Goal: Task Accomplishment & Management: Manage account settings

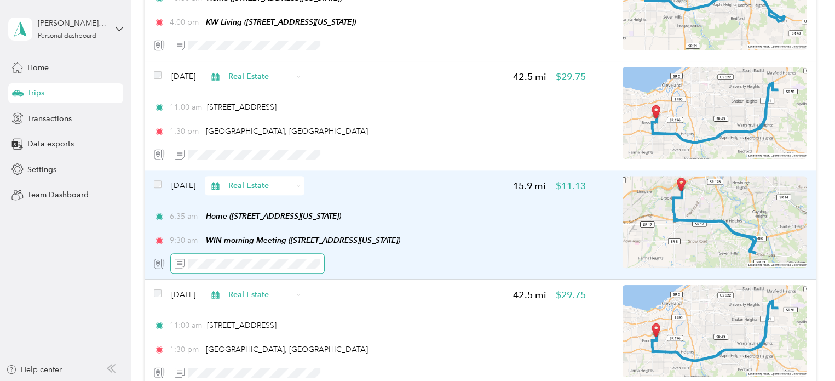
scroll to position [1164, 0]
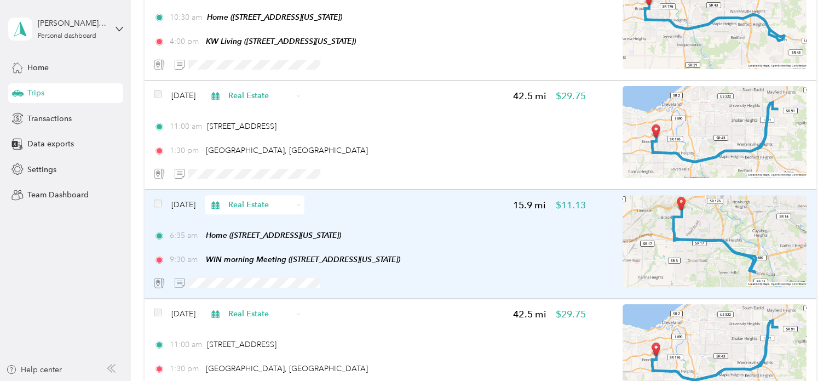
click at [324, 211] on div "Feb 6, 2025 Real Estate 15.9 mi $11.13" at bounding box center [370, 204] width 432 height 19
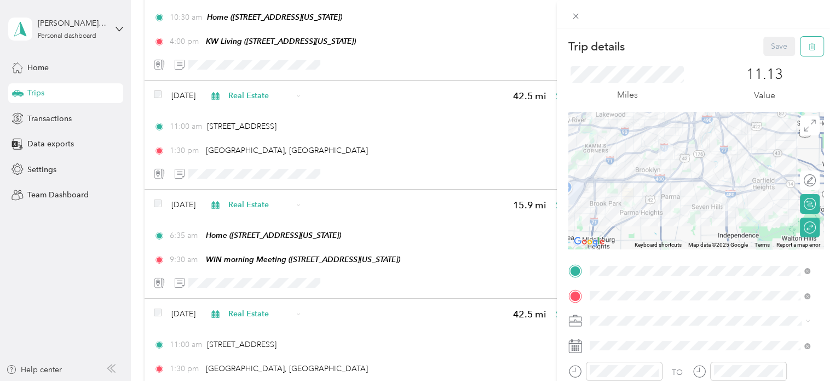
click at [808, 48] on icon "button" at bounding box center [812, 47] width 8 height 8
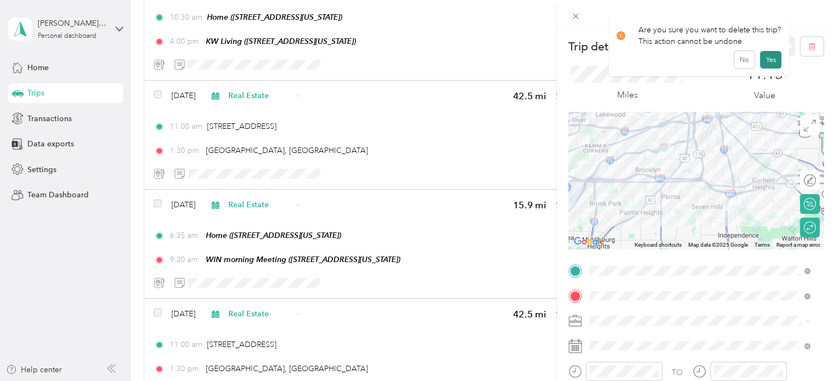
click at [764, 61] on button "Yes" at bounding box center [770, 60] width 21 height 18
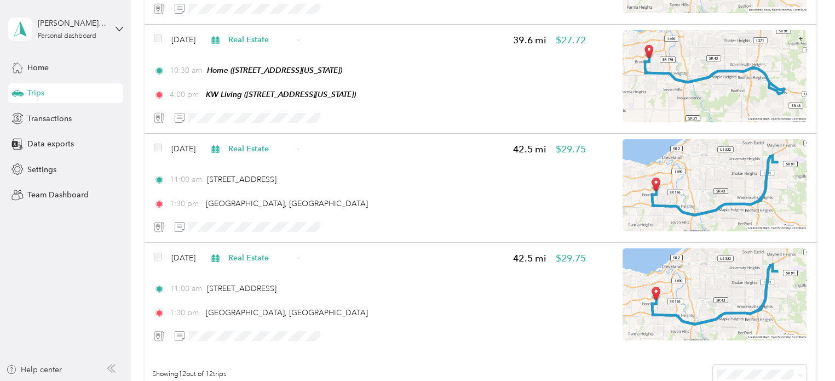
scroll to position [1110, 0]
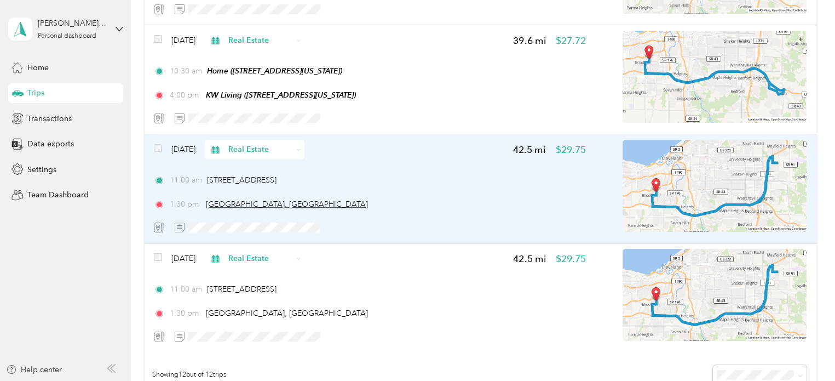
click at [274, 206] on span "Ursuline College, Pepper Pike" at bounding box center [287, 203] width 162 height 9
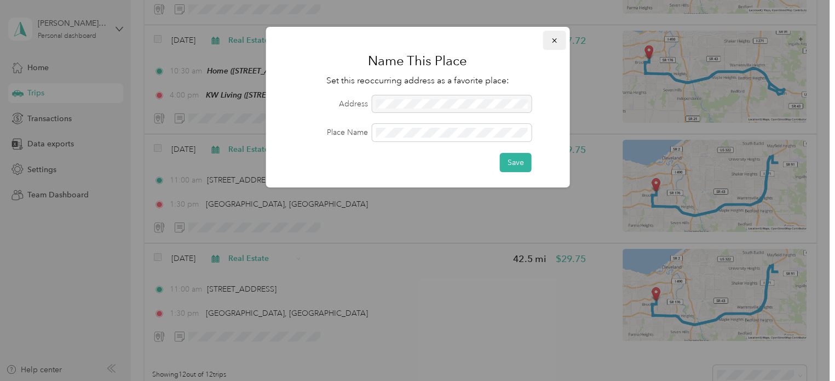
click at [556, 39] on icon "button" at bounding box center [554, 41] width 8 height 8
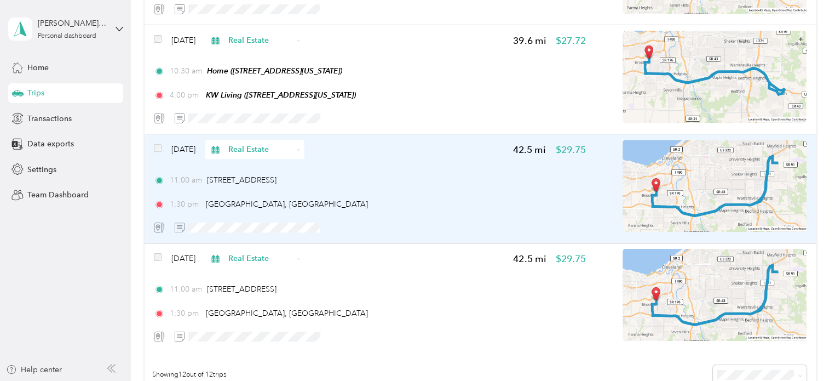
click at [347, 166] on div "Feb 10, 2025 Real Estate 42.5 mi $29.75 11:00 am 4100 West 58th Street, Clevela…" at bounding box center [370, 188] width 432 height 97
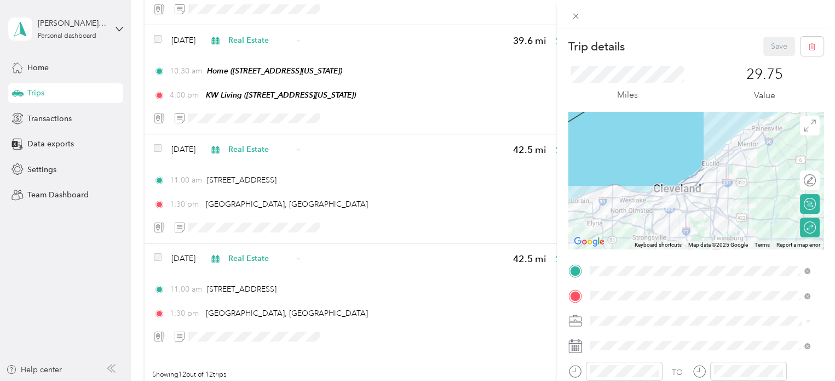
click at [656, 252] on span "[GEOGRAPHIC_DATA], [STREET_ADDRESS][US_STATE]" at bounding box center [706, 247] width 193 height 9
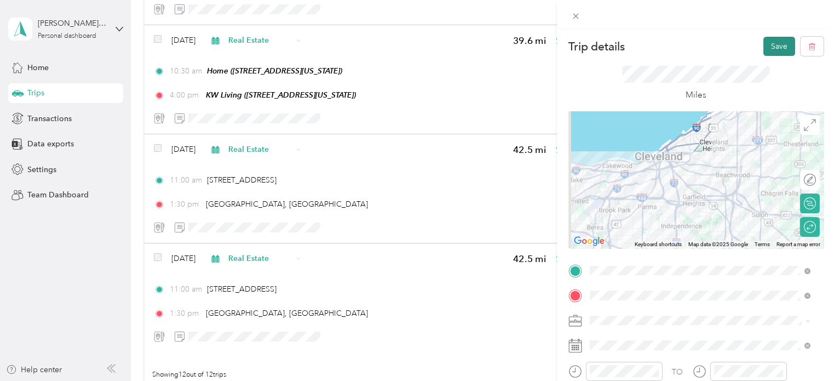
click at [772, 45] on button "Save" at bounding box center [779, 46] width 32 height 19
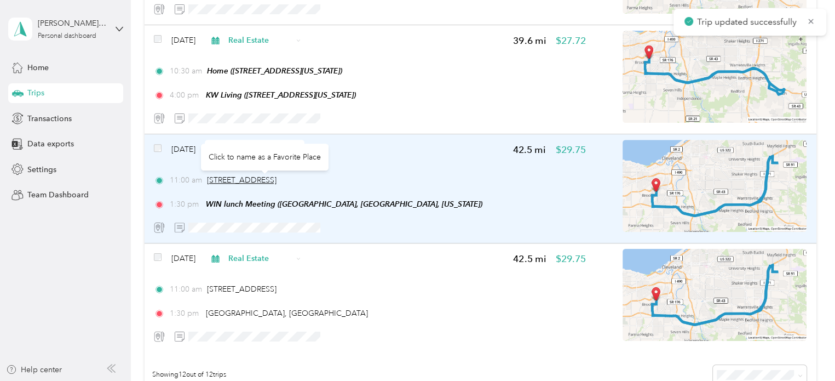
click at [277, 177] on span "[STREET_ADDRESS]" at bounding box center [242, 179] width 70 height 9
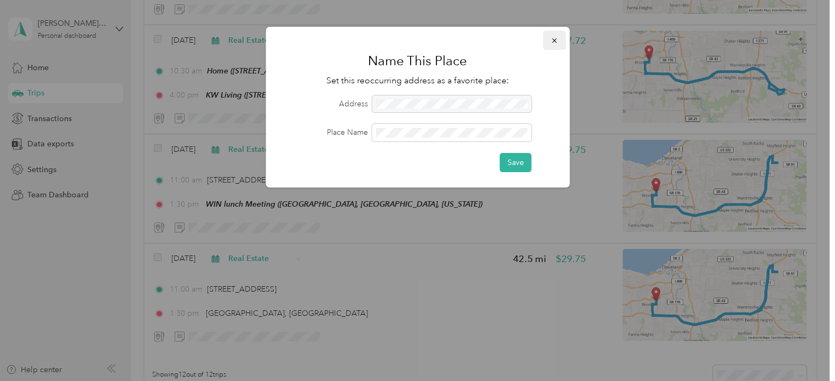
click at [552, 38] on icon "button" at bounding box center [554, 41] width 8 height 8
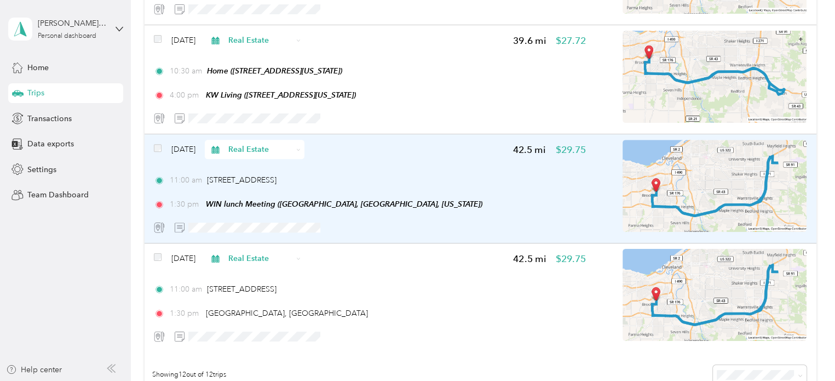
click at [445, 161] on div "Feb 10, 2025 Real Estate 42.5 mi $29.75 11:00 am 4100 West 58th Street, Clevela…" at bounding box center [370, 188] width 432 height 97
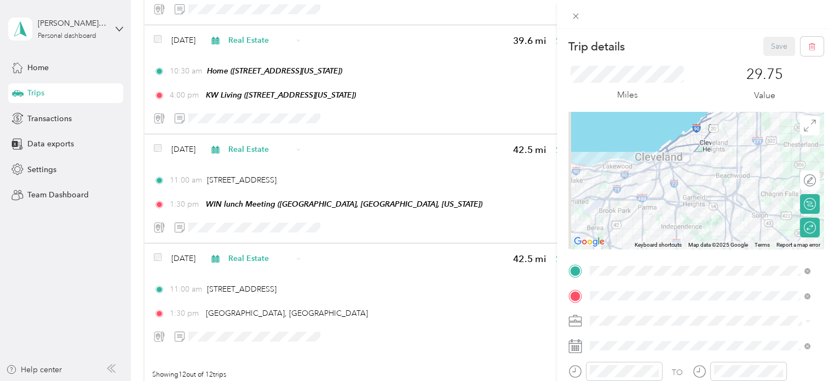
click at [657, 157] on div "Home 4100 West 58th Street, 44144, Cleveland, Ohio, United States" at bounding box center [665, 146] width 110 height 23
click at [771, 48] on button "Save" at bounding box center [779, 46] width 32 height 19
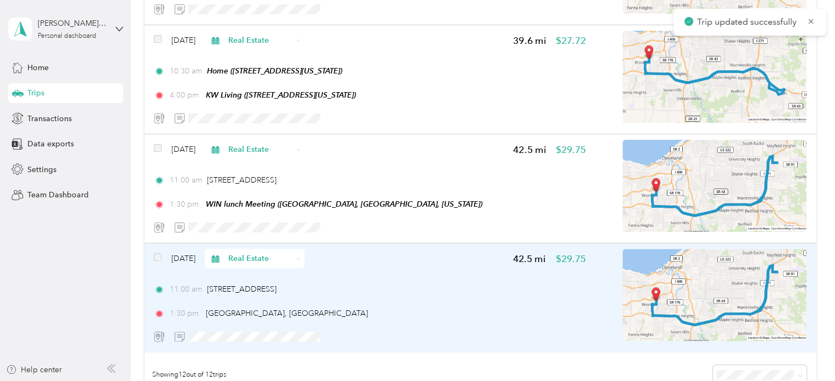
click at [387, 286] on div "11:00 am 4100 West 58th Street, Cleveland" at bounding box center [370, 288] width 432 height 11
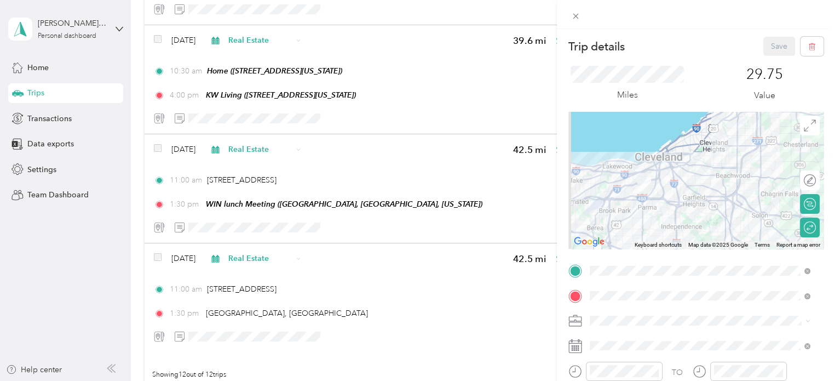
click at [630, 146] on div "Home 4100 West 58th Street, 44144, Cleveland, Ohio, United States" at bounding box center [665, 147] width 110 height 23
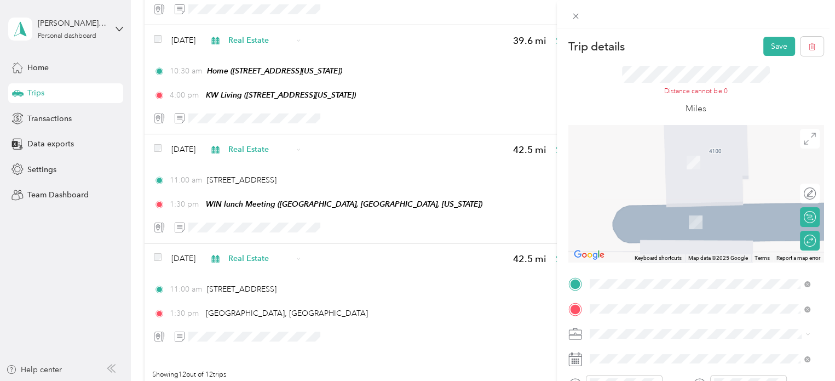
click at [659, 266] on div "WIN lunch Meeting Ursuline College, 44124, Pepper Pike, Ohio, United States" at bounding box center [706, 254] width 193 height 23
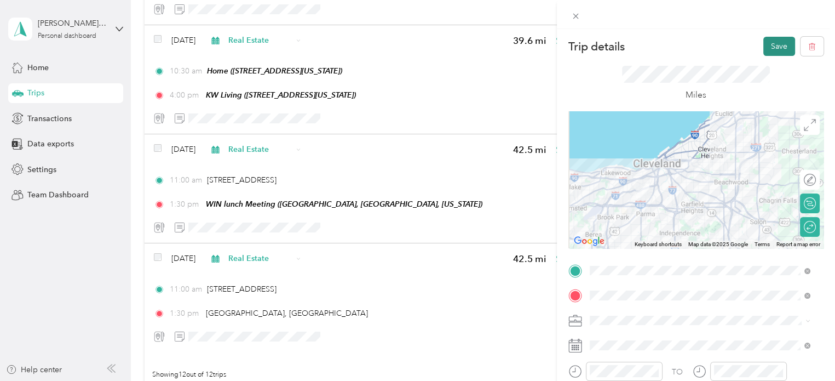
click at [768, 45] on button "Save" at bounding box center [779, 46] width 32 height 19
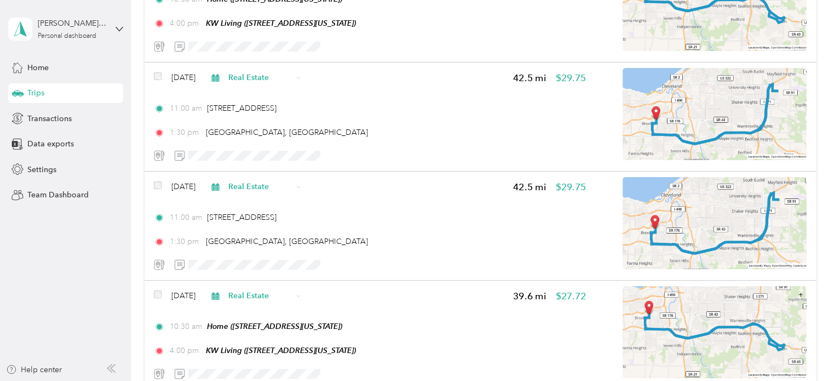
scroll to position [836, 0]
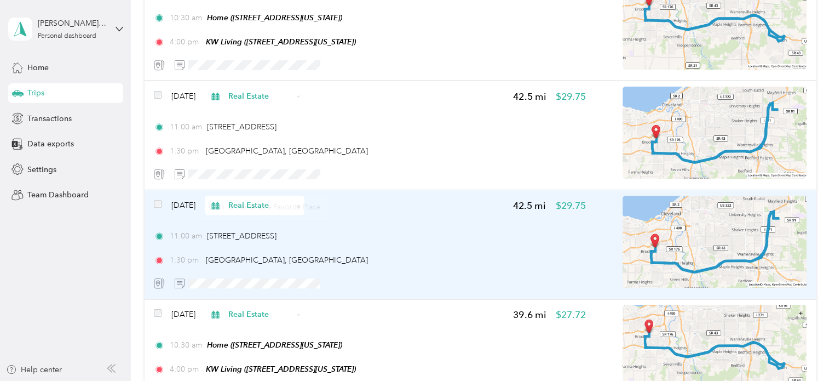
click at [379, 227] on div "Apr 21, 2025 Real Estate 42.5 mi $29.75 11:00 am 4100 West 58th Street, Clevela…" at bounding box center [370, 243] width 432 height 97
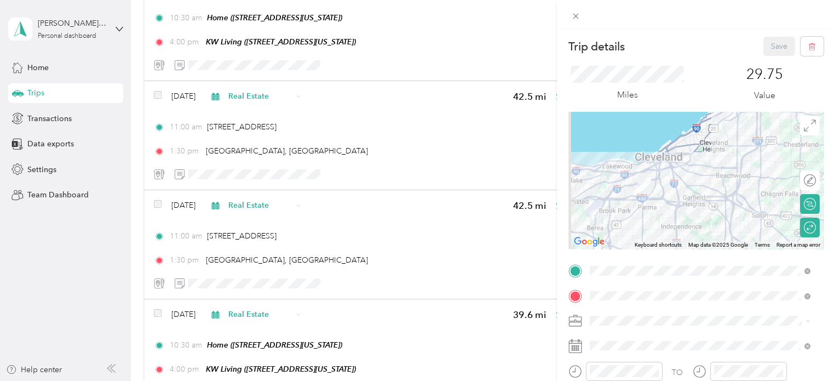
click at [638, 151] on span "4100 West 58th Street, 44144, Cleveland, Ohio, United States" at bounding box center [665, 152] width 110 height 9
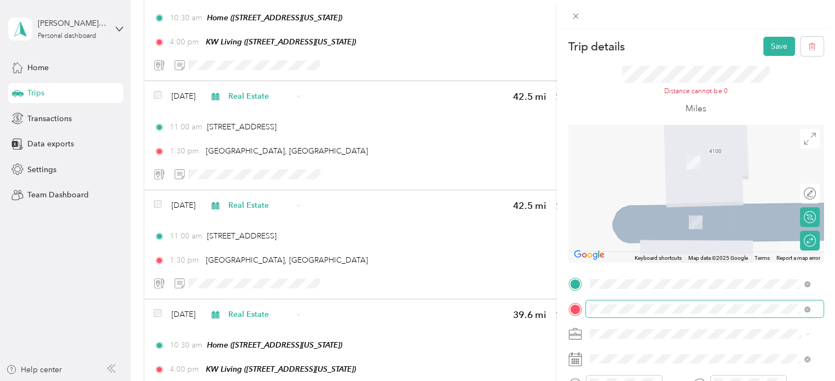
click at [659, 317] on span at bounding box center [705, 309] width 238 height 18
click at [651, 265] on span "Ursuline College, 44124, Pepper Pike, Ohio, United States" at bounding box center [706, 260] width 193 height 9
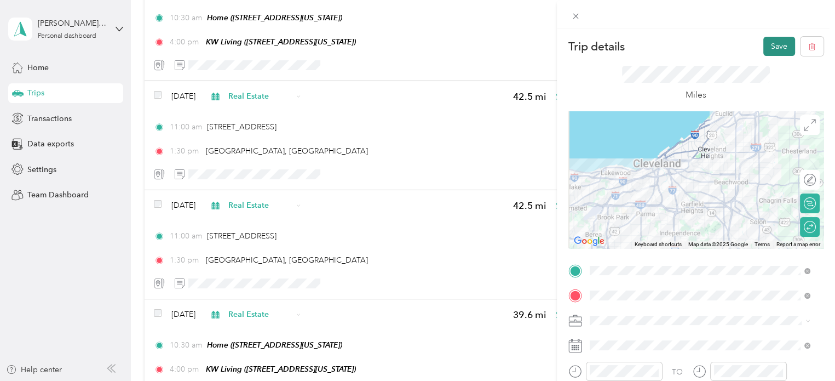
click at [769, 43] on button "Save" at bounding box center [779, 46] width 32 height 19
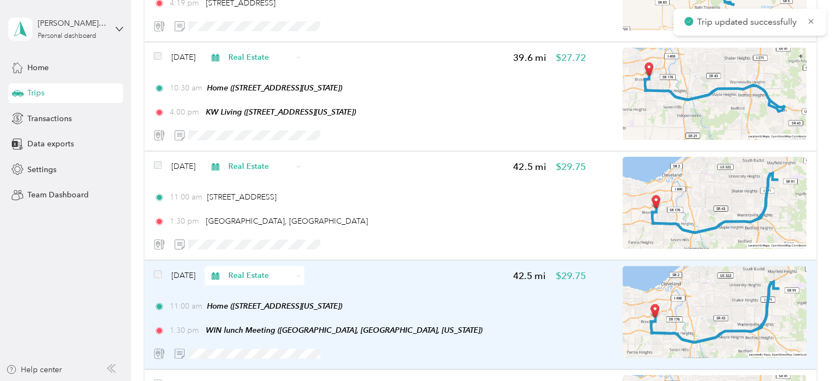
scroll to position [727, 0]
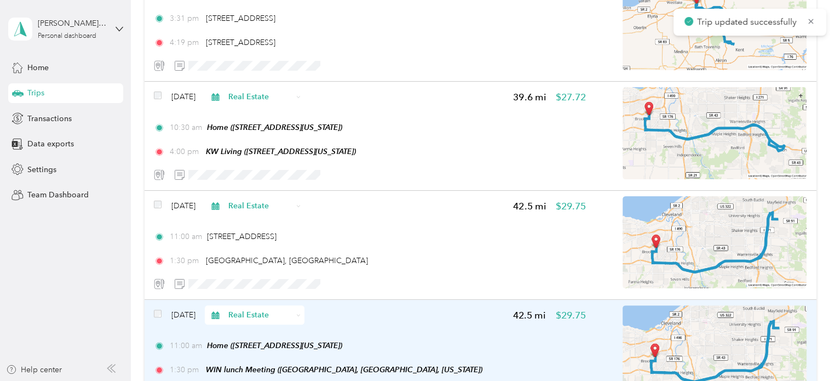
click at [361, 242] on div "11:00 am 4100 West 58th Street, Cleveland 1:30 pm Ursuline College, Pepper Pike" at bounding box center [370, 249] width 432 height 36
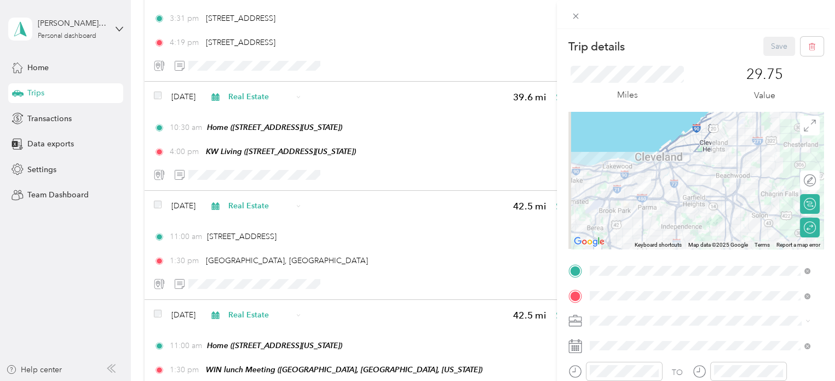
click at [638, 149] on span "4100 West 58th Street, 44144, Cleveland, Ohio, United States" at bounding box center [665, 153] width 110 height 9
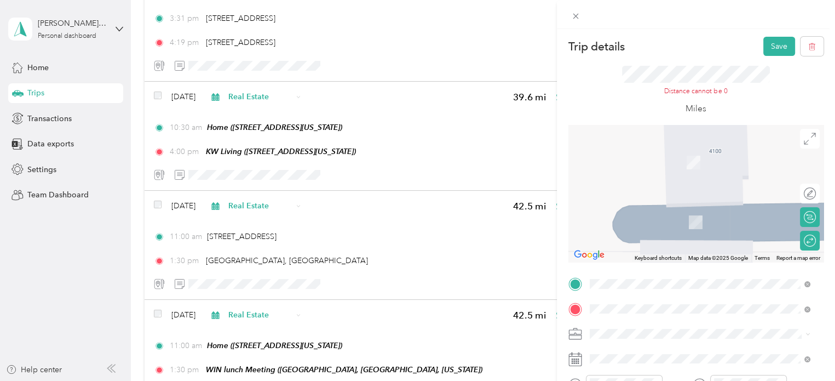
click at [684, 265] on span "Ursuline College, 44124, Pepper Pike, Ohio, United States" at bounding box center [706, 260] width 193 height 9
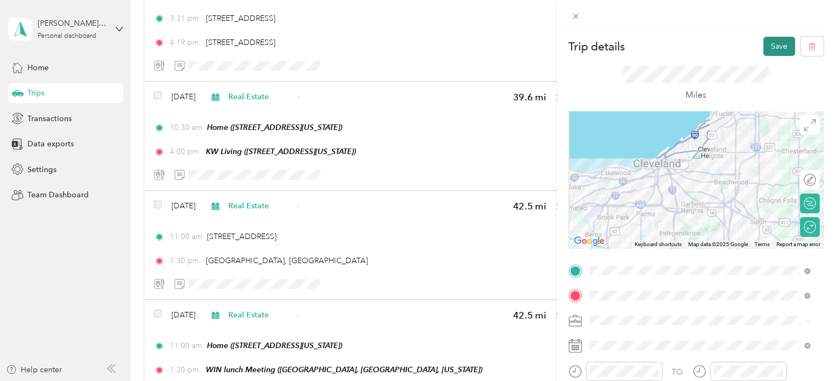
click at [763, 40] on button "Save" at bounding box center [779, 46] width 32 height 19
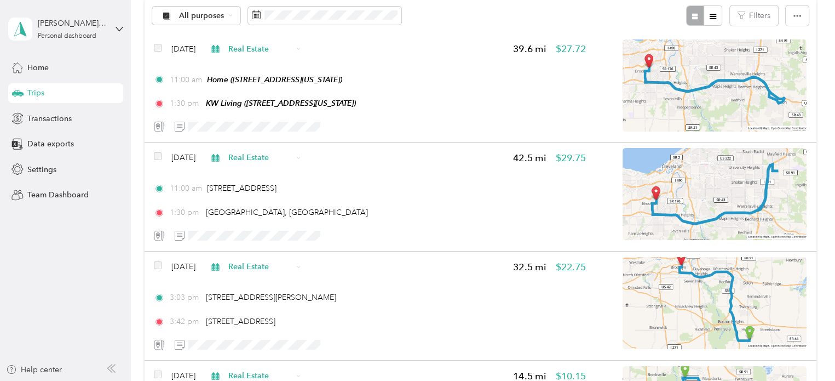
scroll to position [70, 0]
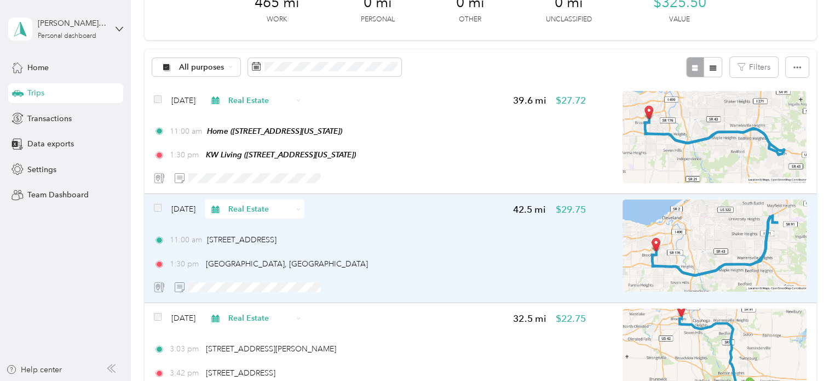
click at [417, 228] on div "Aug 18, 2025 Real Estate 42.5 mi $29.75 11:00 am 4100 West 58th Street, Clevela…" at bounding box center [370, 247] width 432 height 97
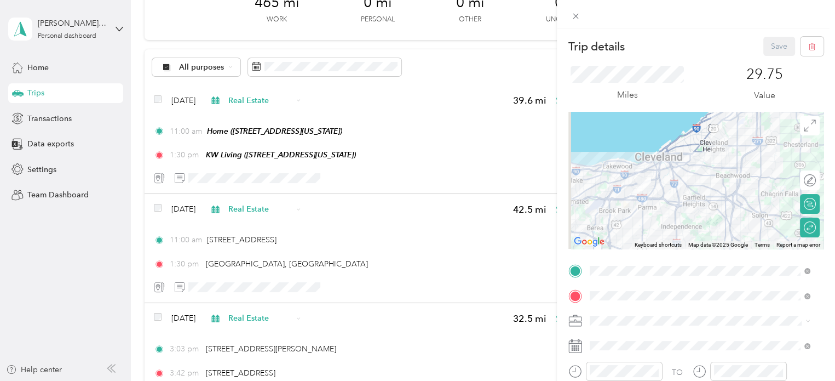
click at [636, 152] on span "4100 West 58th Street, 44144, Cleveland, Ohio, United States" at bounding box center [665, 153] width 110 height 9
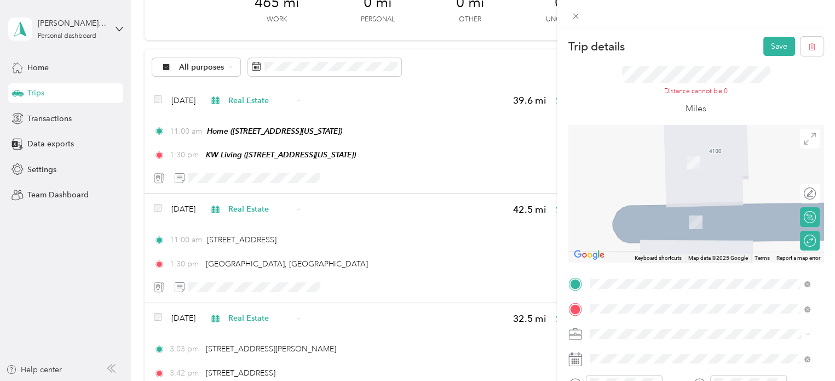
click at [686, 265] on span "Ursuline College, 44124, Pepper Pike, Ohio, United States" at bounding box center [706, 260] width 193 height 9
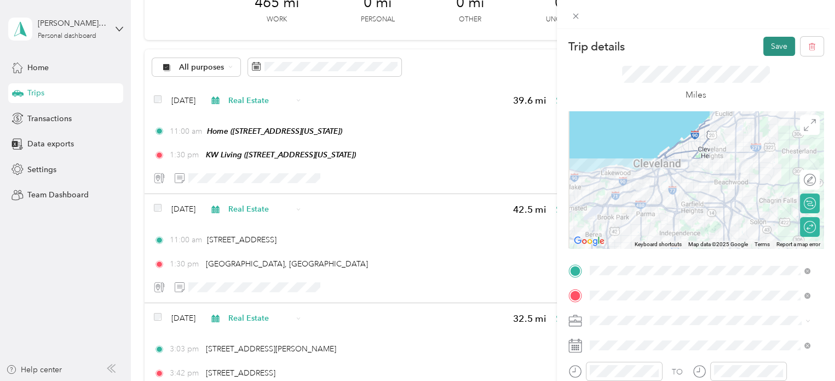
click at [770, 50] on button "Save" at bounding box center [779, 46] width 32 height 19
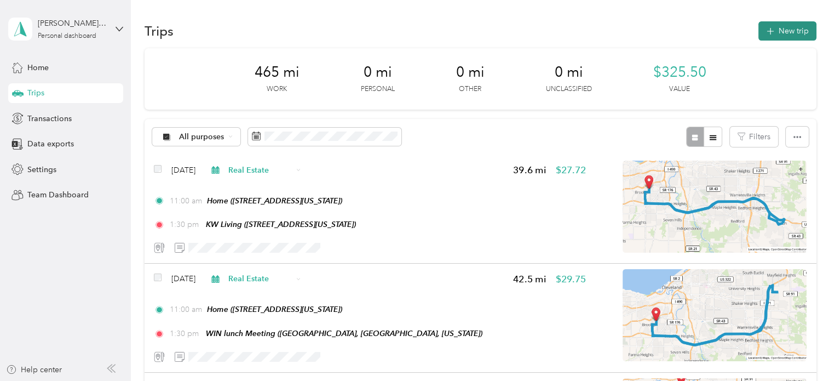
click at [795, 24] on button "New trip" at bounding box center [787, 30] width 58 height 19
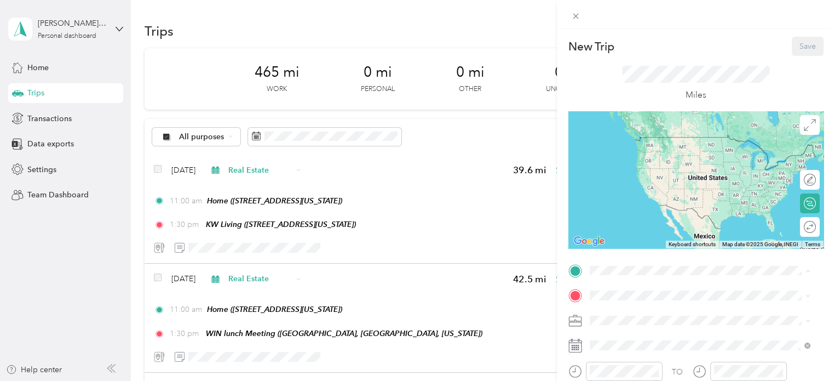
click at [658, 152] on span "4100 West 58th Street, 44144, Cleveland, Ohio, United States" at bounding box center [665, 152] width 110 height 9
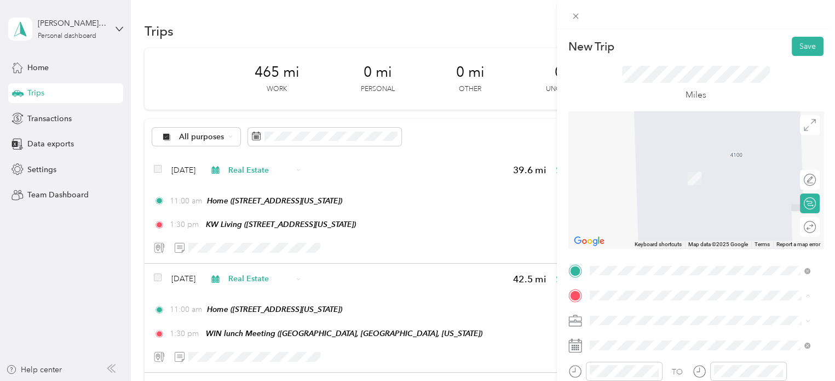
click at [651, 217] on span "6155 Rockside Road, 44131, Independence, Ohio, United States" at bounding box center [665, 212] width 110 height 9
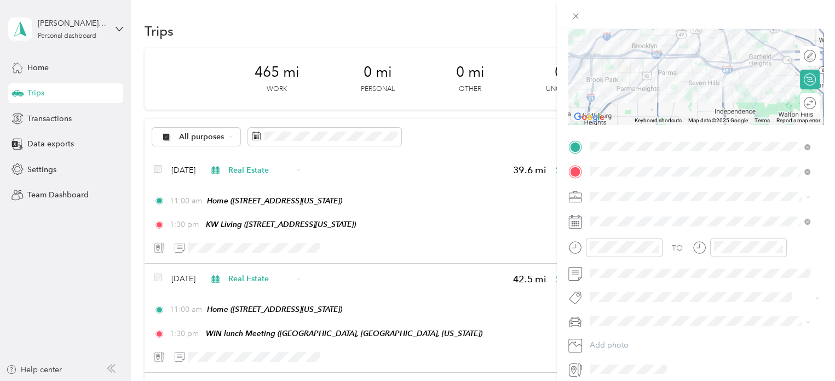
scroll to position [169, 0]
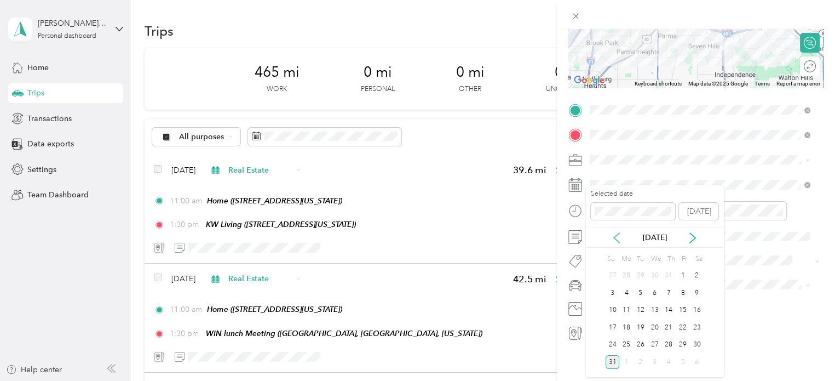
click at [616, 236] on icon at bounding box center [616, 237] width 11 height 11
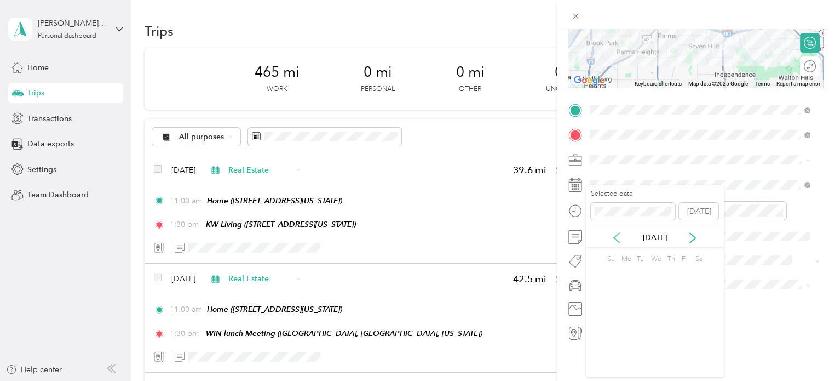
click at [616, 236] on icon at bounding box center [616, 237] width 11 height 11
click at [667, 295] on div "6" at bounding box center [668, 293] width 14 height 14
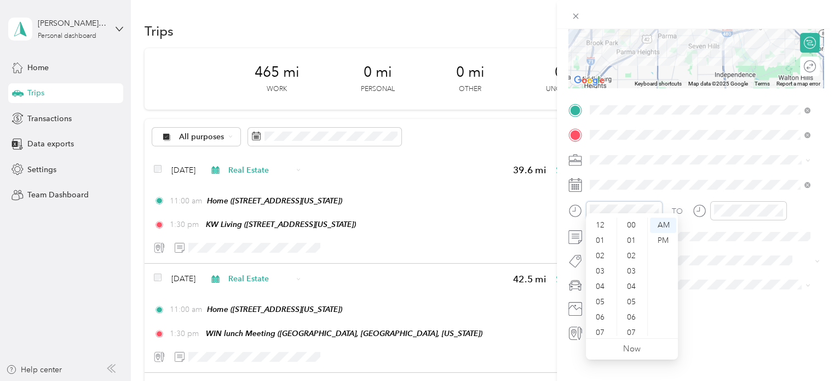
scroll to position [66, 0]
click at [600, 266] on div "07" at bounding box center [601, 266] width 26 height 15
click at [629, 270] on div "30" at bounding box center [632, 271] width 26 height 15
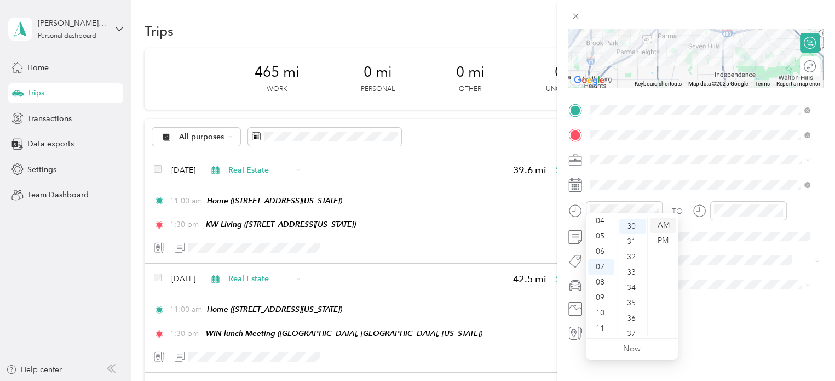
click at [659, 224] on div "AM" at bounding box center [663, 224] width 26 height 15
click at [664, 225] on div "AM" at bounding box center [663, 224] width 26 height 15
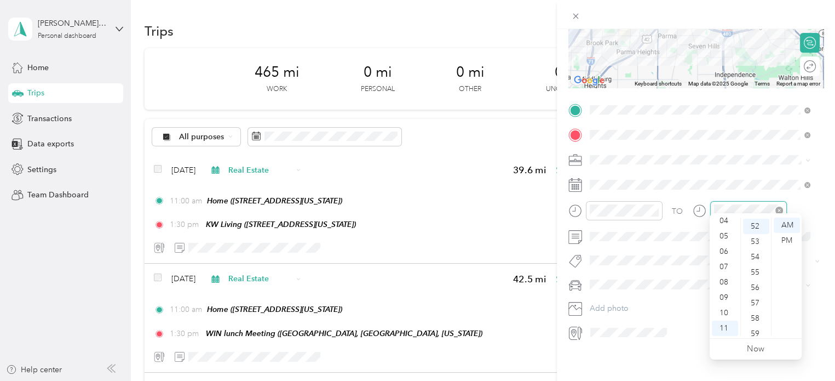
scroll to position [796, 0]
click at [725, 315] on div "10" at bounding box center [725, 312] width 26 height 15
click at [751, 223] on div "00" at bounding box center [756, 224] width 26 height 15
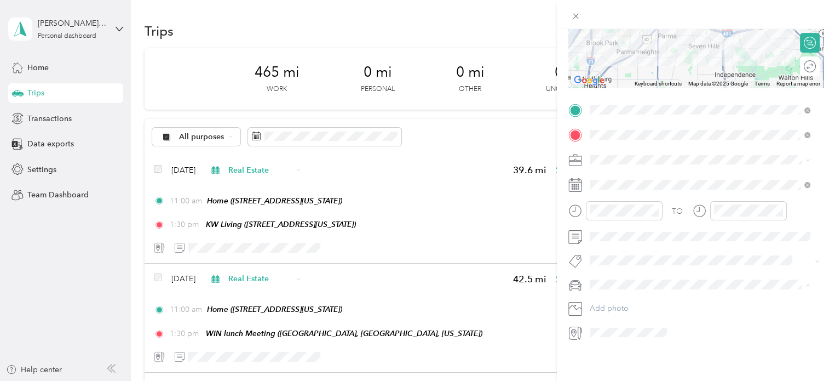
click at [614, 293] on span "VW Passat" at bounding box center [611, 294] width 35 height 9
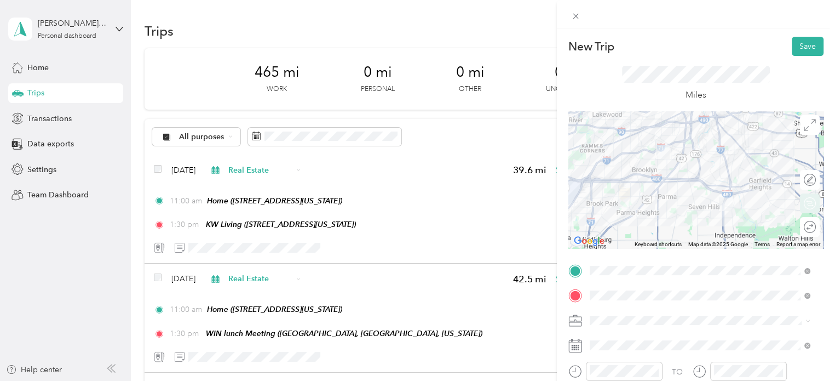
click at [816, 227] on div "Round trip" at bounding box center [816, 226] width 0 height 11
click at [794, 228] on div at bounding box center [799, 227] width 10 height 10
click at [802, 45] on button "Save" at bounding box center [808, 46] width 32 height 19
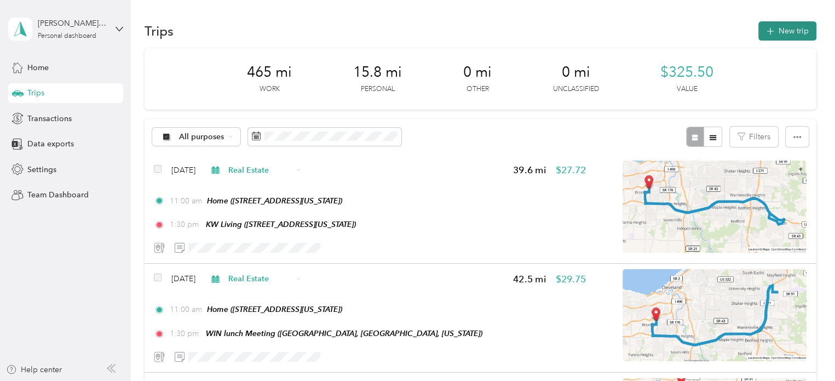
click at [782, 29] on button "New trip" at bounding box center [787, 30] width 58 height 19
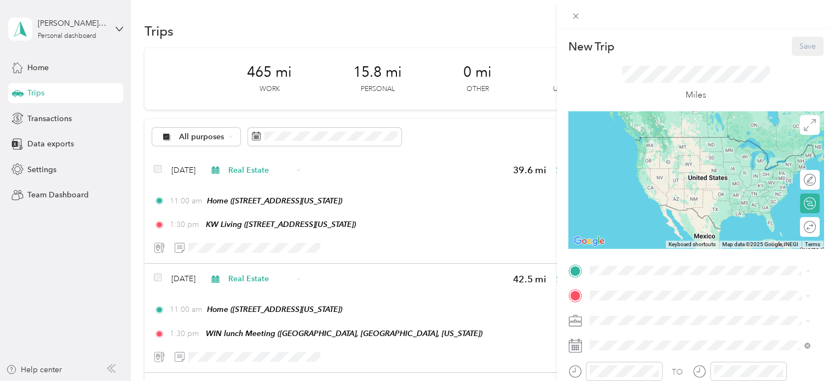
click at [642, 145] on div "Home 4100 West 58th Street, 44144, Cleveland, Ohio, United States" at bounding box center [665, 147] width 110 height 23
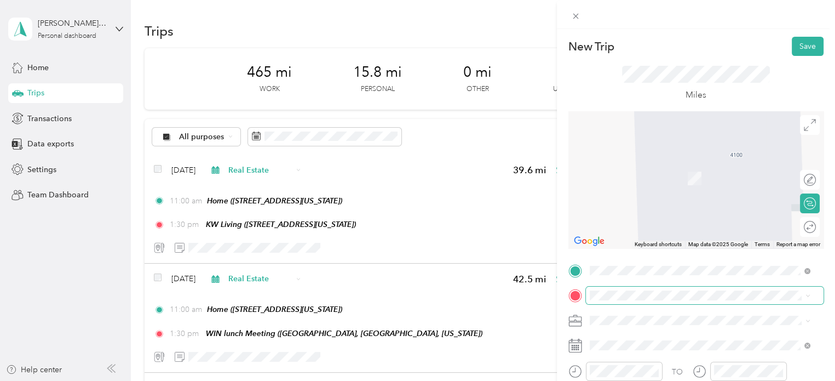
click at [614, 300] on span at bounding box center [705, 295] width 238 height 18
click at [620, 204] on strong "WIN morning Meeting" at bounding box center [650, 199] width 80 height 10
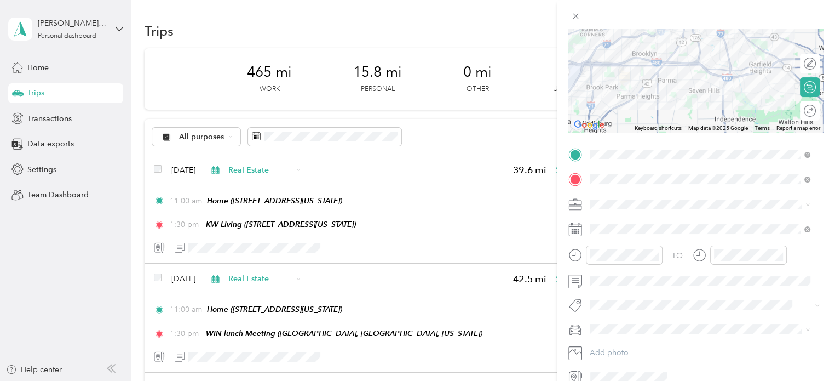
scroll to position [169, 0]
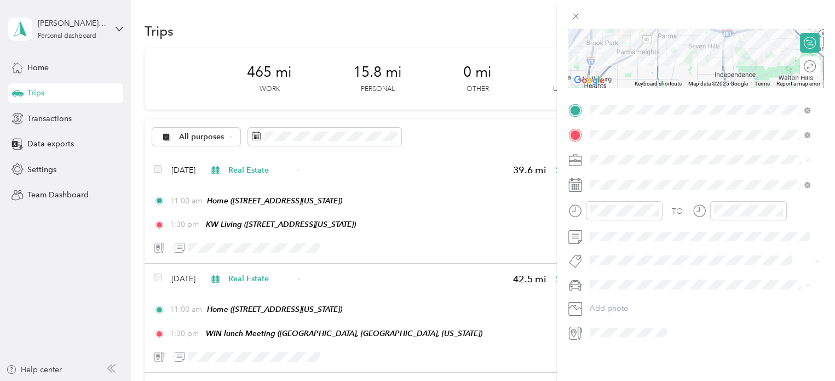
click at [607, 204] on div "Real Estate" at bounding box center [700, 208] width 213 height 11
click at [606, 185] on div "TO Add photo" at bounding box center [695, 221] width 255 height 240
click at [615, 240] on icon at bounding box center [616, 237] width 11 height 11
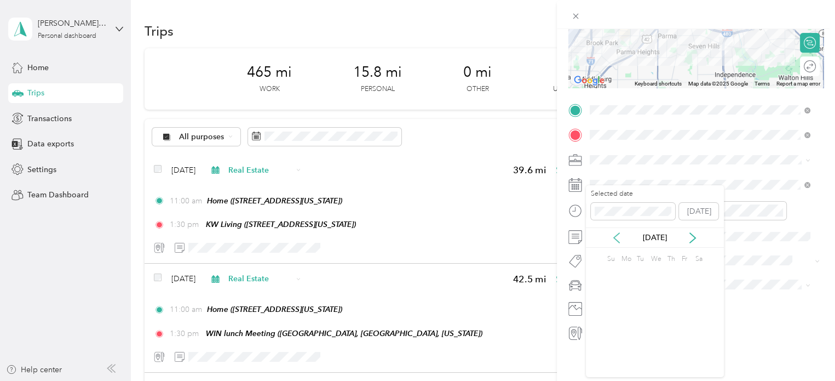
click at [615, 240] on icon at bounding box center [616, 237] width 11 height 11
click at [669, 292] on div "6" at bounding box center [668, 293] width 14 height 14
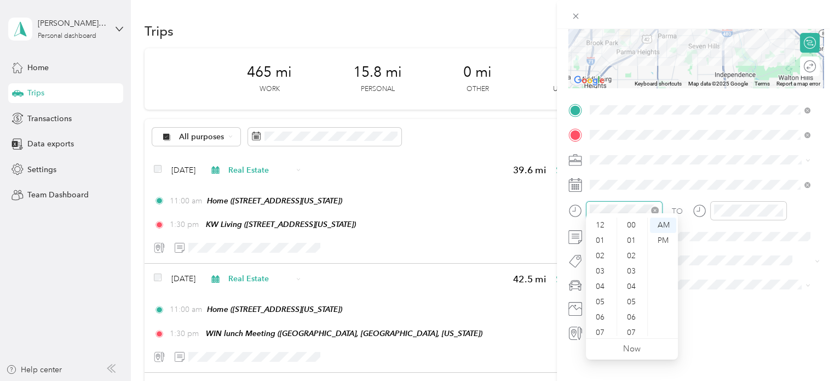
scroll to position [66, 0]
click at [601, 271] on div "07" at bounding box center [601, 266] width 26 height 15
click at [633, 267] on div "30" at bounding box center [632, 266] width 26 height 15
click at [661, 224] on div "AM" at bounding box center [663, 224] width 26 height 15
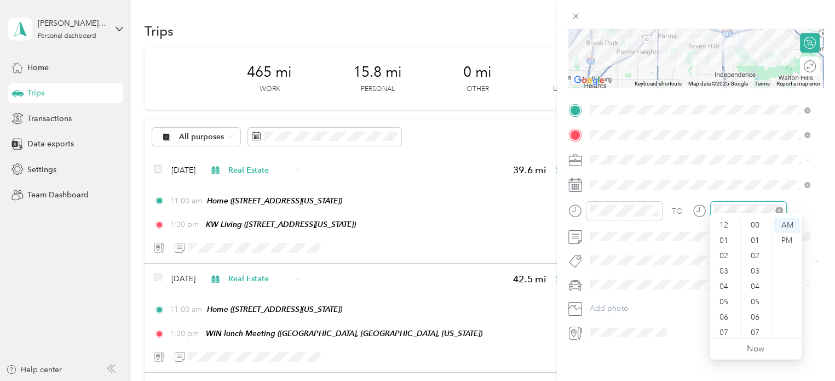
scroll to position [66, 0]
click at [723, 313] on div "10" at bounding box center [725, 312] width 26 height 15
click at [755, 223] on div "00" at bounding box center [756, 224] width 26 height 15
click at [795, 222] on div "AM" at bounding box center [787, 224] width 26 height 15
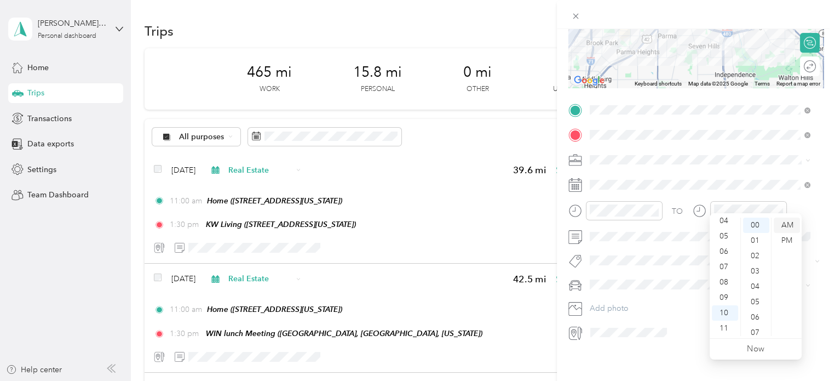
click at [792, 223] on div "AM" at bounding box center [787, 224] width 26 height 15
click at [617, 290] on span "VW Passat" at bounding box center [611, 294] width 35 height 9
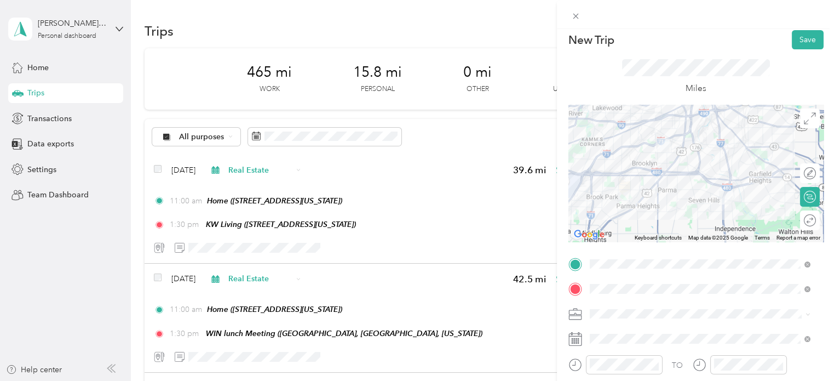
scroll to position [5, 0]
click at [800, 222] on div "Round trip" at bounding box center [810, 222] width 20 height 20
click at [795, 213] on div "Round trip" at bounding box center [768, 222] width 104 height 20
click at [795, 220] on div at bounding box center [804, 221] width 23 height 11
click at [802, 37] on button "Save" at bounding box center [808, 41] width 32 height 19
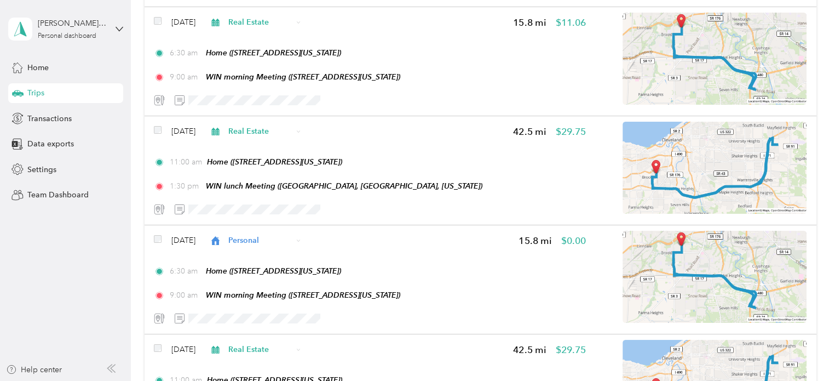
scroll to position [1314, 0]
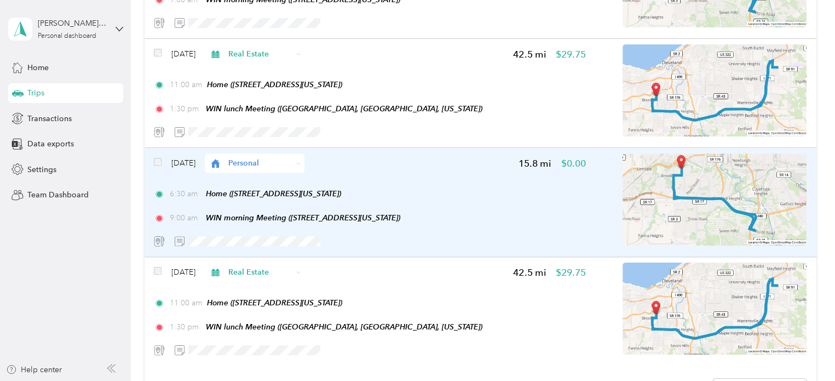
click at [283, 170] on div "Personal" at bounding box center [255, 162] width 100 height 19
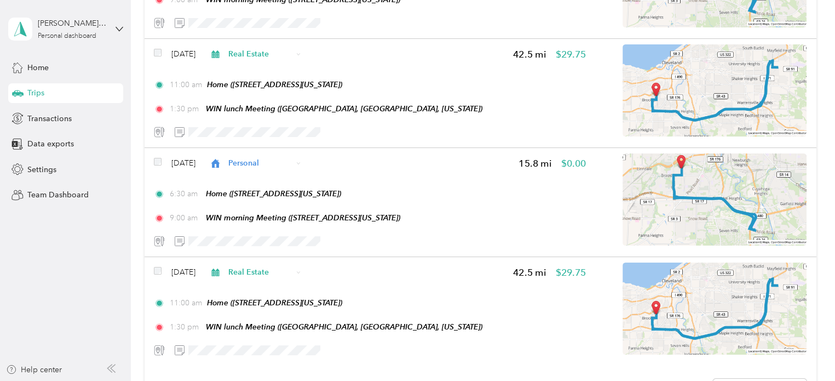
click at [283, 219] on span "Real Estate" at bounding box center [281, 221] width 65 height 11
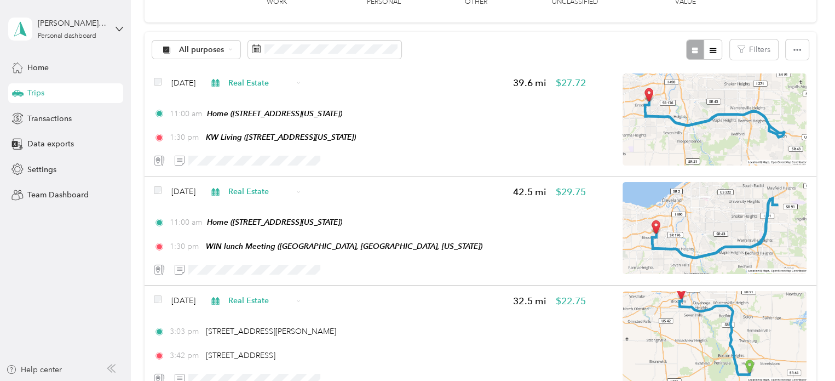
scroll to position [0, 0]
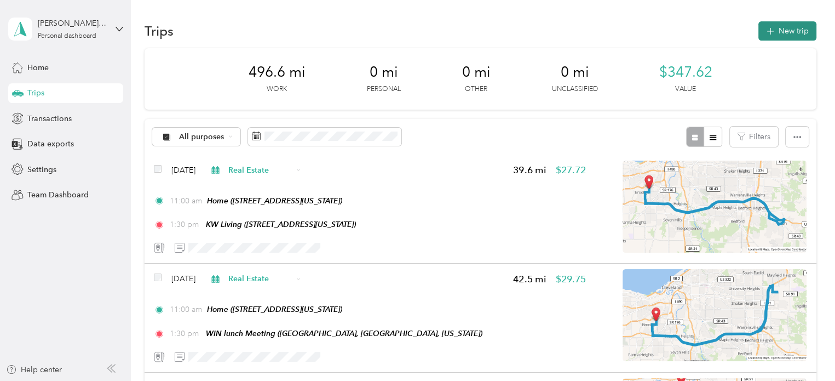
click at [776, 31] on button "New trip" at bounding box center [787, 30] width 58 height 19
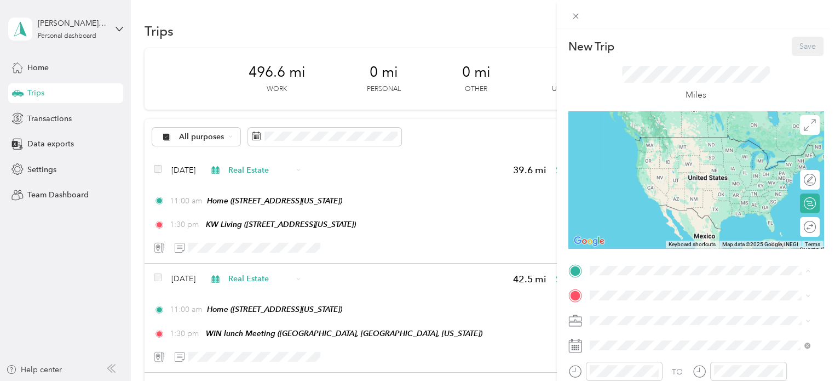
click at [635, 153] on span "4100 West 58th Street, 44144, Cleveland, Ohio, United States" at bounding box center [665, 152] width 110 height 9
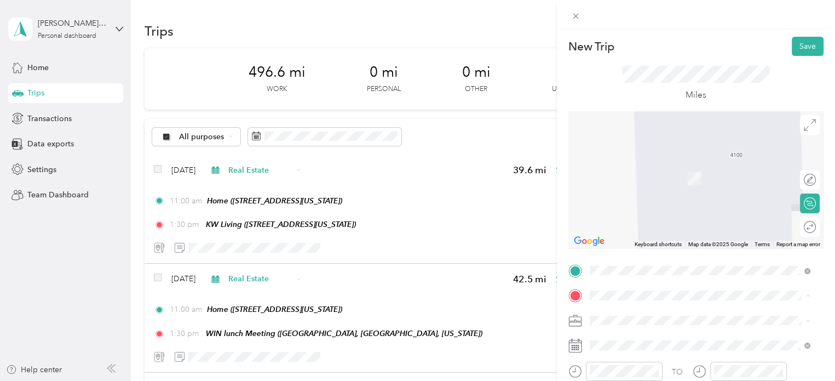
click at [630, 217] on span "6155 Rockside Road, 44131, Independence, Ohio, United States" at bounding box center [665, 212] width 110 height 9
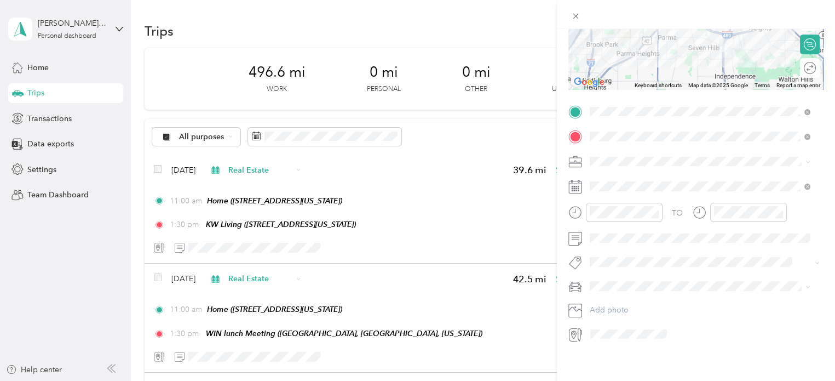
scroll to position [169, 0]
click at [613, 205] on span "Real Estate" at bounding box center [612, 206] width 37 height 9
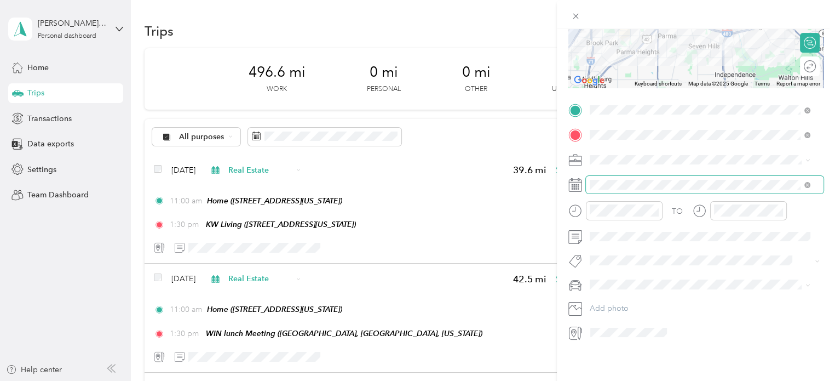
click at [613, 181] on span at bounding box center [705, 185] width 238 height 18
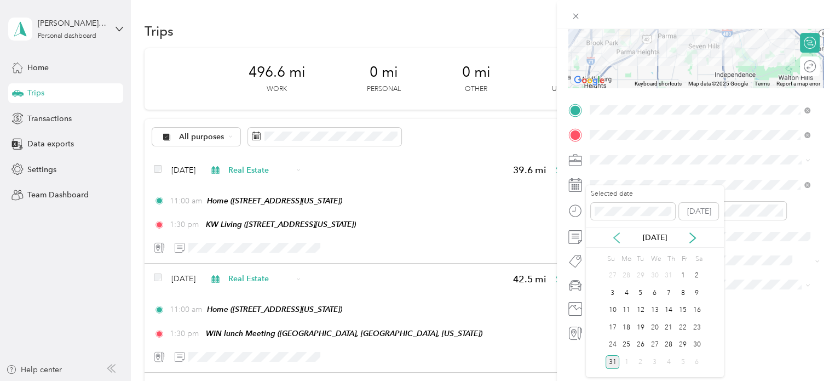
click at [613, 238] on icon at bounding box center [616, 237] width 11 height 11
click at [614, 238] on icon at bounding box center [616, 238] width 5 height 10
click at [669, 277] on div "3" at bounding box center [668, 276] width 14 height 14
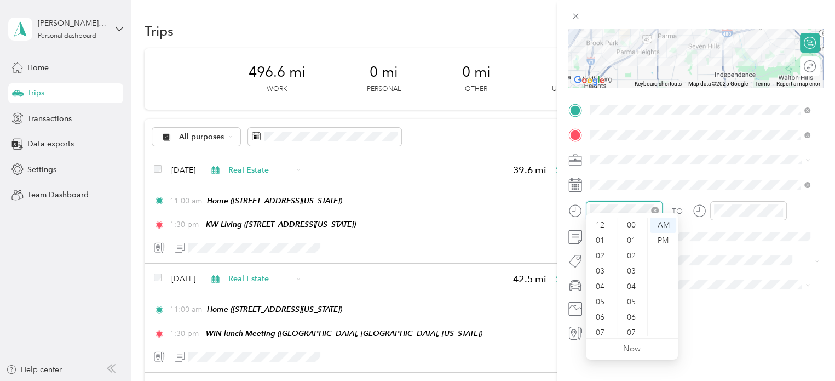
scroll to position [802, 0]
click at [602, 267] on div "07" at bounding box center [601, 266] width 26 height 15
click at [635, 266] on div "30" at bounding box center [632, 266] width 26 height 15
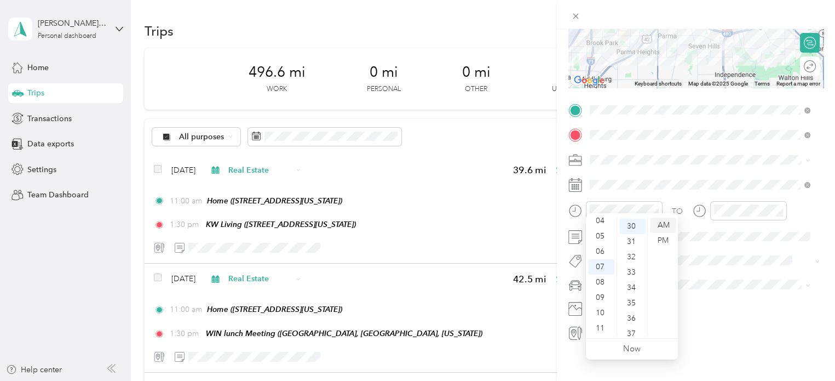
click at [661, 225] on div "AM" at bounding box center [663, 224] width 26 height 15
click at [661, 228] on div "AM" at bounding box center [663, 224] width 26 height 15
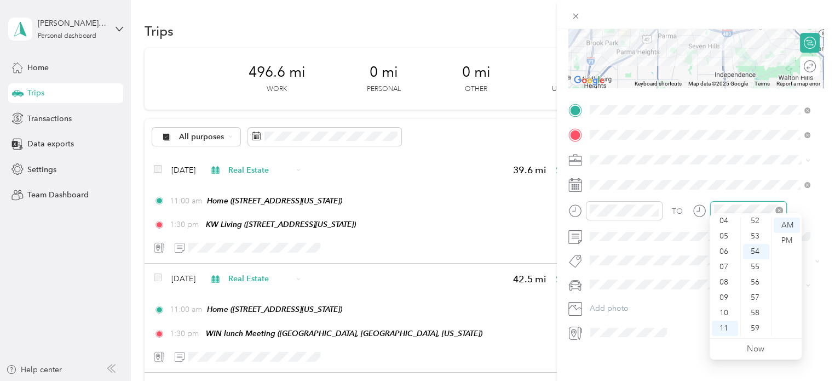
scroll to position [802, 0]
click at [725, 314] on div "10" at bounding box center [725, 312] width 26 height 15
click at [756, 223] on div "00" at bounding box center [756, 224] width 26 height 15
click at [788, 222] on div "AM" at bounding box center [787, 224] width 26 height 15
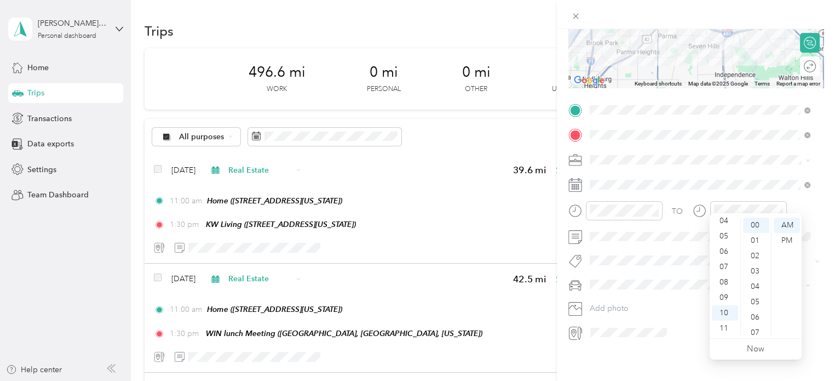
click at [605, 280] on span at bounding box center [705, 284] width 238 height 18
click at [606, 296] on li "VW Passat" at bounding box center [700, 294] width 228 height 19
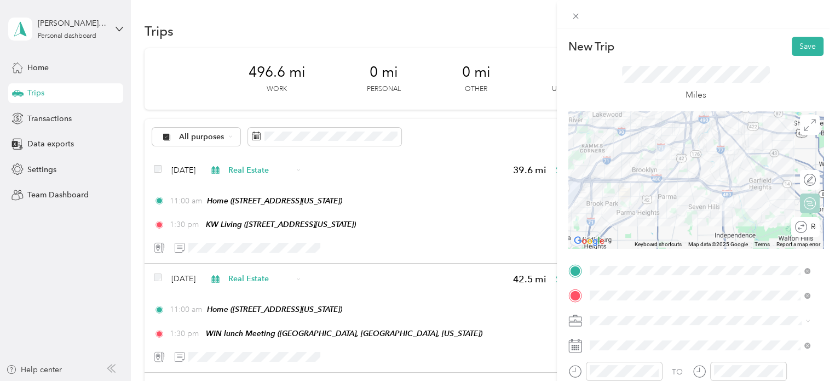
click at [807, 227] on div "Round trip" at bounding box center [811, 226] width 9 height 11
click at [794, 227] on div at bounding box center [799, 227] width 10 height 10
click at [797, 48] on button "Save" at bounding box center [808, 46] width 32 height 19
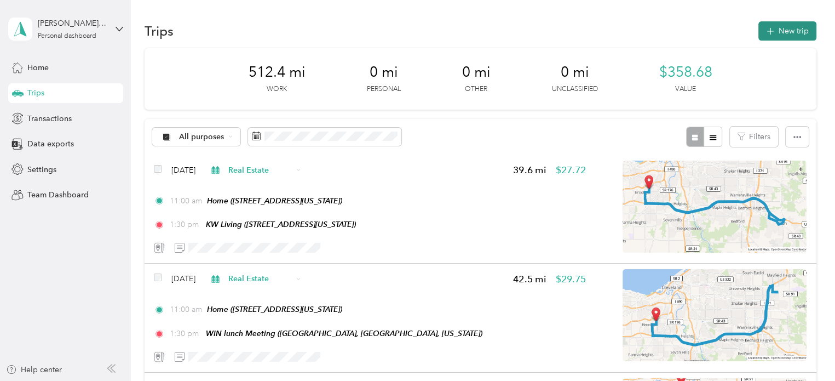
click at [786, 30] on button "New trip" at bounding box center [787, 30] width 58 height 19
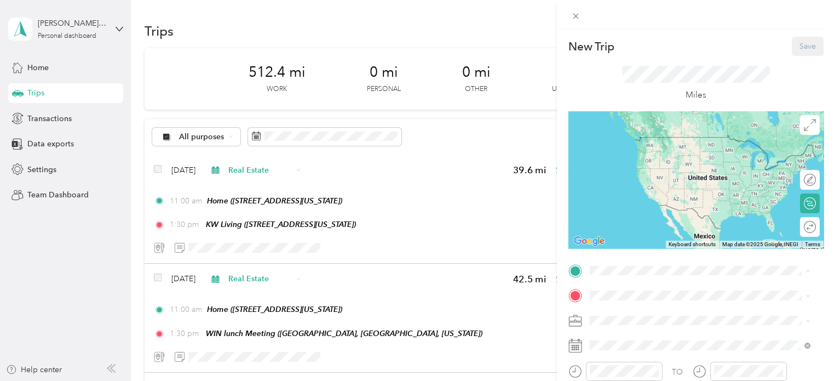
click at [649, 157] on span "4100 West 58th Street, 44144, Cleveland, Ohio, United States" at bounding box center [665, 152] width 110 height 9
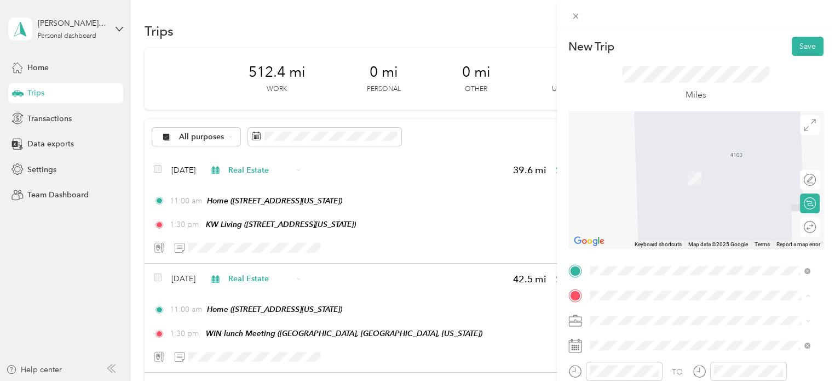
click at [647, 218] on div "WIN morning Meeting 6155 Rockside Road, 44131, Independence, Ohio, United States" at bounding box center [665, 206] width 110 height 23
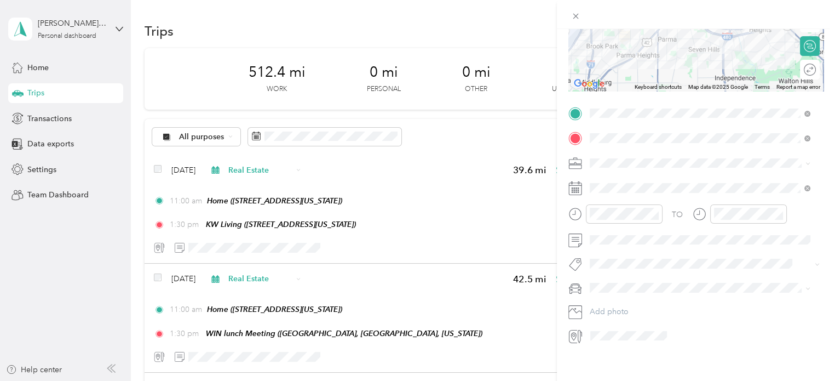
scroll to position [169, 0]
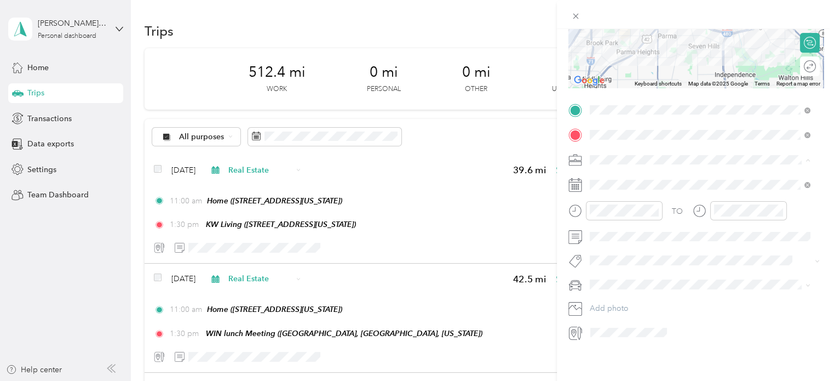
click at [601, 209] on span "Real Estate" at bounding box center [612, 208] width 37 height 9
click at [670, 291] on div "7" at bounding box center [668, 293] width 14 height 14
click at [600, 265] on div "07" at bounding box center [601, 266] width 26 height 15
click at [628, 266] on div "30" at bounding box center [632, 266] width 26 height 15
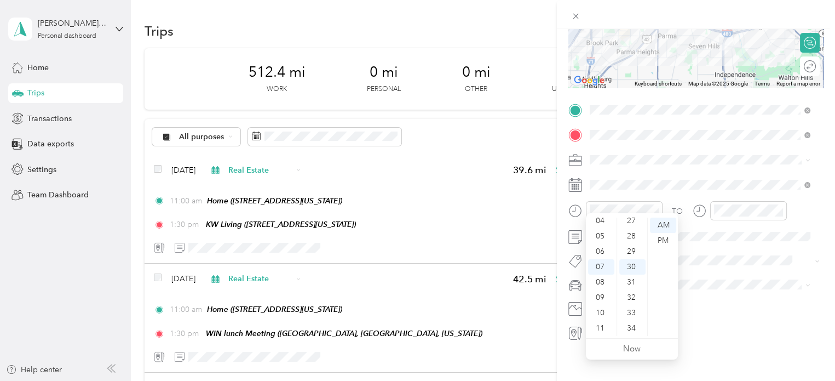
scroll to position [459, 0]
click at [664, 221] on div "AM" at bounding box center [663, 224] width 26 height 15
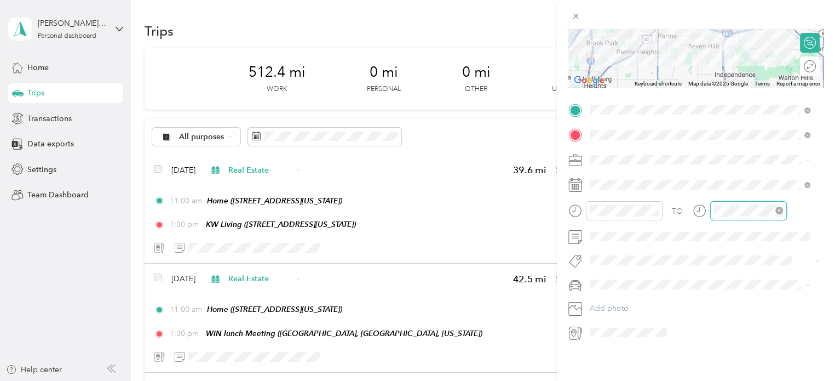
scroll to position [66, 0]
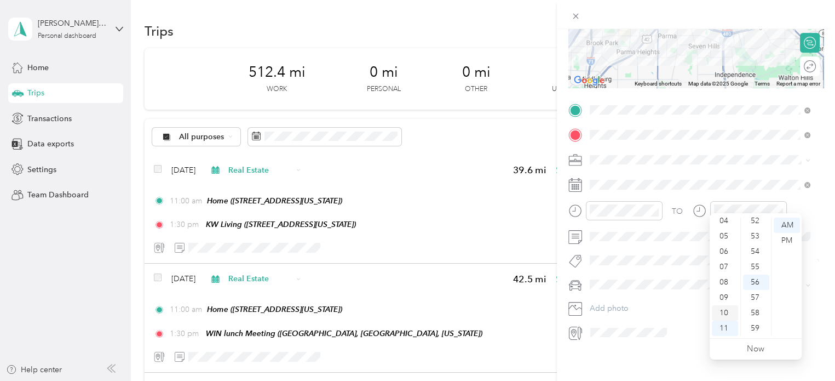
click at [725, 315] on div "10" at bounding box center [725, 312] width 26 height 15
click at [752, 225] on div "00" at bounding box center [756, 224] width 26 height 15
click at [721, 309] on div "10" at bounding box center [725, 312] width 26 height 15
click at [793, 226] on div "AM" at bounding box center [787, 224] width 26 height 15
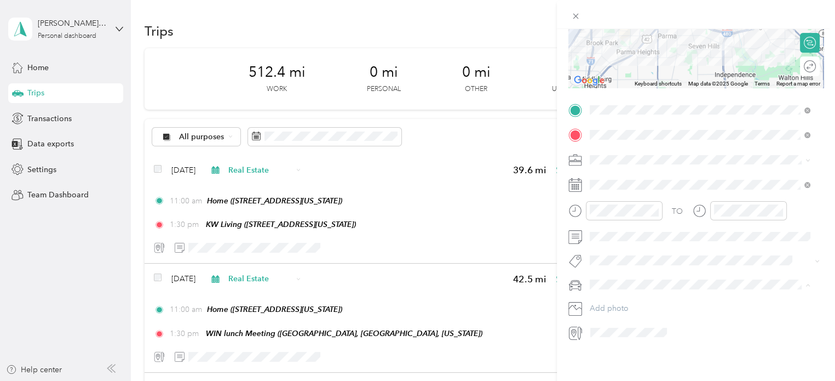
click at [613, 295] on span "VW Passat" at bounding box center [611, 294] width 35 height 9
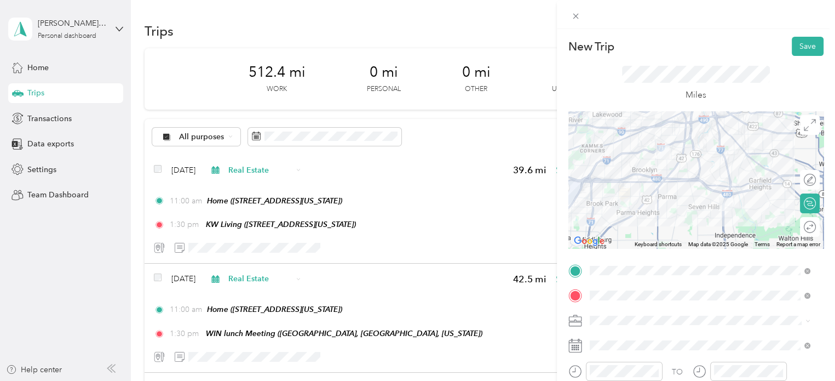
click at [816, 226] on div "Round trip" at bounding box center [816, 226] width 0 height 11
click at [797, 226] on div at bounding box center [804, 226] width 23 height 11
click at [802, 45] on button "Save" at bounding box center [808, 46] width 32 height 19
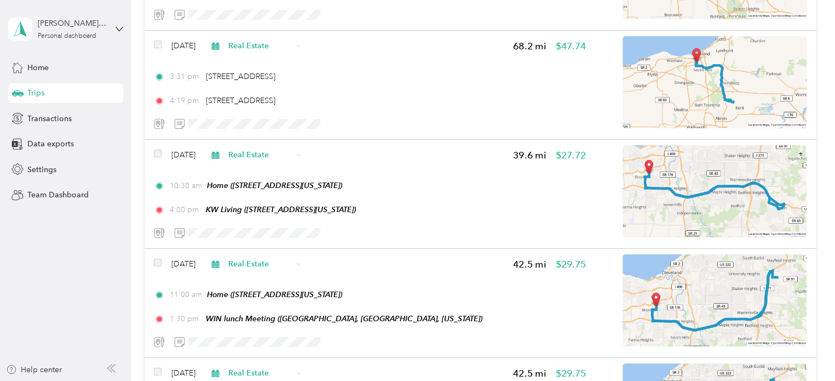
scroll to position [670, 0]
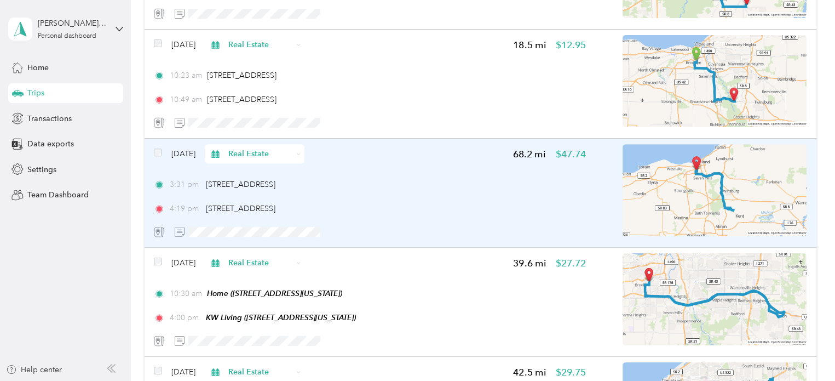
click at [358, 188] on div "3:31 pm 4100 West 58th Street, Cleveland" at bounding box center [370, 184] width 432 height 11
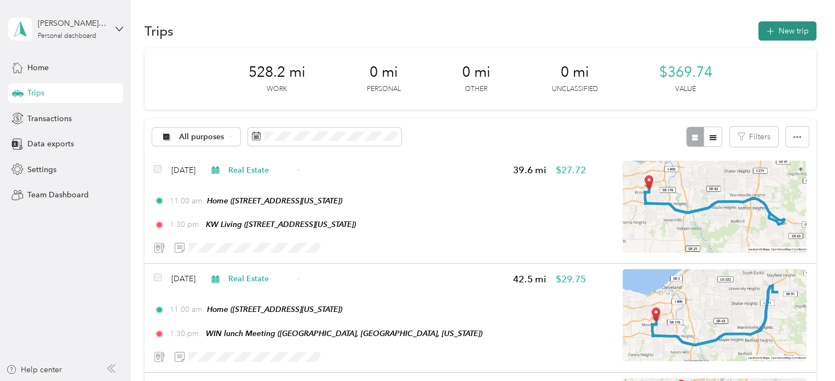
click at [780, 28] on button "New trip" at bounding box center [787, 30] width 58 height 19
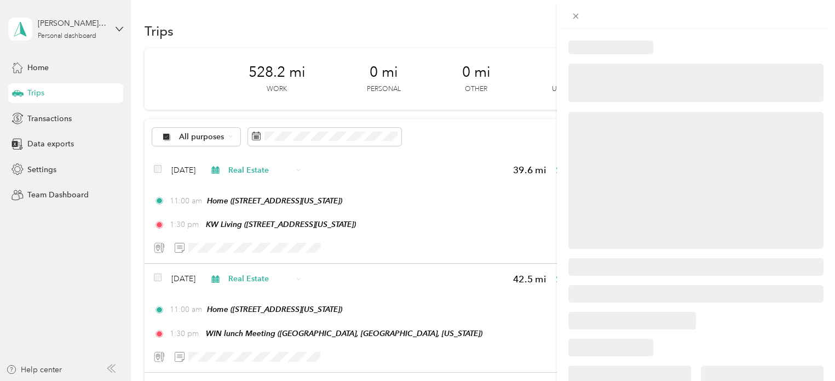
click at [607, 120] on div at bounding box center [695, 180] width 255 height 137
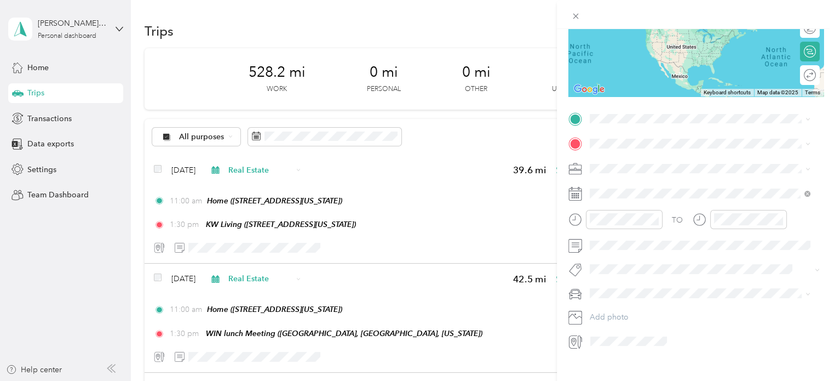
scroll to position [164, 0]
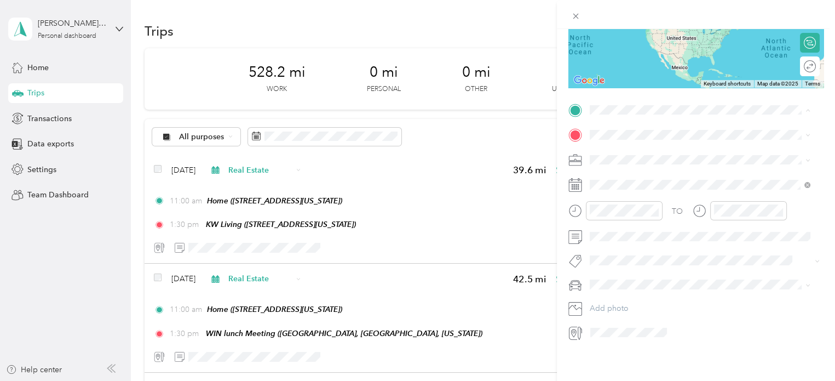
click at [629, 153] on div "Home [STREET_ADDRESS][US_STATE]" at bounding box center [665, 156] width 110 height 23
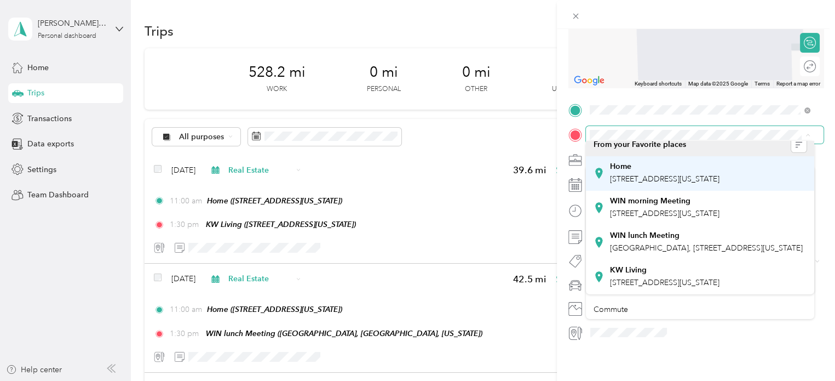
scroll to position [42, 0]
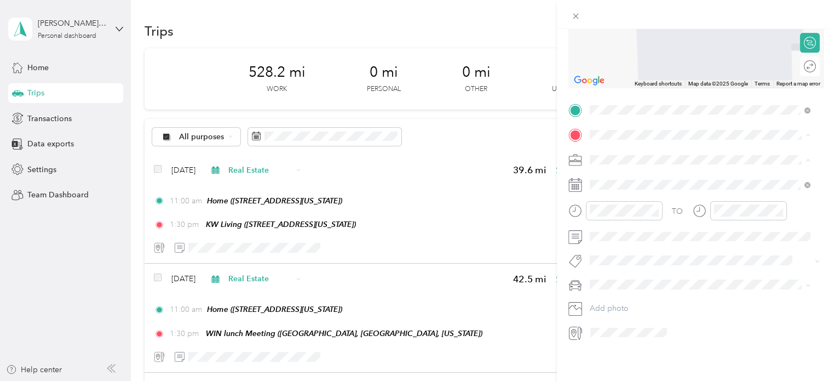
click at [634, 279] on span "[STREET_ADDRESS][US_STATE]" at bounding box center [665, 282] width 110 height 9
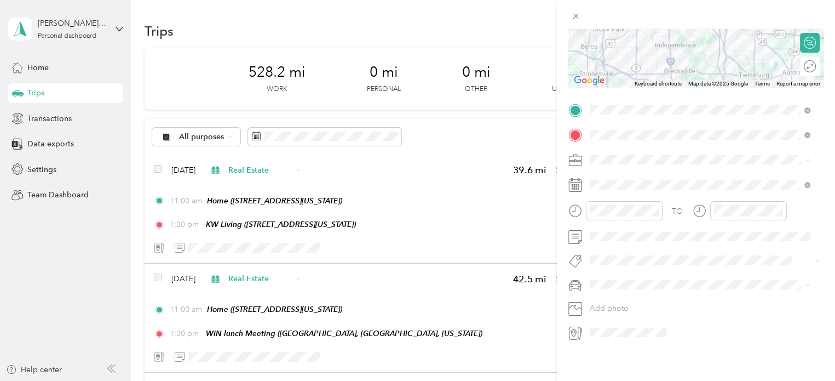
click at [610, 212] on span "Real Estate" at bounding box center [612, 213] width 37 height 9
click at [614, 241] on icon at bounding box center [616, 242] width 11 height 11
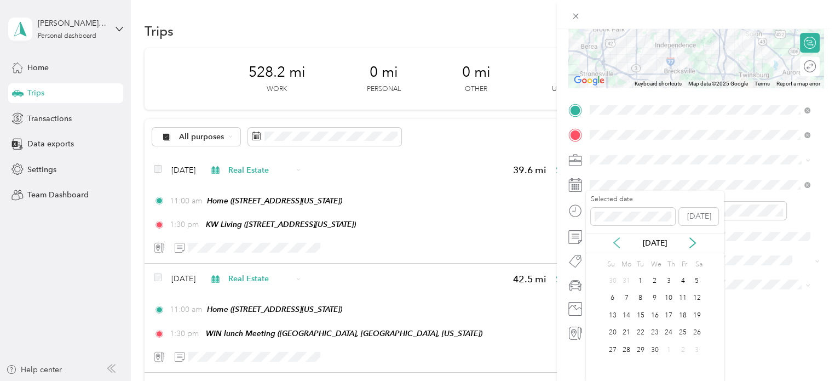
click at [614, 241] on icon at bounding box center [616, 242] width 11 height 11
click at [640, 313] on div "14" at bounding box center [641, 315] width 14 height 14
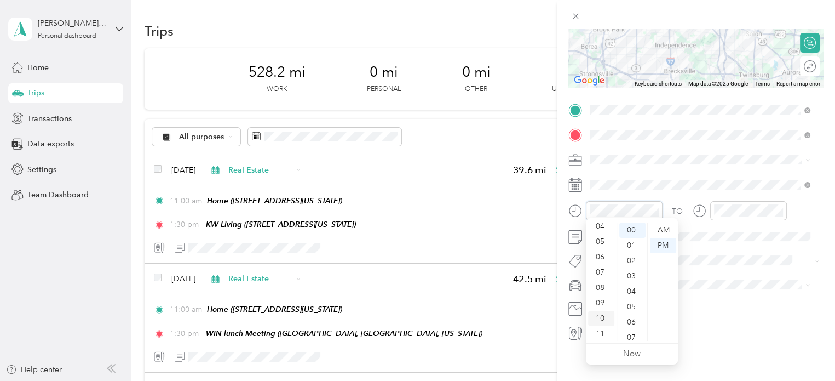
scroll to position [66, 0]
click at [598, 315] on div "10" at bounding box center [601, 317] width 26 height 15
click at [630, 310] on div "30" at bounding box center [632, 306] width 26 height 15
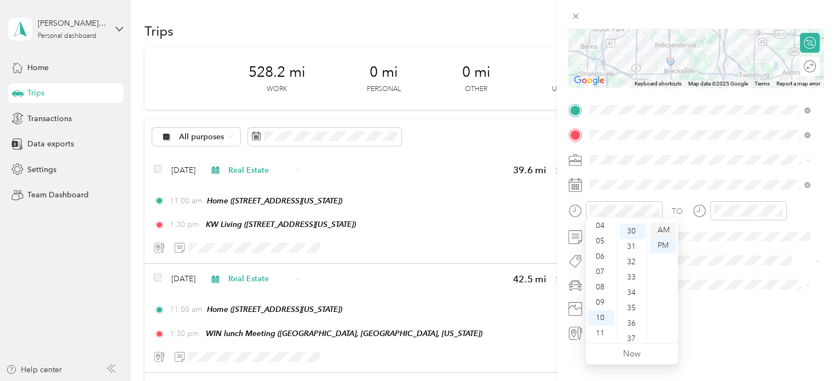
click at [662, 228] on div "AM" at bounding box center [663, 229] width 26 height 15
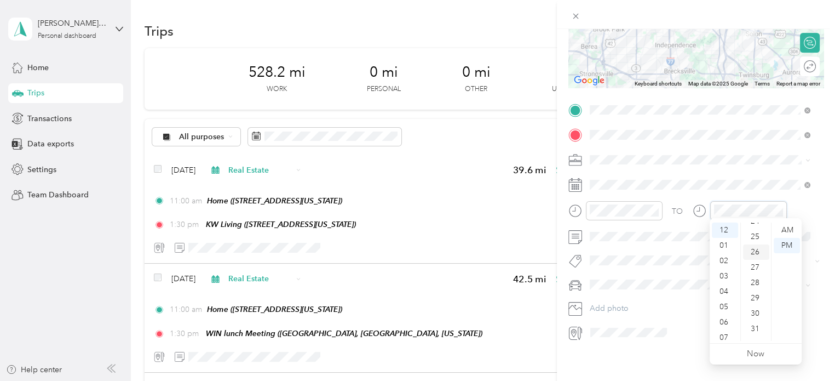
scroll to position [383, 0]
click at [753, 305] on div "30" at bounding box center [756, 306] width 26 height 15
click at [788, 232] on div "AM" at bounding box center [787, 229] width 26 height 15
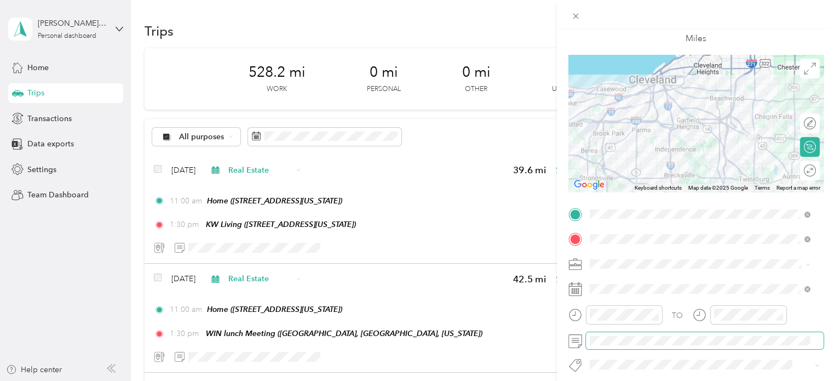
scroll to position [55, 0]
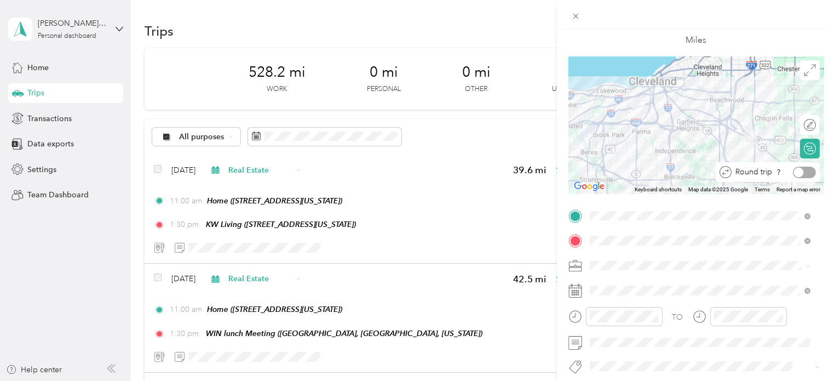
click at [801, 171] on div at bounding box center [804, 171] width 23 height 11
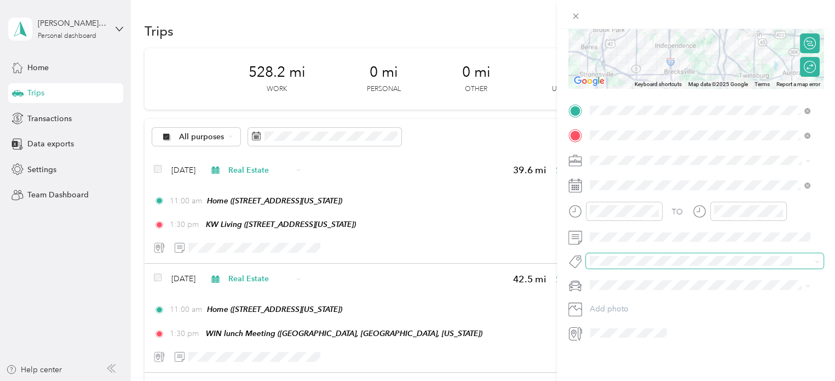
scroll to position [169, 0]
click at [607, 295] on div "VW Passat" at bounding box center [700, 294] width 213 height 11
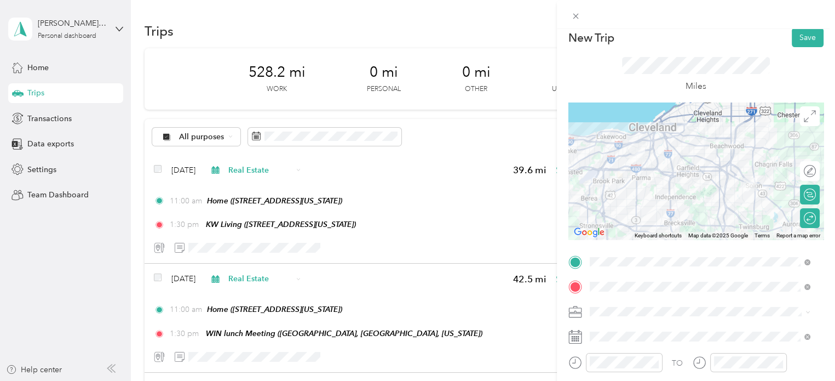
scroll to position [0, 0]
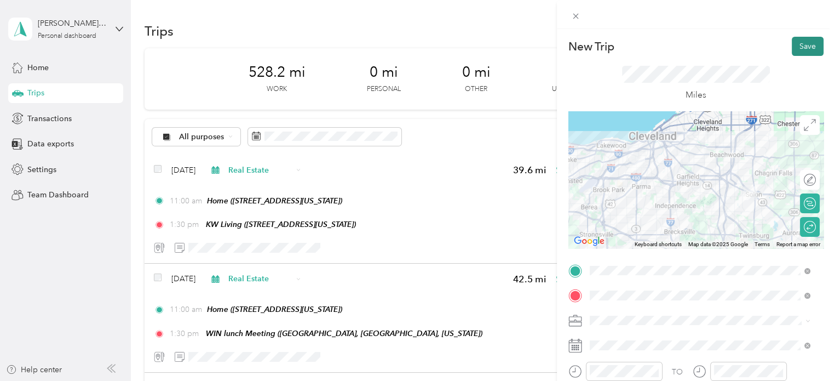
click at [803, 43] on button "Save" at bounding box center [808, 46] width 32 height 19
click at [708, 369] on div "New Trip Save This trip cannot be edited because it is either under review, app…" at bounding box center [695, 269] width 255 height 464
click at [804, 52] on button "Save" at bounding box center [808, 46] width 32 height 19
click at [808, 22] on icon at bounding box center [811, 21] width 9 height 10
click at [797, 47] on button "Save" at bounding box center [808, 46] width 32 height 19
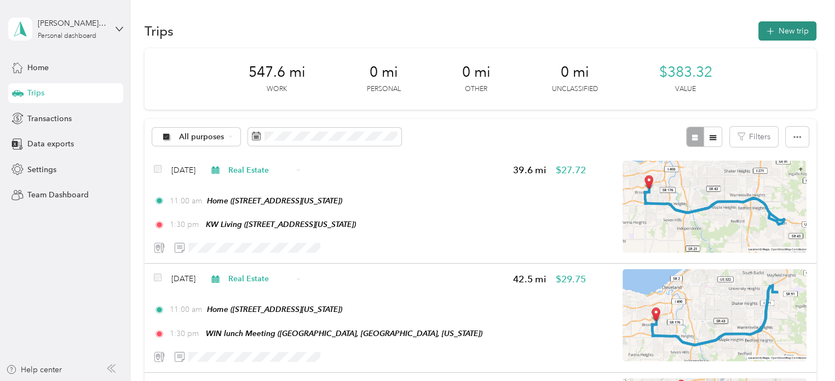
click at [785, 30] on button "New trip" at bounding box center [787, 30] width 58 height 19
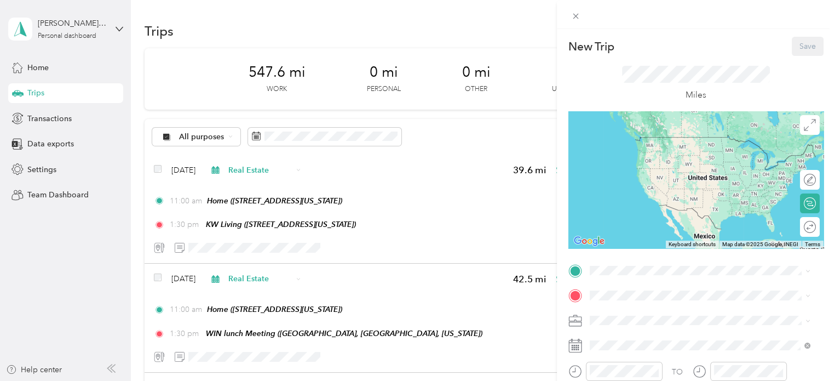
click at [628, 148] on span "4100 West 58th Street, 44144, Cleveland, Ohio, United States" at bounding box center [665, 150] width 110 height 9
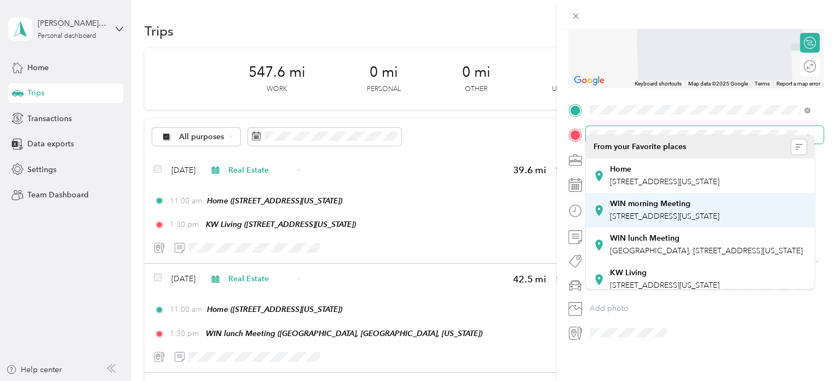
scroll to position [42, 0]
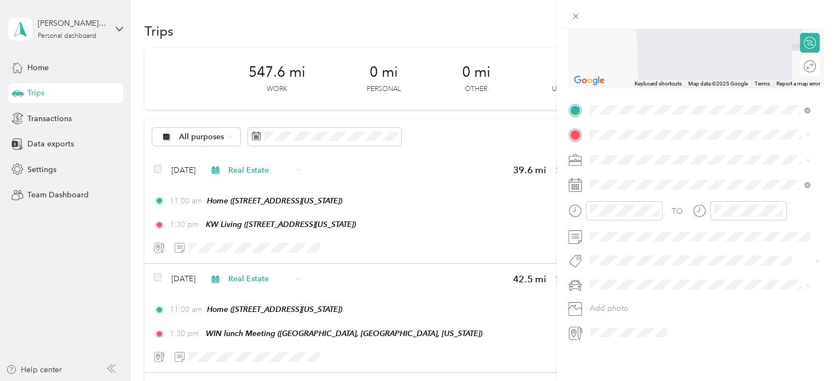
click at [636, 273] on span "32875 Solon Road, 44139, Solon, Ohio, United States" at bounding box center [665, 277] width 110 height 9
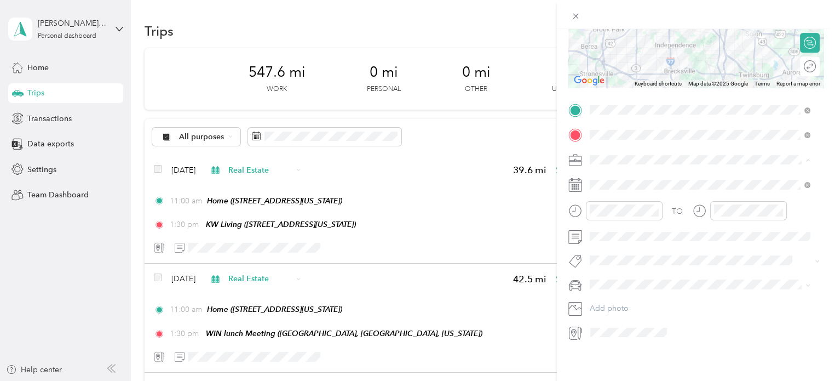
click at [610, 206] on span "Real Estate" at bounding box center [612, 208] width 37 height 9
click at [616, 238] on icon at bounding box center [616, 237] width 11 height 11
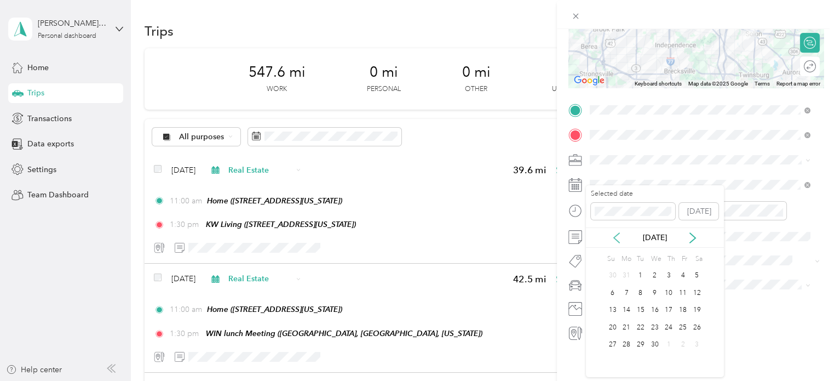
click at [615, 238] on icon at bounding box center [616, 238] width 5 height 10
click at [640, 307] on div "11" at bounding box center [641, 310] width 14 height 14
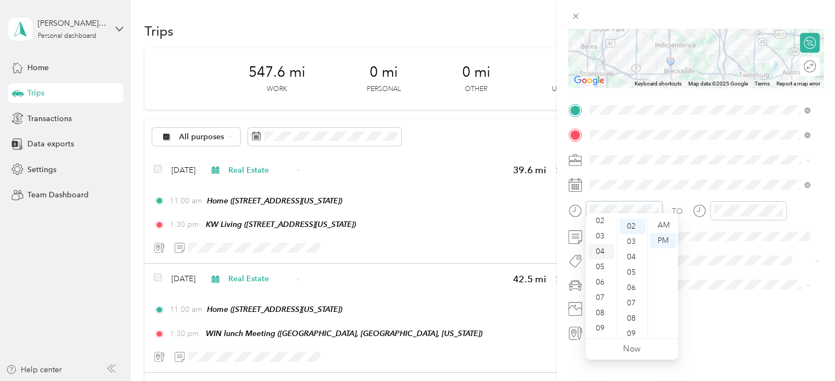
scroll to position [66, 0]
click at [601, 313] on div "10" at bounding box center [601, 312] width 26 height 15
click at [631, 268] on div "30" at bounding box center [632, 271] width 26 height 15
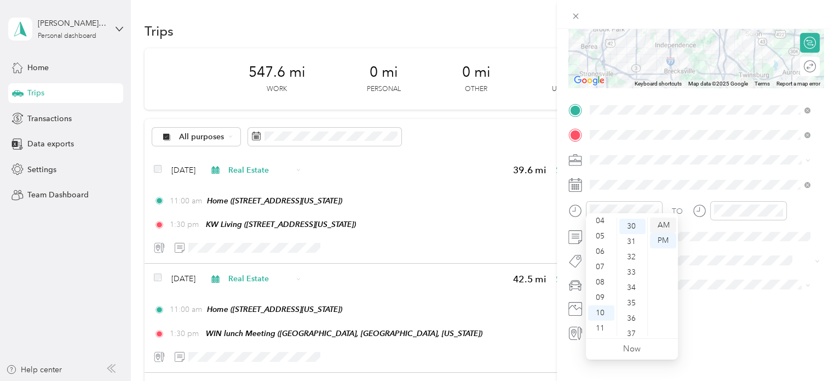
drag, startPoint x: 665, startPoint y: 225, endPoint x: 671, endPoint y: 221, distance: 7.6
click at [665, 225] on div "AM" at bounding box center [663, 224] width 26 height 15
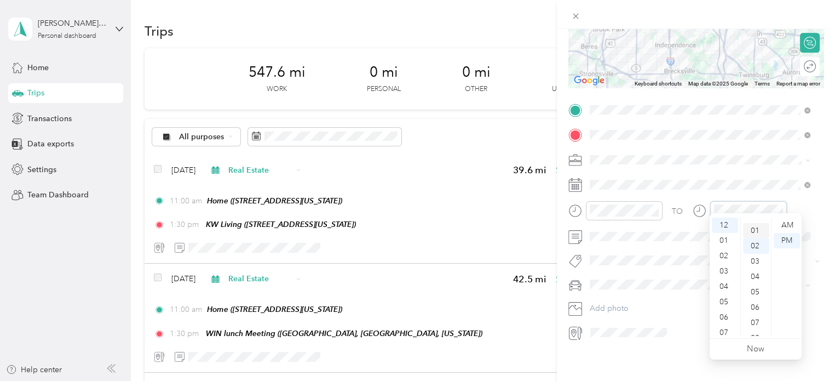
scroll to position [0, 0]
click at [755, 246] on div "30" at bounding box center [756, 246] width 26 height 15
click at [787, 225] on div "AM" at bounding box center [787, 224] width 26 height 15
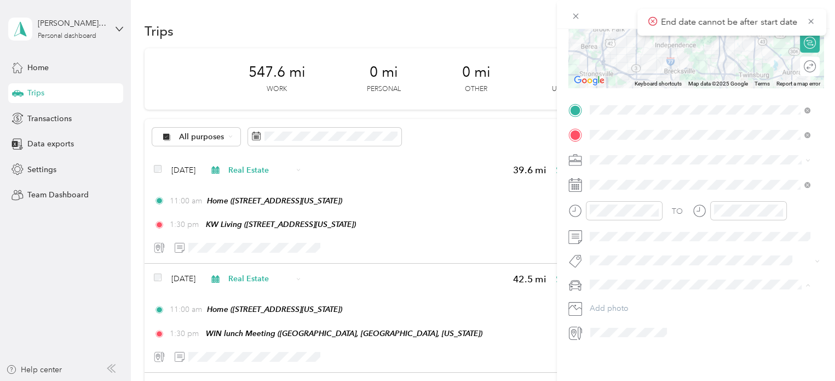
click at [609, 294] on span "VW Passat" at bounding box center [611, 294] width 35 height 9
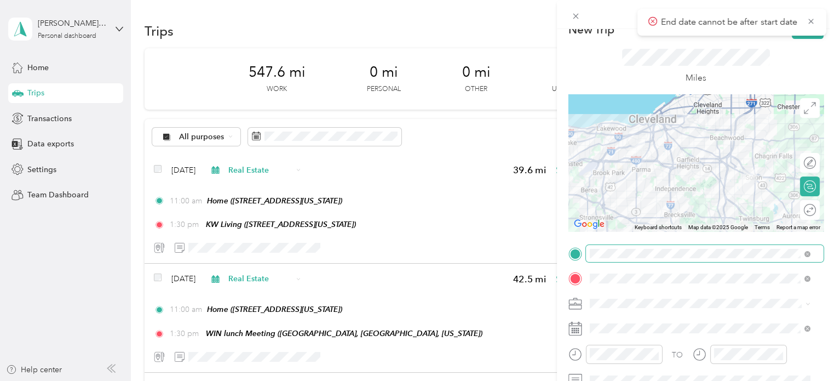
scroll to position [5, 0]
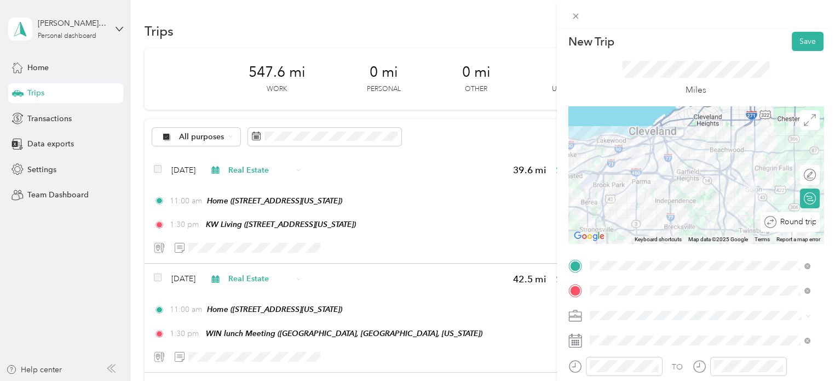
click at [801, 224] on div "Round trip" at bounding box center [795, 221] width 39 height 11
click at [795, 216] on div "Round trip" at bounding box center [774, 221] width 84 height 11
click at [795, 218] on div at bounding box center [804, 221] width 23 height 11
click at [804, 34] on button "Save" at bounding box center [808, 41] width 32 height 19
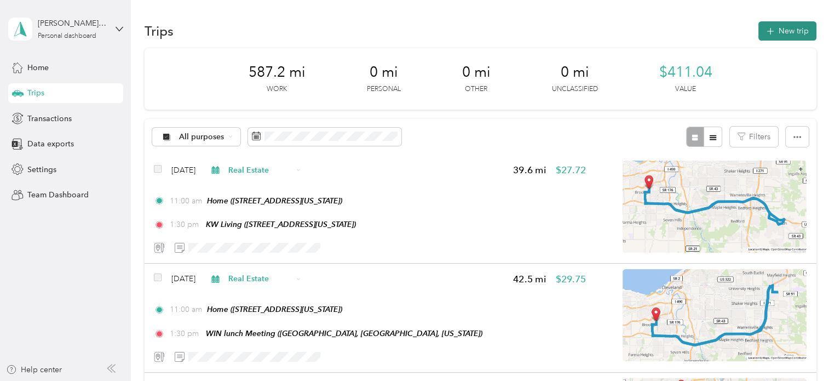
click at [793, 28] on button "New trip" at bounding box center [787, 30] width 58 height 19
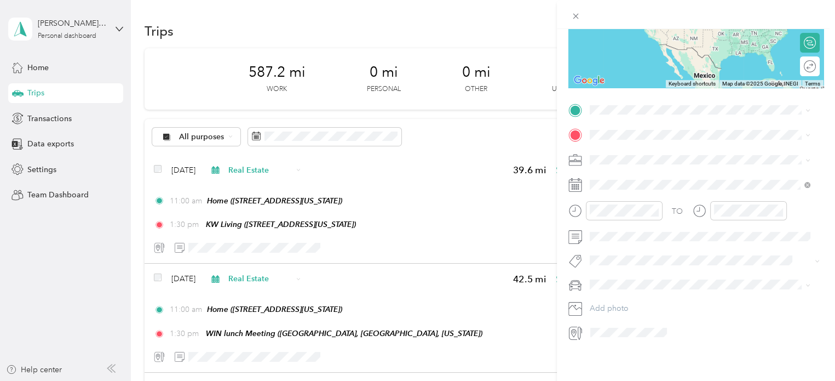
scroll to position [169, 0]
click at [635, 149] on div "Home 4100 West 58th Street, 44144, Cleveland, Ohio, United States" at bounding box center [665, 144] width 110 height 23
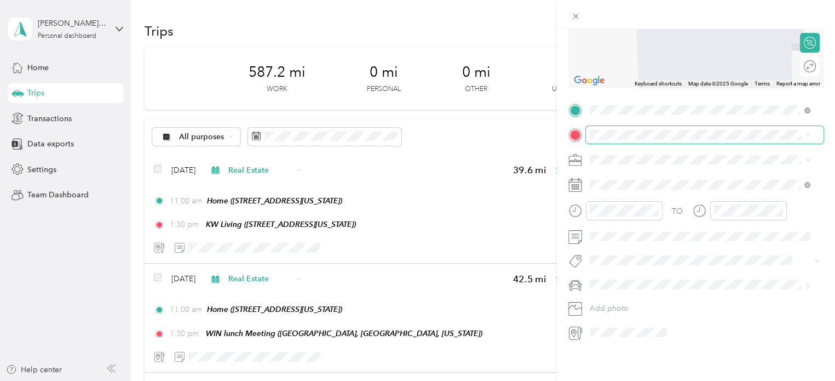
click at [617, 126] on span at bounding box center [705, 135] width 238 height 18
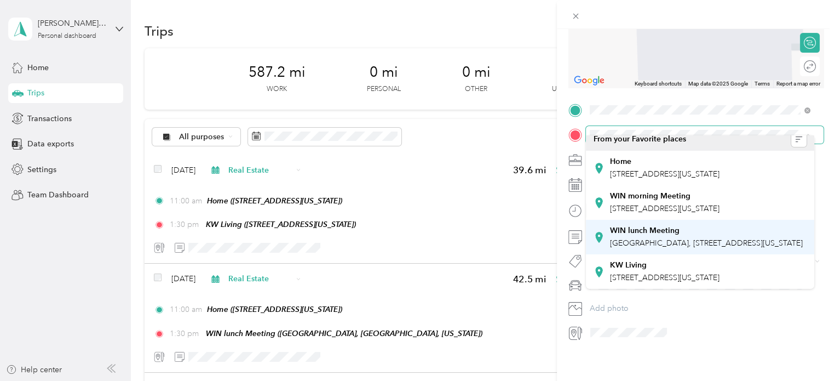
scroll to position [42, 0]
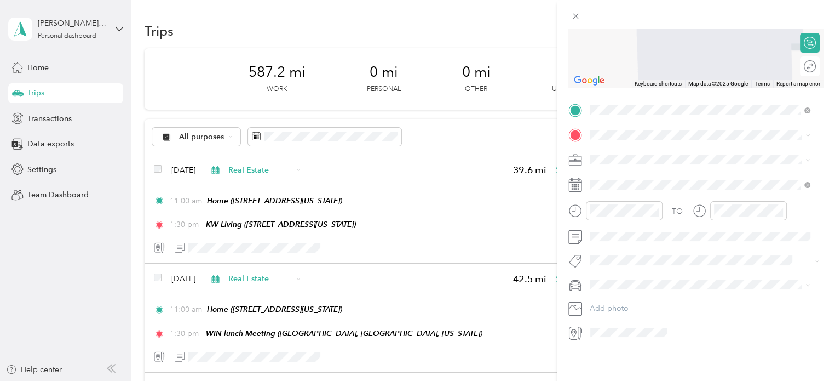
click at [639, 272] on div "KW Living 32875 Solon Road, 44139, Solon, Ohio, United States" at bounding box center [665, 271] width 110 height 23
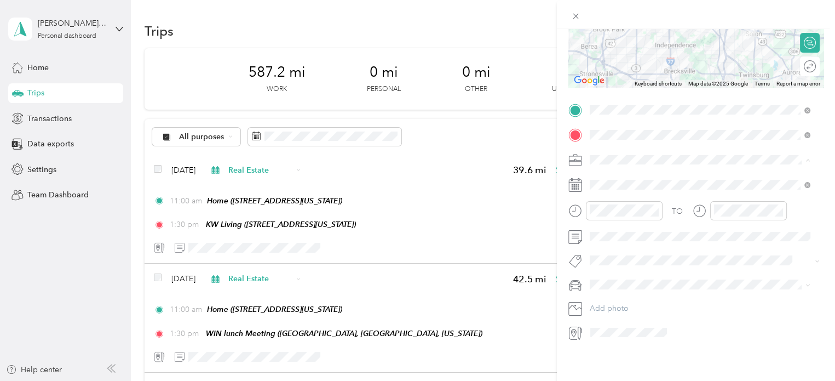
click at [608, 208] on span "Real Estate" at bounding box center [612, 208] width 37 height 9
click at [615, 236] on icon at bounding box center [616, 238] width 5 height 10
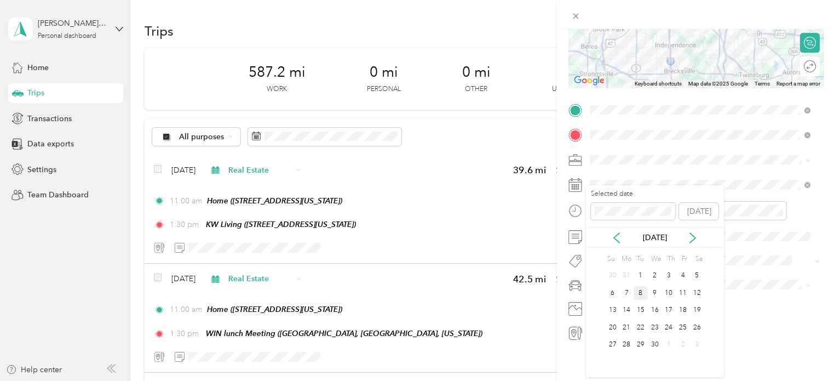
click at [640, 291] on div "8" at bounding box center [641, 293] width 14 height 14
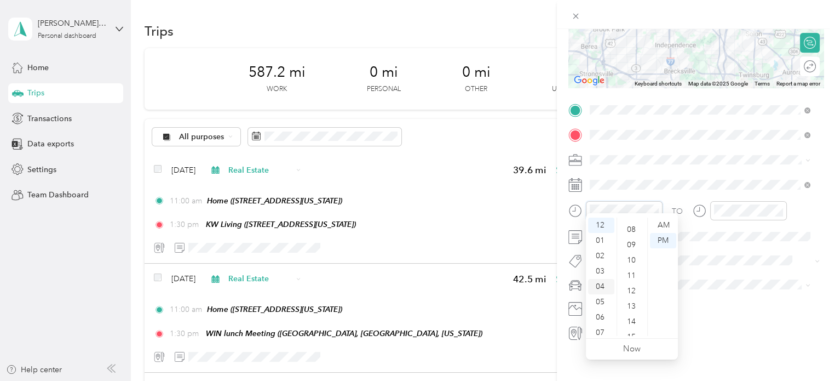
scroll to position [66, 0]
click at [601, 309] on div "10" at bounding box center [601, 312] width 26 height 15
click at [630, 255] on div "30" at bounding box center [632, 255] width 26 height 15
click at [663, 225] on div "AM" at bounding box center [663, 224] width 26 height 15
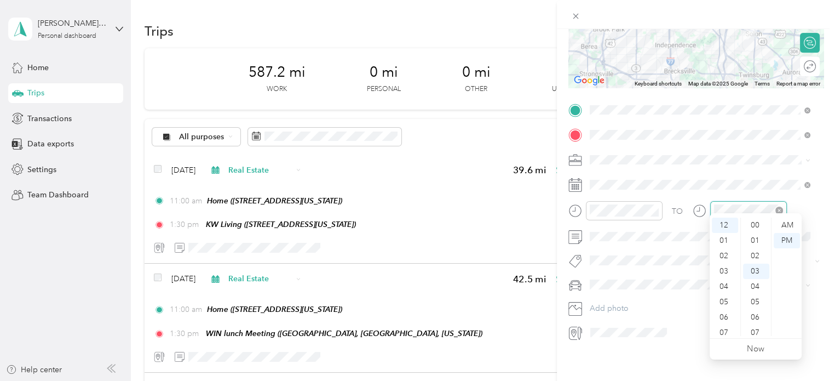
scroll to position [45, 0]
click at [723, 242] on div "01" at bounding box center [725, 240] width 26 height 15
click at [756, 254] on div "30" at bounding box center [756, 256] width 26 height 15
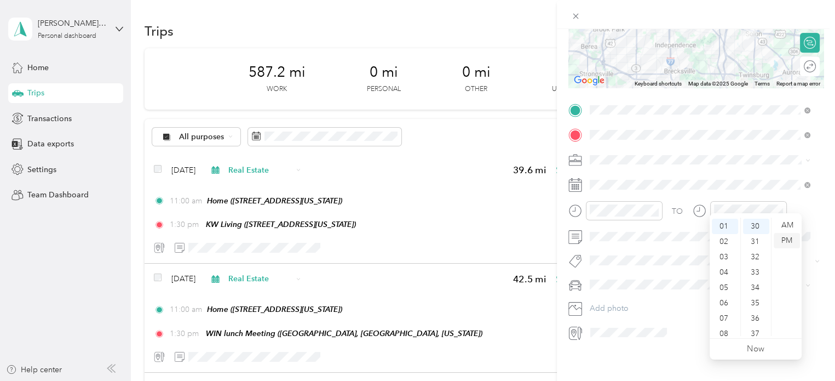
click at [784, 239] on div "PM" at bounding box center [787, 240] width 26 height 15
click at [605, 294] on span "VW Passat" at bounding box center [611, 293] width 35 height 9
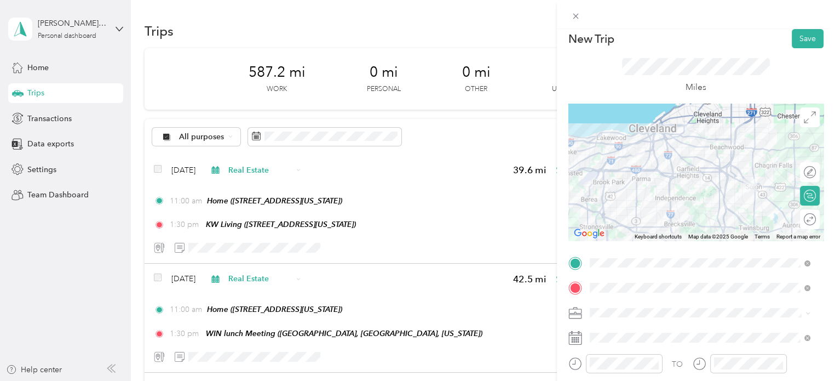
scroll to position [5, 0]
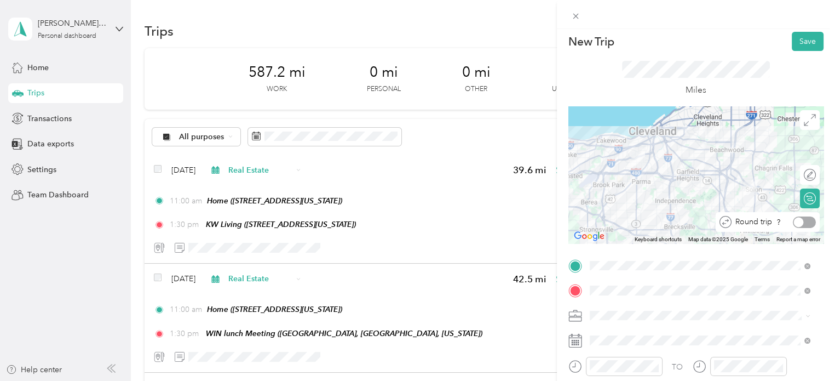
click at [799, 224] on div at bounding box center [804, 221] width 23 height 11
click at [798, 41] on button "Save" at bounding box center [808, 41] width 32 height 19
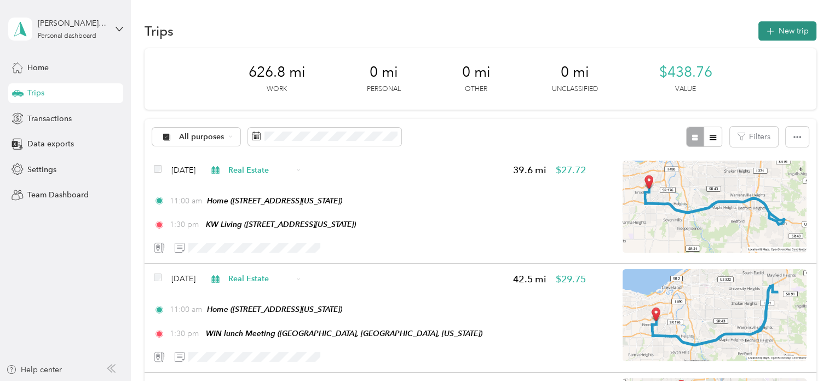
click at [786, 26] on button "New trip" at bounding box center [787, 30] width 58 height 19
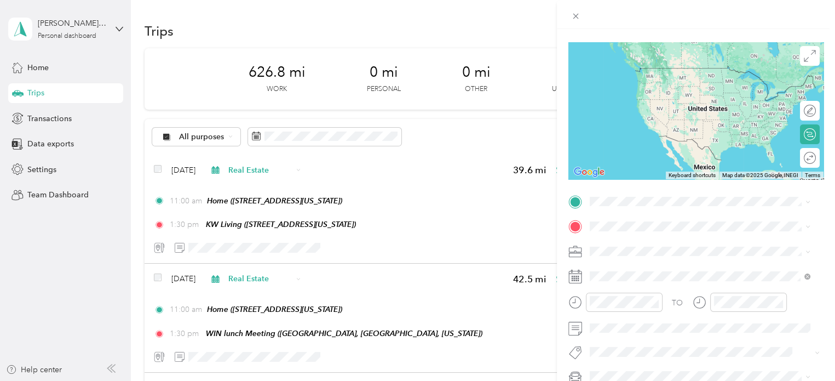
scroll to position [169, 0]
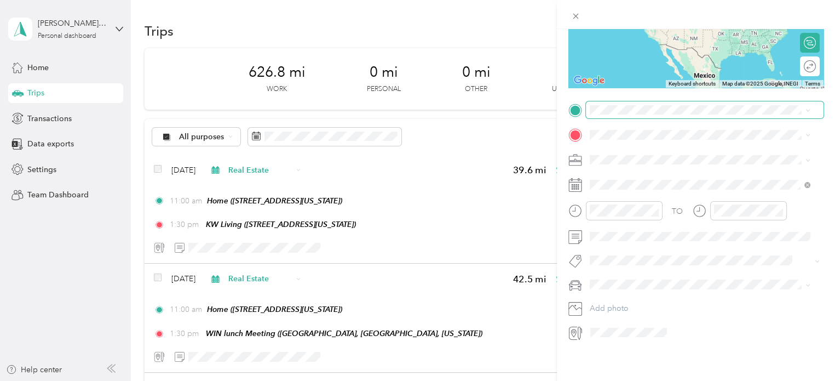
click at [640, 101] on span at bounding box center [705, 110] width 238 height 18
click at [675, 155] on span "4100 West 58th Street, 44144, Cleveland, Ohio, United States" at bounding box center [665, 156] width 110 height 9
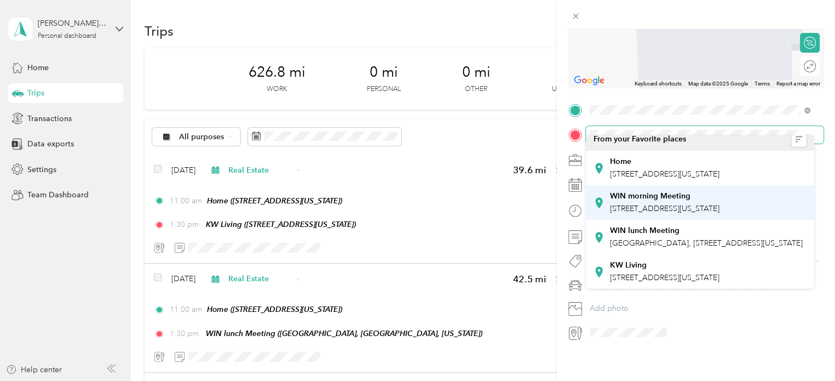
scroll to position [42, 0]
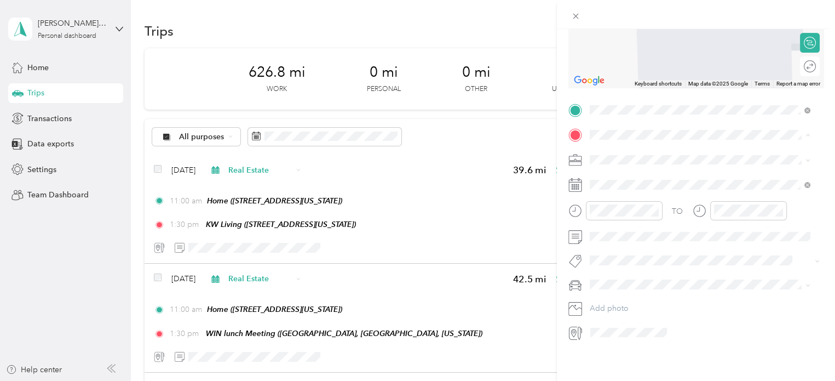
click at [636, 275] on span "32875 Solon Road, 44139, Solon, Ohio, United States" at bounding box center [665, 277] width 110 height 9
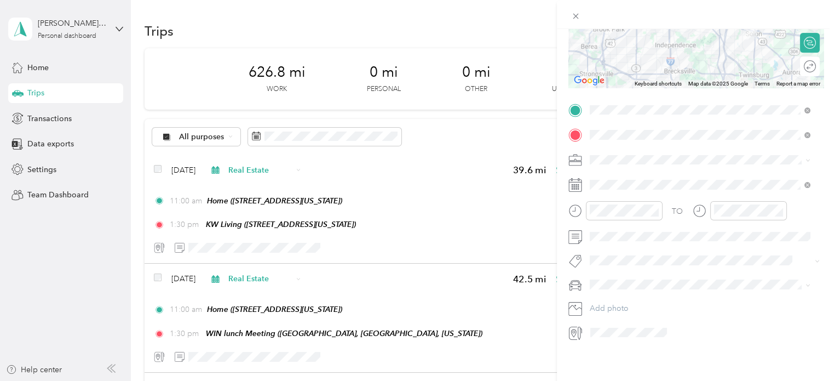
click at [611, 210] on div "Real Estate" at bounding box center [700, 207] width 213 height 11
click at [616, 238] on icon at bounding box center [616, 237] width 11 height 11
click at [616, 237] on icon at bounding box center [616, 237] width 11 height 11
click at [639, 309] on div "13" at bounding box center [641, 310] width 14 height 14
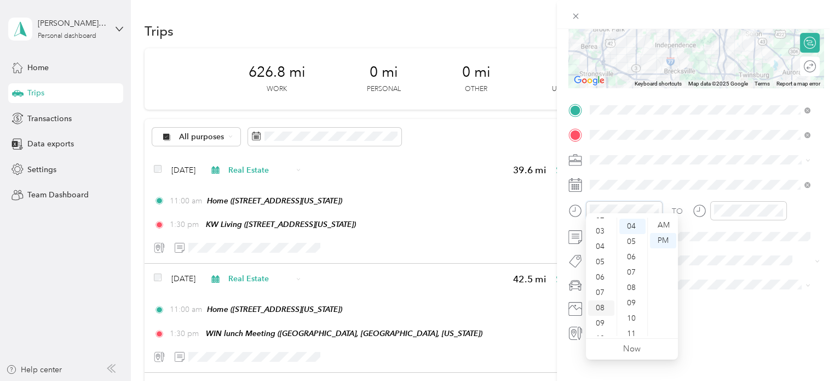
scroll to position [66, 0]
click at [598, 313] on div "10" at bounding box center [601, 312] width 26 height 15
click at [631, 240] on div "30" at bounding box center [632, 241] width 26 height 15
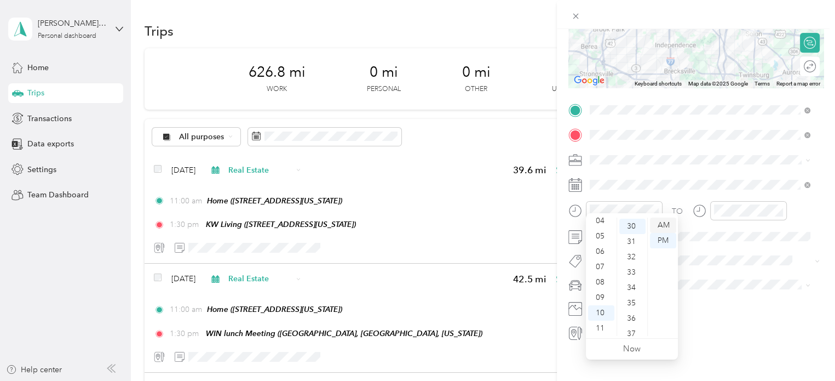
click at [662, 225] on div "AM" at bounding box center [663, 224] width 26 height 15
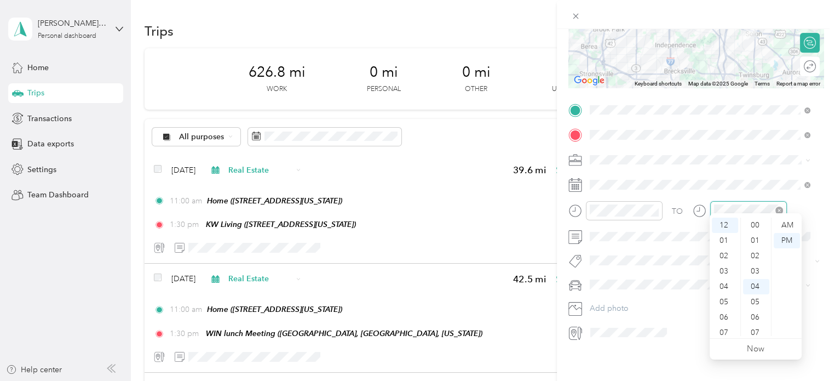
scroll to position [60, 0]
click at [753, 237] on div "30" at bounding box center [756, 241] width 26 height 15
click at [785, 223] on div "AM" at bounding box center [787, 224] width 26 height 15
click at [786, 240] on div "PM" at bounding box center [787, 240] width 26 height 15
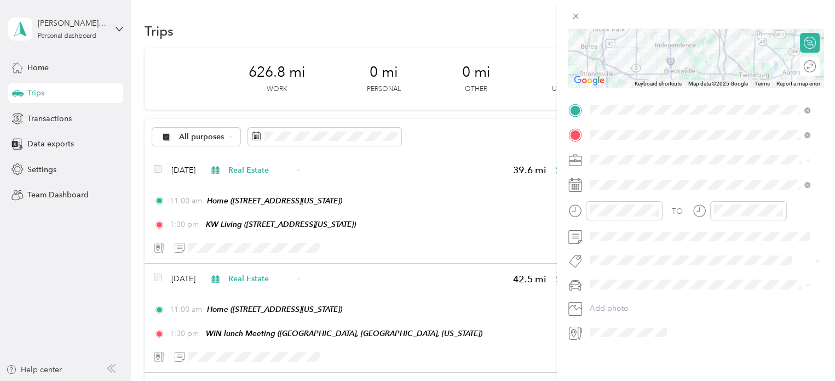
click at [578, 279] on icon at bounding box center [575, 285] width 14 height 14
click at [611, 298] on li "VW Passat" at bounding box center [700, 293] width 228 height 19
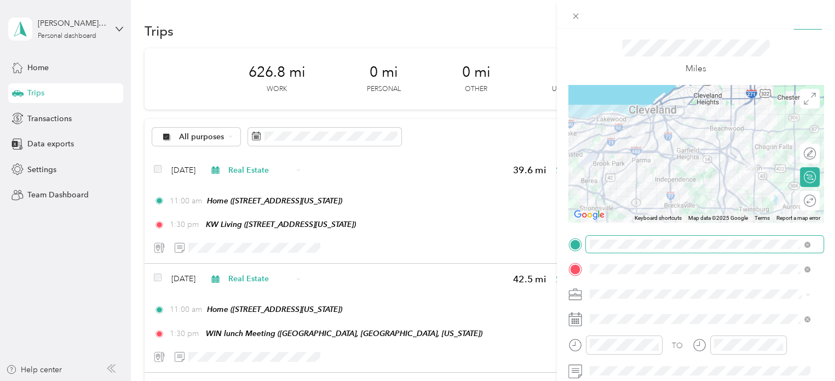
scroll to position [5, 0]
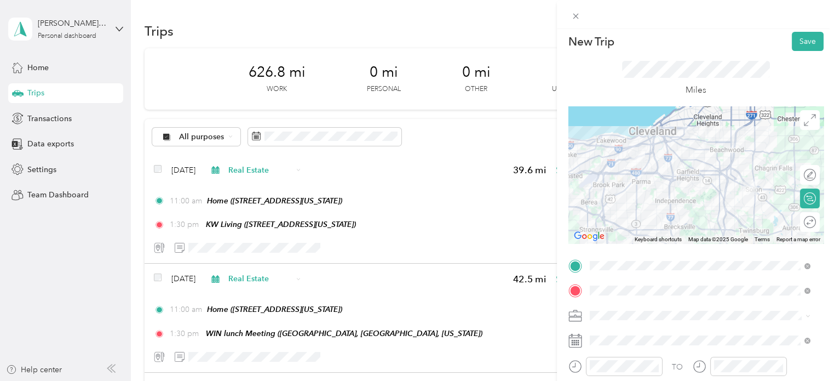
click at [816, 225] on div "Round trip" at bounding box center [816, 221] width 0 height 11
click at [778, 214] on div "Round trip" at bounding box center [768, 222] width 104 height 20
click at [794, 221] on div at bounding box center [799, 222] width 10 height 10
click at [807, 33] on button "Save" at bounding box center [808, 41] width 32 height 19
click at [801, 39] on button "Save" at bounding box center [808, 41] width 32 height 19
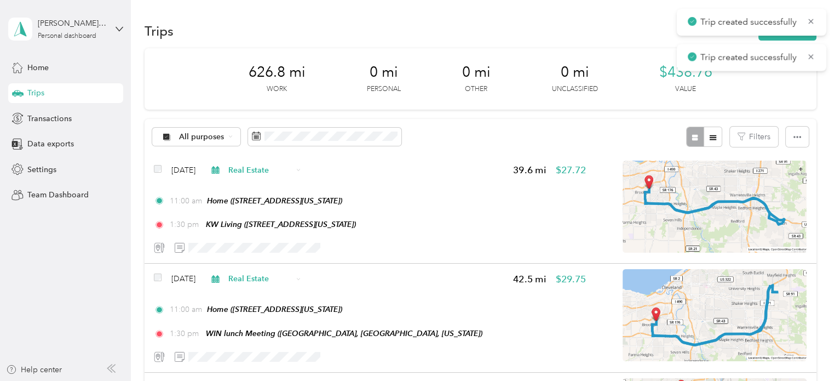
click at [532, 103] on div "626.8 mi Work 0 mi Personal 0 mi Other 0 mi Unclassified $438.76 Value" at bounding box center [481, 78] width 672 height 61
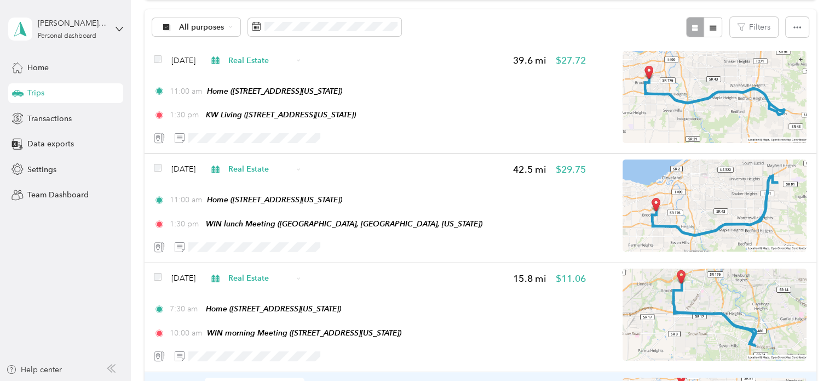
scroll to position [0, 0]
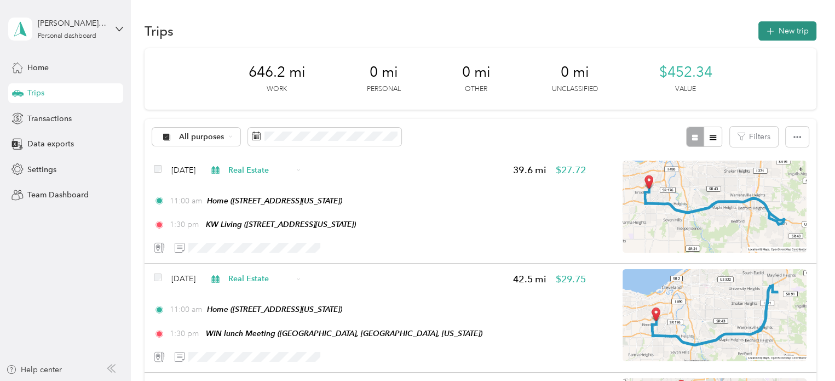
click at [779, 30] on button "New trip" at bounding box center [787, 30] width 58 height 19
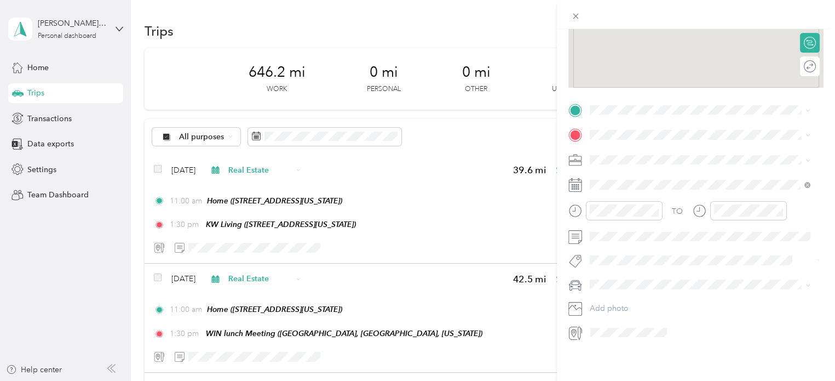
scroll to position [169, 0]
click at [618, 153] on span "4100 West 58th Street, 44144, Cleveland, Ohio, United States" at bounding box center [665, 155] width 110 height 9
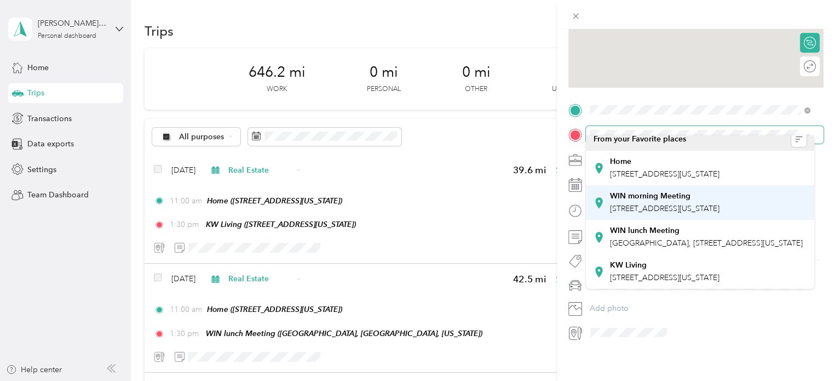
scroll to position [42, 0]
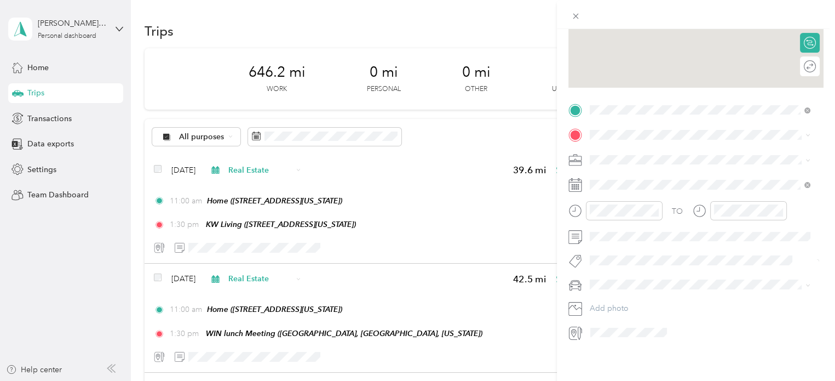
click at [652, 273] on div "KW Living 32875 Solon Road, 44139, Solon, Ohio, United States" at bounding box center [665, 271] width 110 height 23
click at [614, 208] on span "Real Estate" at bounding box center [612, 208] width 37 height 9
click at [636, 345] on div "26" at bounding box center [641, 345] width 14 height 14
click at [600, 313] on div "10" at bounding box center [601, 312] width 26 height 15
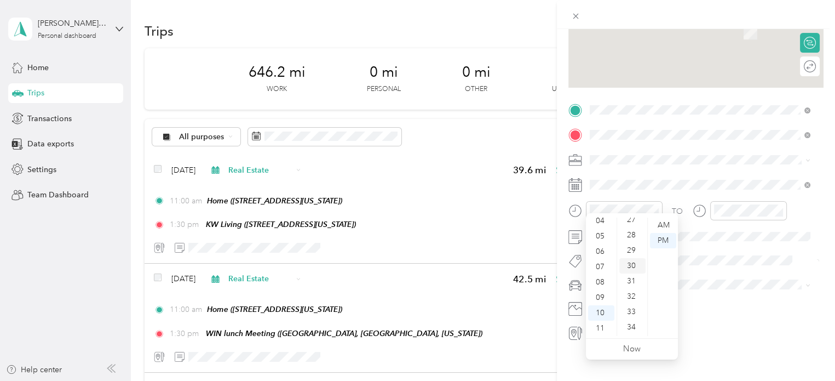
click at [629, 266] on div "30" at bounding box center [632, 265] width 26 height 15
click at [666, 225] on div "AM" at bounding box center [663, 224] width 26 height 15
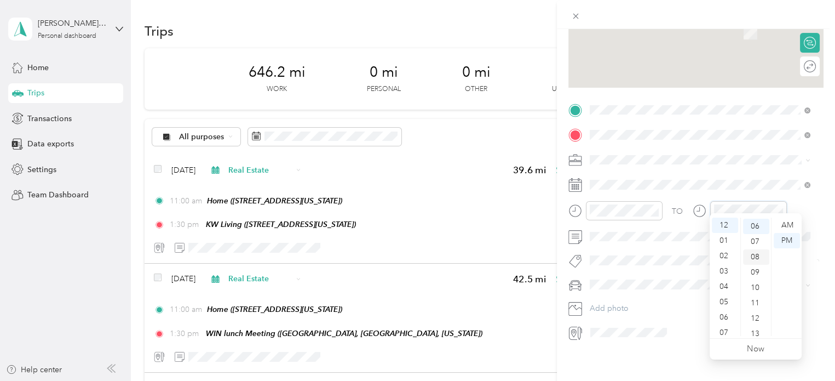
scroll to position [419, 0]
click at [755, 264] on div "30" at bounding box center [756, 265] width 26 height 15
click at [788, 238] on div "PM" at bounding box center [787, 240] width 26 height 15
click at [609, 295] on span "VW Passat" at bounding box center [611, 291] width 35 height 9
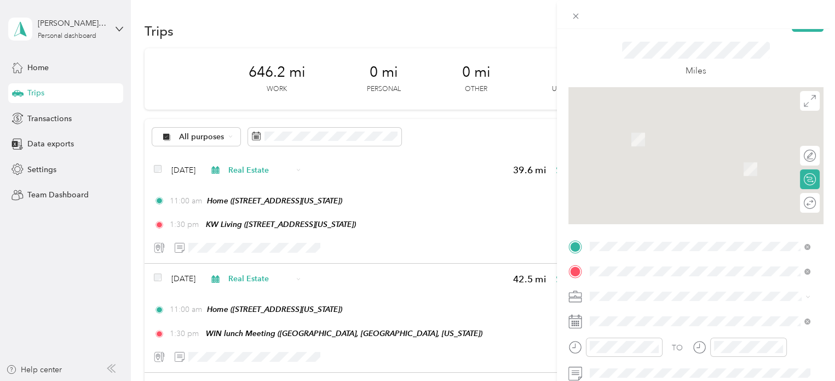
scroll to position [5, 0]
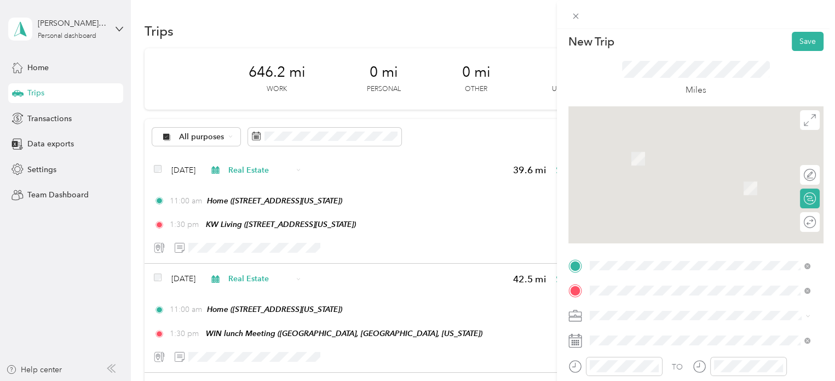
click at [802, 226] on div "Round trip" at bounding box center [810, 222] width 20 height 20
click at [794, 221] on div at bounding box center [799, 222] width 10 height 10
click at [803, 41] on button "Save" at bounding box center [808, 41] width 32 height 19
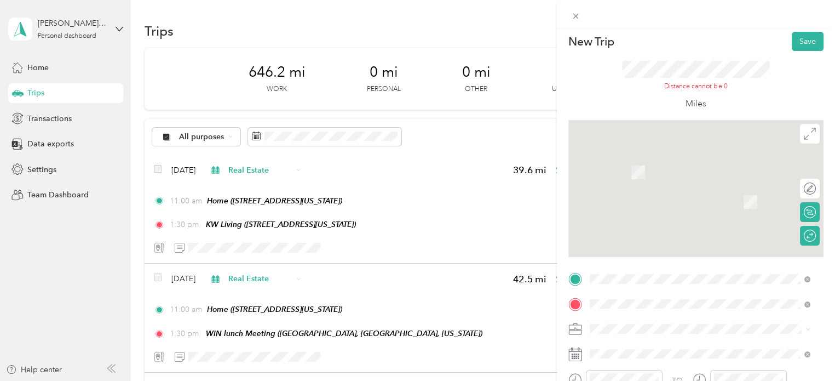
click at [732, 98] on div "Distance cannot be 0 Miles" at bounding box center [696, 86] width 148 height 50
click at [795, 40] on button "Save" at bounding box center [808, 41] width 32 height 19
click at [795, 39] on button "Save" at bounding box center [808, 41] width 32 height 19
click at [764, 83] on div "Distance cannot be 0" at bounding box center [696, 87] width 148 height 10
click at [802, 40] on button "Save" at bounding box center [808, 41] width 32 height 19
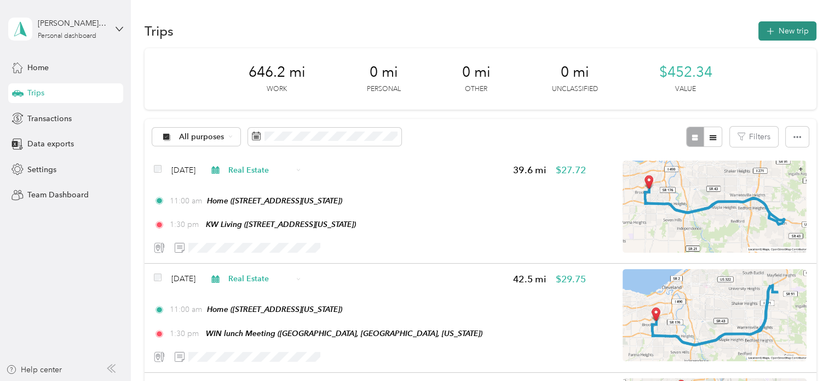
click at [786, 28] on button "New trip" at bounding box center [787, 30] width 58 height 19
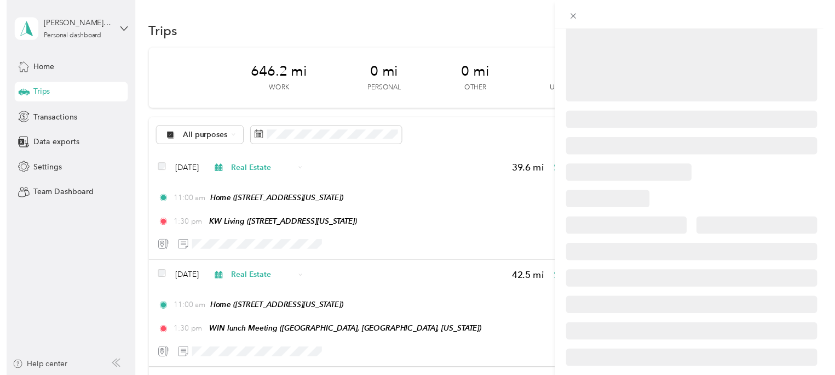
scroll to position [154, 0]
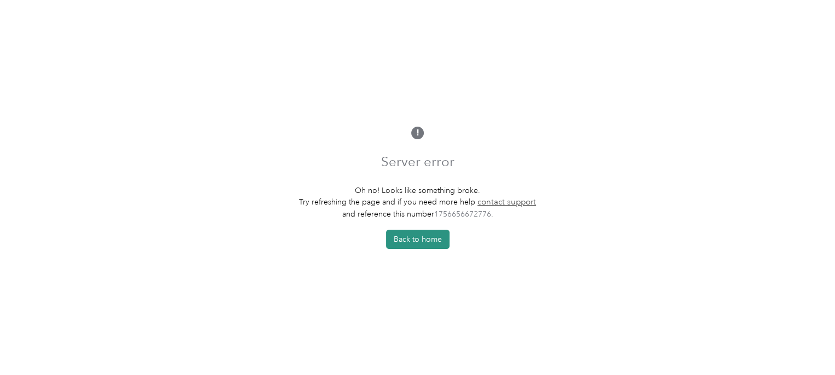
click at [427, 238] on button "Back to home" at bounding box center [418, 238] width 64 height 19
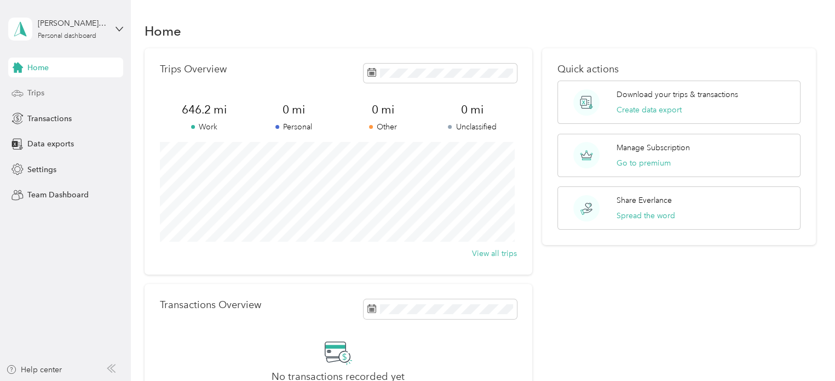
click at [33, 94] on span "Trips" at bounding box center [35, 92] width 17 height 11
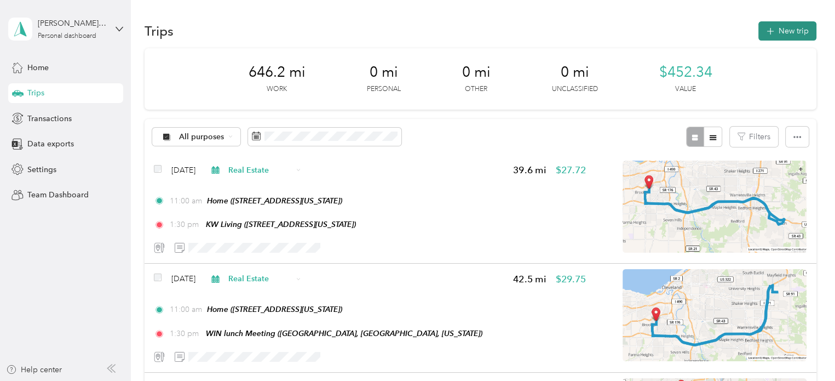
click at [792, 28] on button "New trip" at bounding box center [787, 30] width 58 height 19
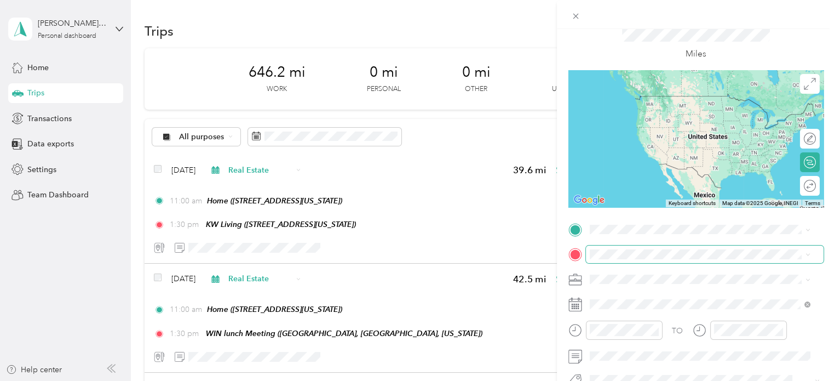
scroll to position [169, 0]
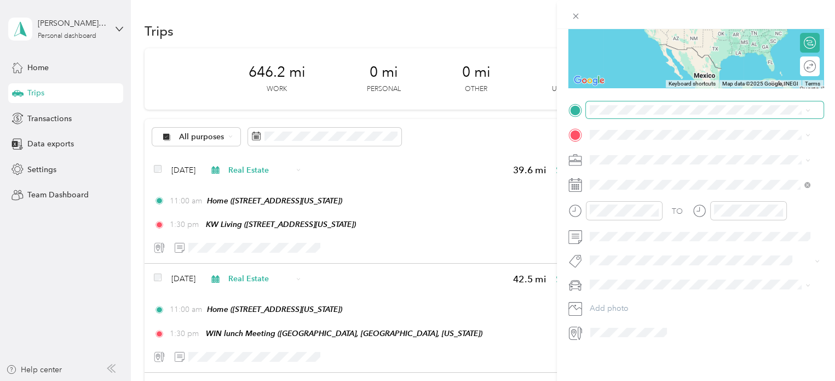
click at [603, 101] on span at bounding box center [705, 110] width 238 height 18
click at [630, 156] on span "4100 West 58th Street, 44144, Cleveland, Ohio, United States" at bounding box center [665, 156] width 110 height 9
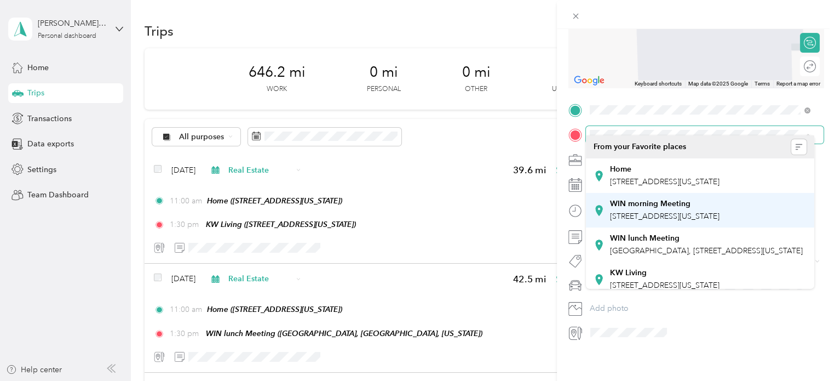
scroll to position [42, 0]
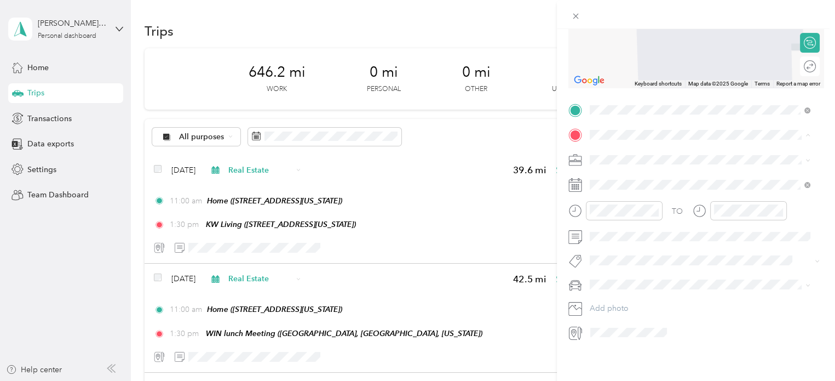
click at [636, 272] on div "KW Living 32875 Solon Road, 44139, Solon, Ohio, United States" at bounding box center [665, 271] width 110 height 23
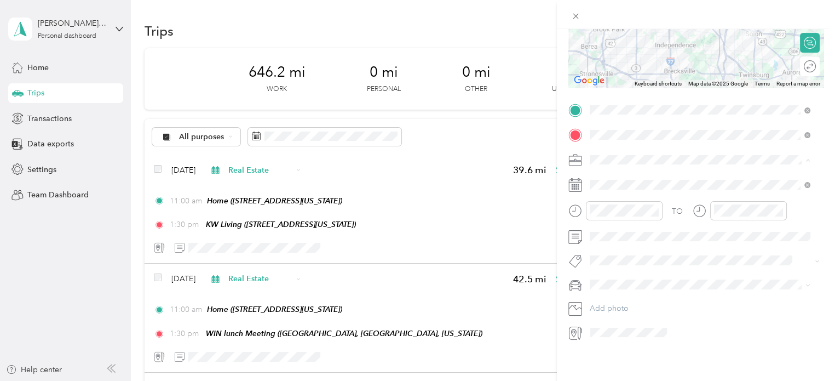
click at [617, 208] on span "Real Estate" at bounding box center [612, 208] width 37 height 9
click at [642, 343] on div "26" at bounding box center [641, 345] width 14 height 14
click at [596, 310] on div "10" at bounding box center [601, 312] width 26 height 15
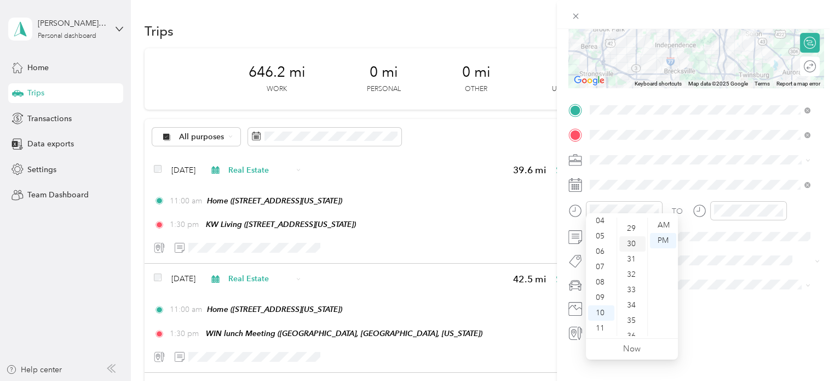
click at [630, 243] on div "30" at bounding box center [632, 243] width 26 height 15
click at [667, 221] on div "AM" at bounding box center [663, 224] width 26 height 15
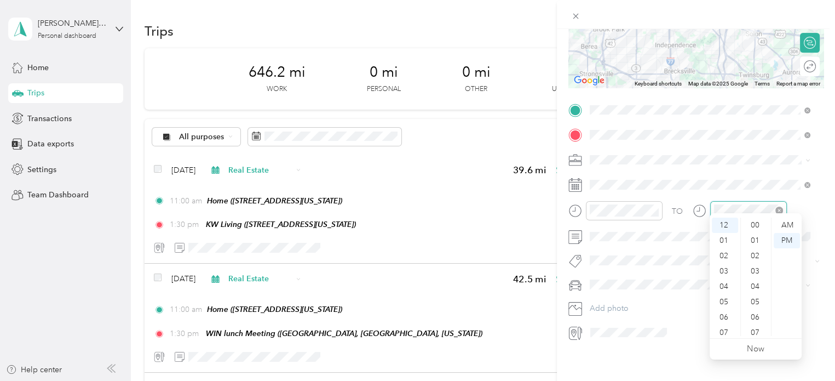
scroll to position [168, 0]
click at [724, 244] on div "01" at bounding box center [725, 240] width 26 height 15
click at [755, 226] on div "00" at bounding box center [756, 224] width 26 height 15
click at [786, 240] on div "PM" at bounding box center [787, 240] width 26 height 15
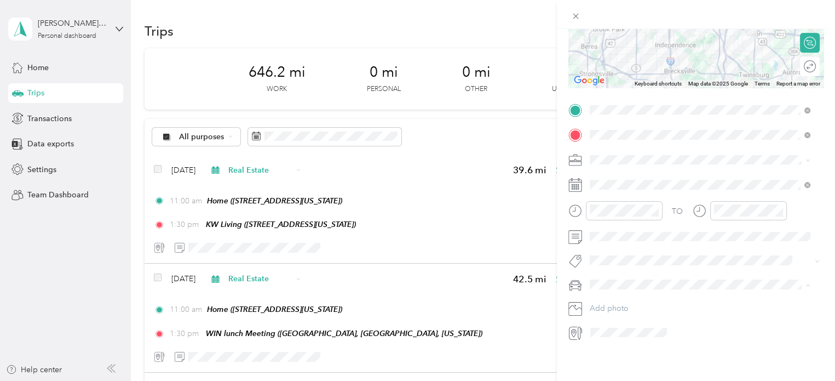
click at [619, 296] on span "VW Passat" at bounding box center [611, 294] width 35 height 9
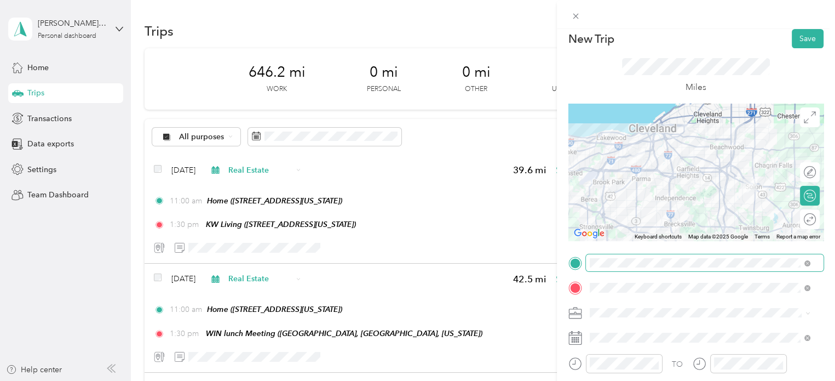
scroll to position [5, 0]
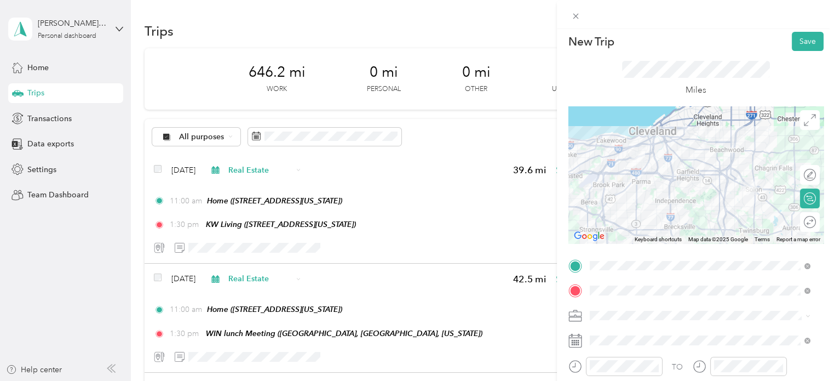
click at [816, 219] on div "Round trip" at bounding box center [816, 221] width 0 height 11
click at [794, 219] on div at bounding box center [804, 221] width 23 height 11
click at [802, 38] on button "Save" at bounding box center [808, 41] width 32 height 19
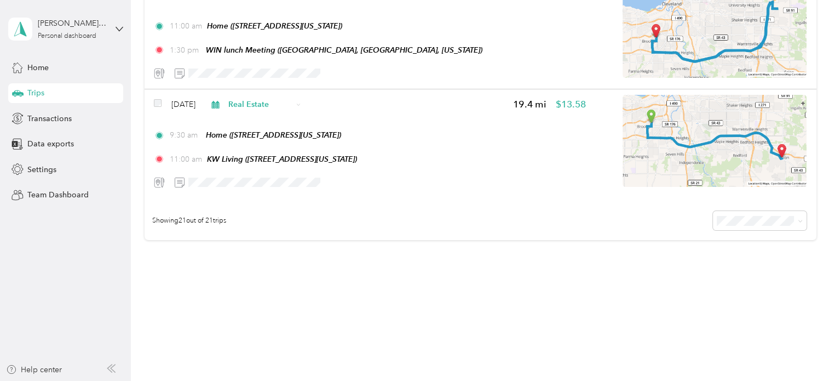
scroll to position [2190, 0]
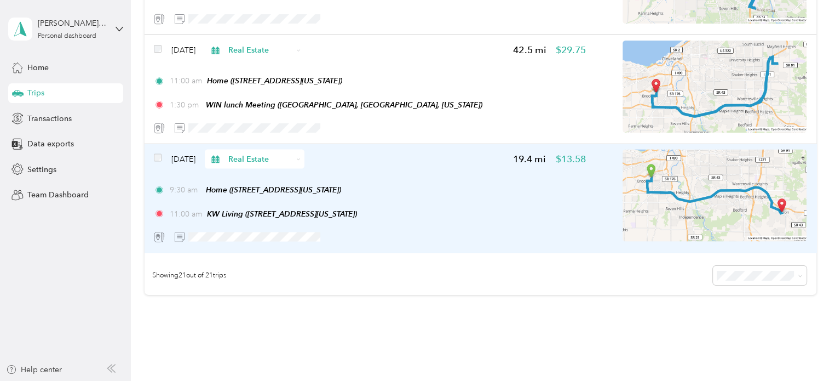
click at [422, 169] on div "Jan 14, 2025 Real Estate 19.4 mi $13.58 9:30 am Home (4100 West 58th Street, Cl…" at bounding box center [370, 197] width 432 height 97
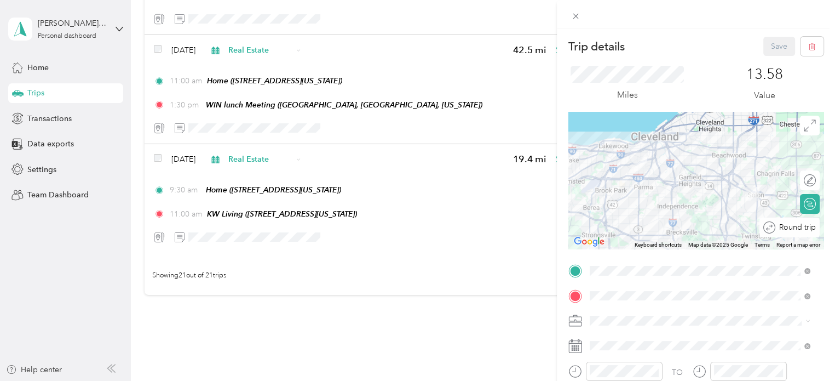
click at [802, 231] on div "Round trip" at bounding box center [795, 226] width 41 height 11
click at [770, 47] on div "Save" at bounding box center [793, 46] width 61 height 19
click at [451, 239] on div "Trip details Save This trip cannot be edited because it is either under review,…" at bounding box center [417, 190] width 835 height 381
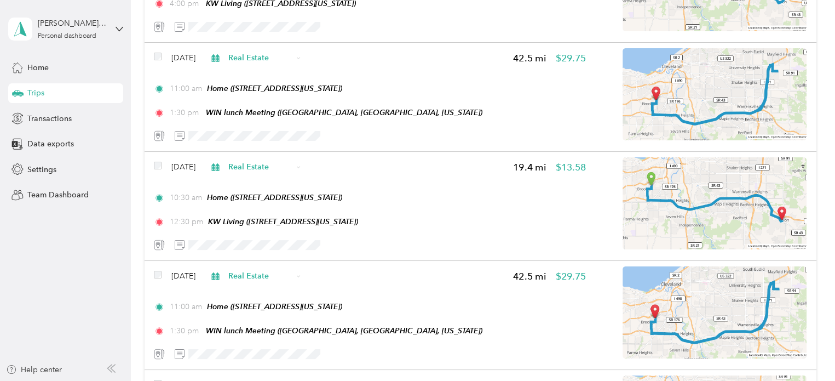
scroll to position [1149, 0]
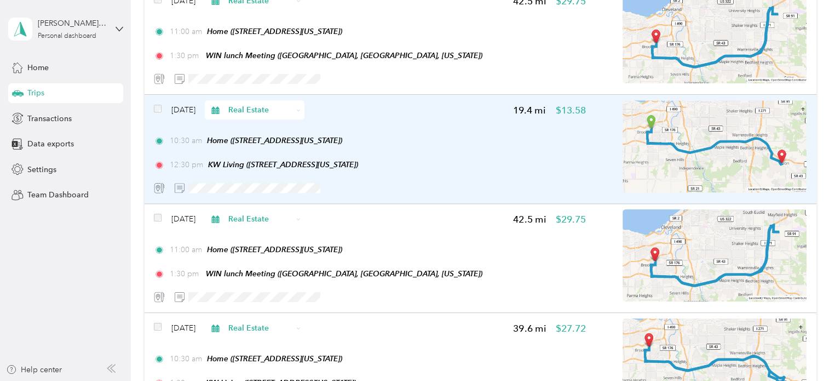
click at [399, 122] on div "May 13, 2025 Real Estate 19.4 mi $13.58 10:30 am Home (4100 West 58th Street, C…" at bounding box center [370, 148] width 432 height 97
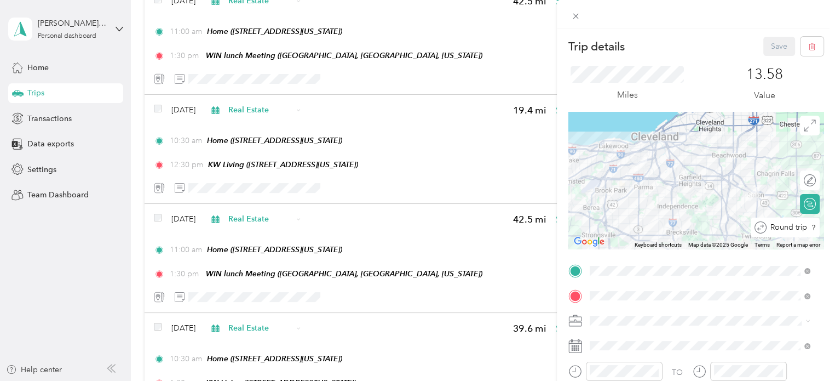
click at [802, 226] on div "Round trip" at bounding box center [791, 226] width 49 height 11
click at [805, 226] on div at bounding box center [810, 227] width 10 height 10
click at [799, 230] on div at bounding box center [804, 226] width 23 height 11
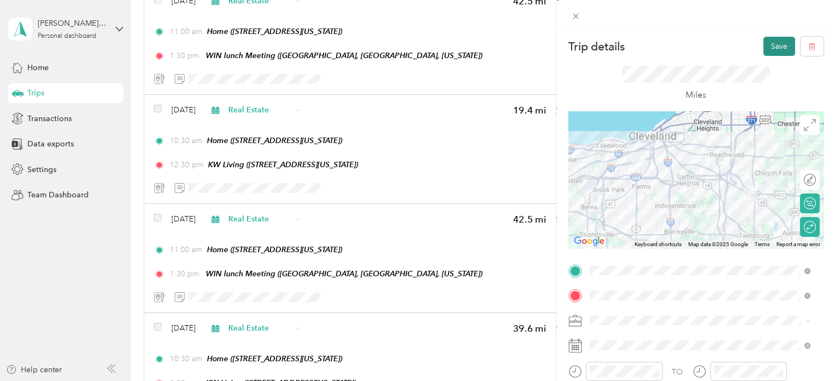
click at [777, 43] on button "Save" at bounding box center [779, 46] width 32 height 19
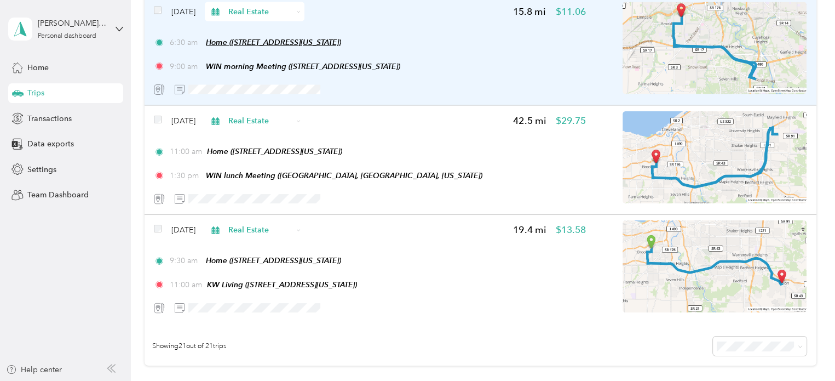
scroll to position [2135, 0]
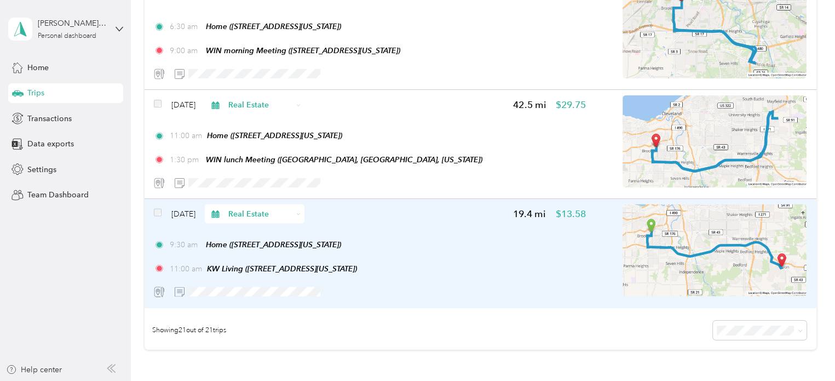
click at [408, 211] on div "Jan 14, 2025 Real Estate 19.4 mi $13.58" at bounding box center [370, 213] width 432 height 19
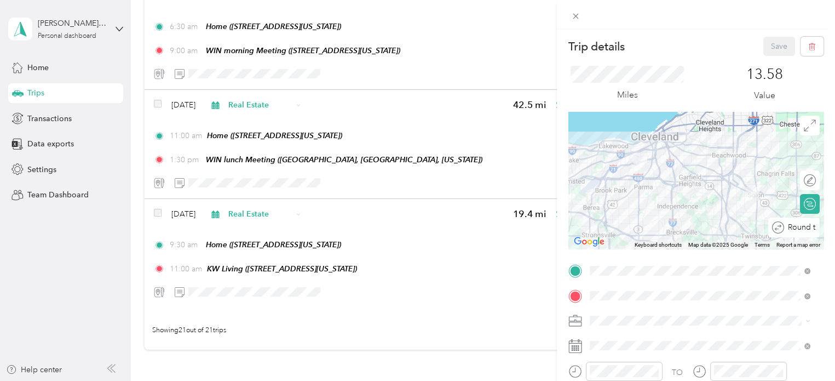
click at [809, 233] on div "Round trip" at bounding box center [793, 227] width 51 height 20
click at [805, 228] on div at bounding box center [810, 227] width 10 height 10
click at [795, 225] on div at bounding box center [804, 226] width 23 height 11
click at [769, 38] on button "Save" at bounding box center [779, 46] width 32 height 19
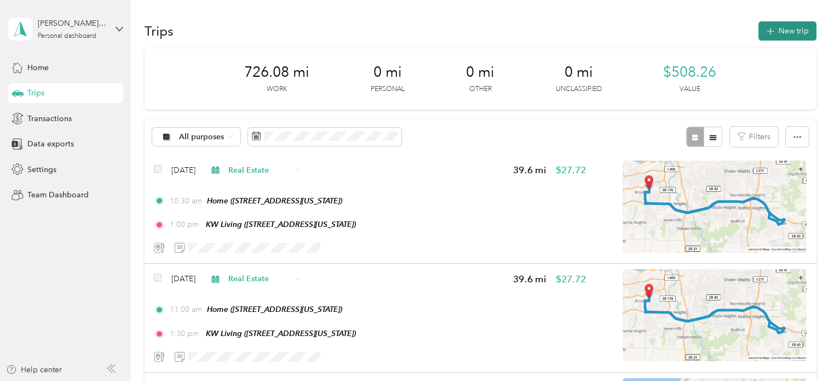
click at [782, 31] on button "New trip" at bounding box center [787, 30] width 58 height 19
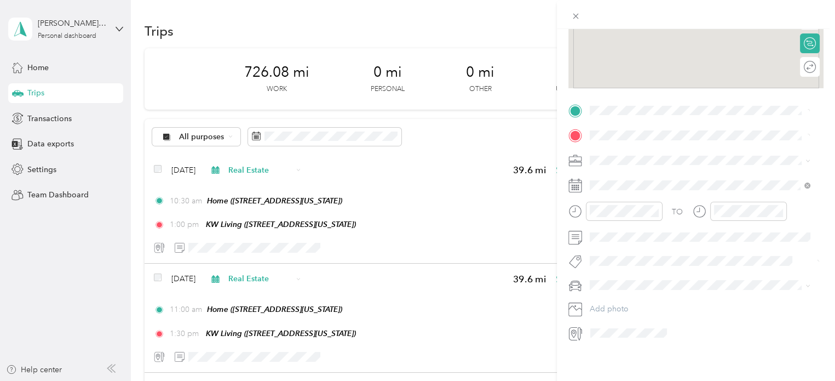
scroll to position [164, 0]
click at [617, 241] on icon at bounding box center [616, 242] width 11 height 11
click at [642, 297] on div "10" at bounding box center [641, 298] width 14 height 14
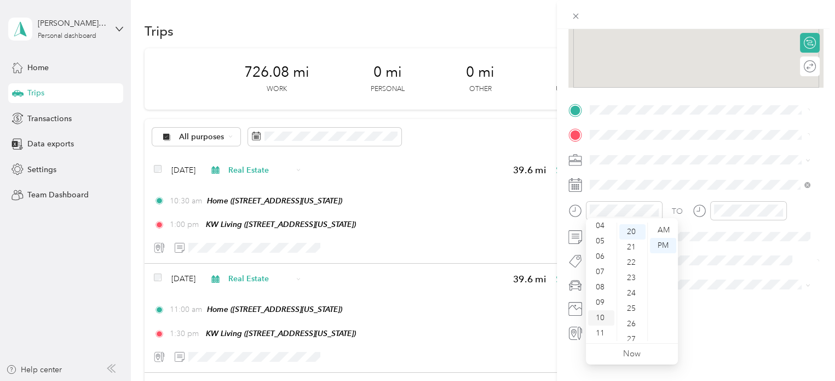
click at [600, 316] on div "10" at bounding box center [601, 317] width 26 height 15
drag, startPoint x: 629, startPoint y: 275, endPoint x: 634, endPoint y: 272, distance: 5.9
click at [631, 275] on div "30" at bounding box center [632, 274] width 26 height 15
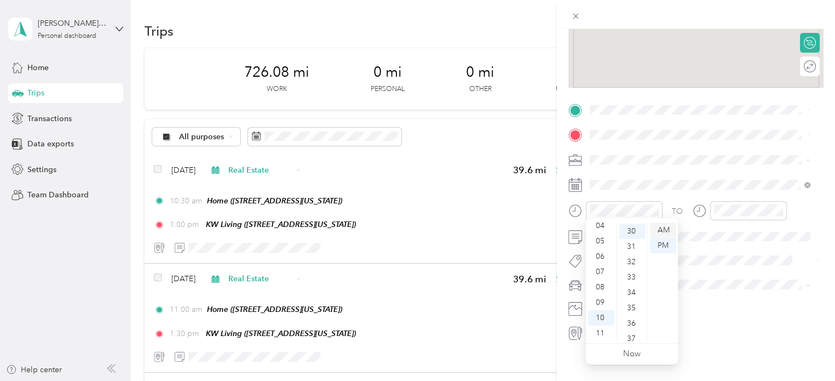
click at [660, 227] on div "AM" at bounding box center [663, 229] width 26 height 15
click at [664, 229] on div "AM" at bounding box center [663, 229] width 26 height 15
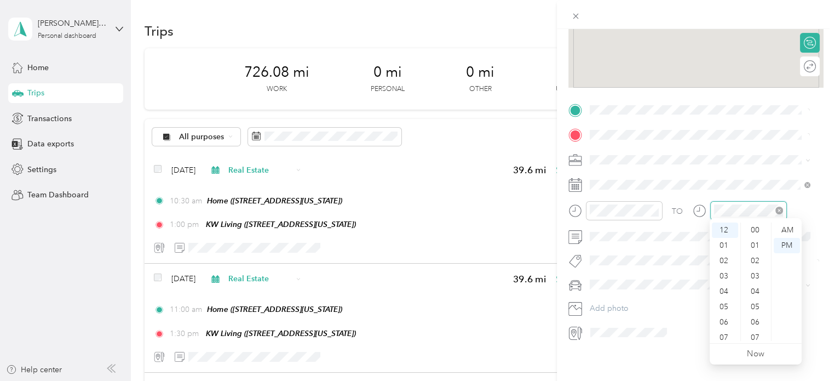
scroll to position [305, 0]
click at [756, 273] on div "30" at bounding box center [756, 274] width 26 height 15
click at [786, 244] on div "PM" at bounding box center [787, 245] width 26 height 15
click at [602, 298] on span "VW Passat" at bounding box center [611, 299] width 35 height 9
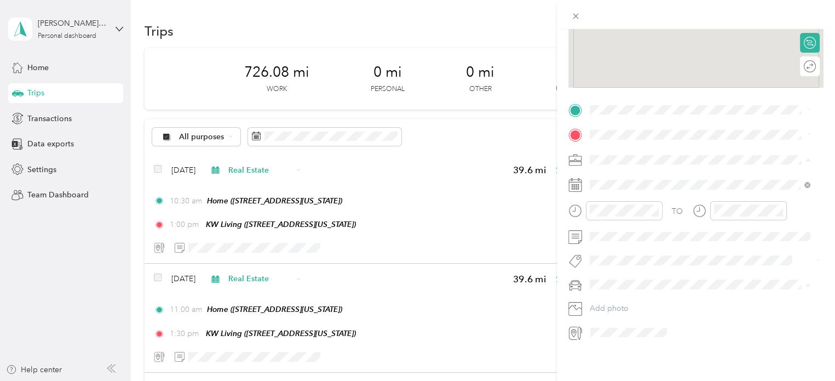
click at [607, 212] on span "Real Estate" at bounding box center [612, 213] width 37 height 9
click at [636, 159] on span "4100 West 58th Street, 44144, Cleveland, Ohio, United States" at bounding box center [665, 161] width 110 height 9
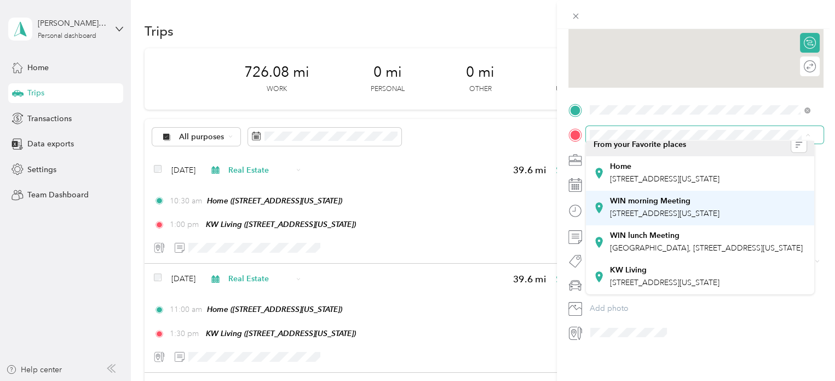
scroll to position [42, 0]
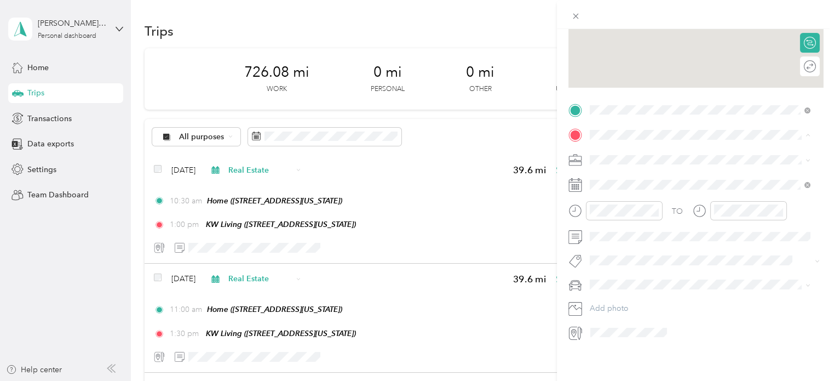
click at [650, 282] on span "32875 Solon Road, 44139, Solon, Ohio, United States" at bounding box center [665, 282] width 110 height 9
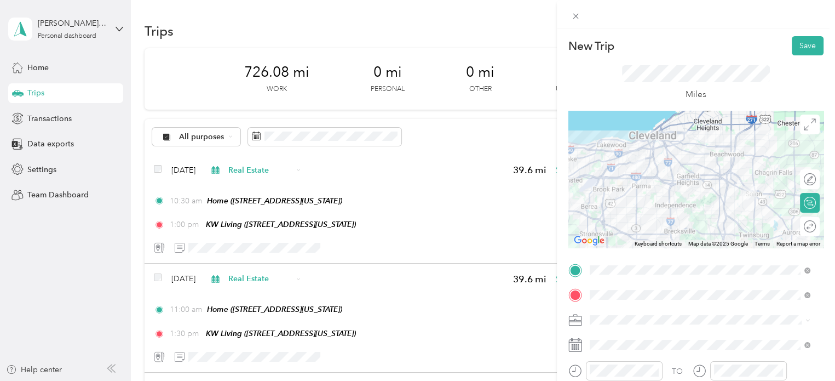
scroll to position [0, 0]
click at [806, 229] on div at bounding box center [811, 226] width 10 height 11
click at [796, 45] on button "Save" at bounding box center [808, 46] width 32 height 19
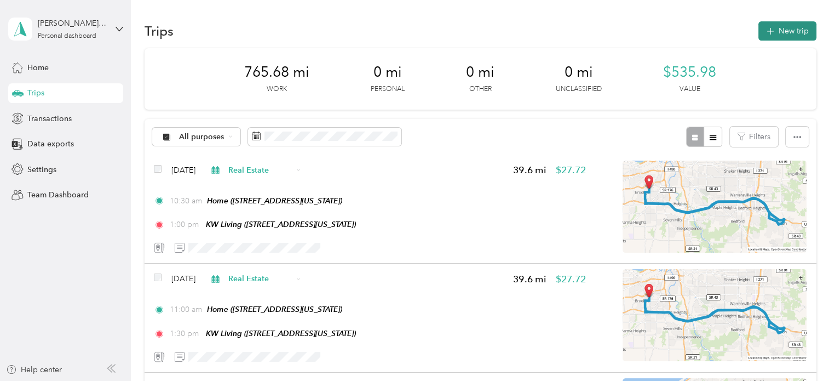
click at [786, 26] on button "New trip" at bounding box center [787, 30] width 58 height 19
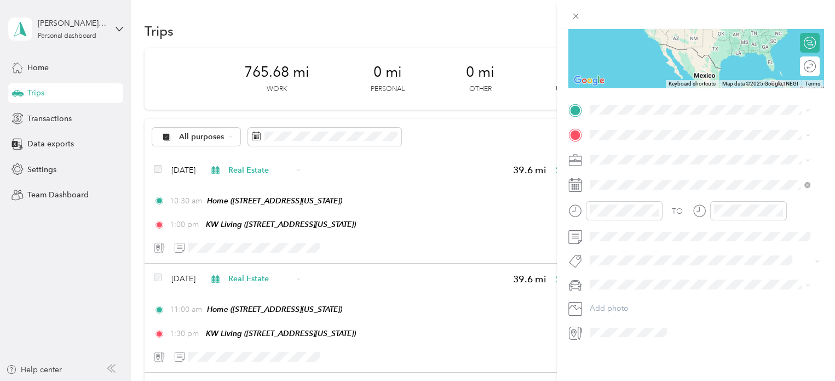
scroll to position [169, 0]
click at [641, 144] on div "Home" at bounding box center [665, 144] width 110 height 10
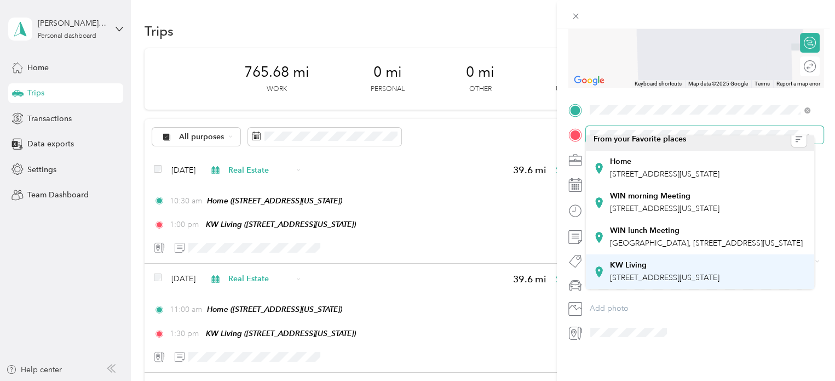
scroll to position [42, 0]
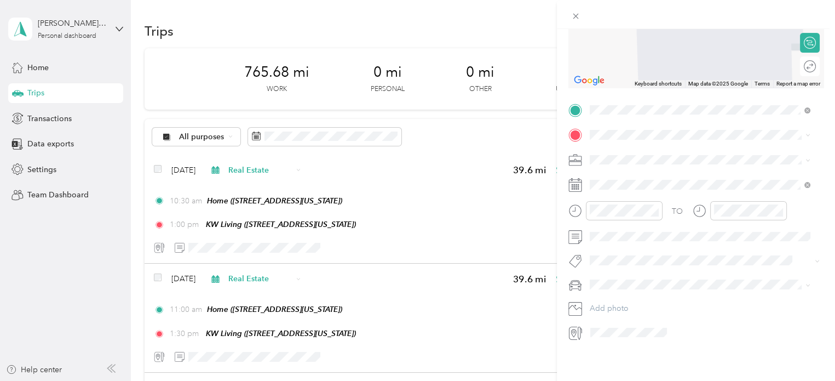
click at [648, 265] on div "KW Living" at bounding box center [665, 265] width 110 height 10
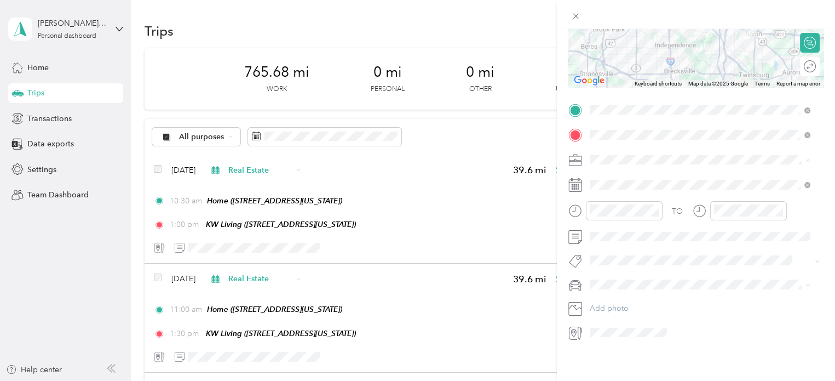
click at [614, 208] on span "Real Estate" at bounding box center [612, 208] width 37 height 9
click at [611, 238] on icon at bounding box center [616, 237] width 11 height 11
click at [643, 291] on div "8" at bounding box center [641, 293] width 14 height 14
click at [600, 310] on div "10" at bounding box center [601, 312] width 26 height 15
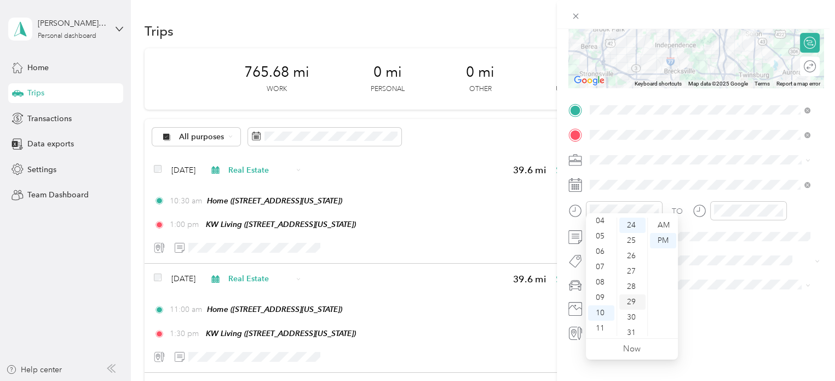
scroll to position [368, 0]
click at [628, 314] on div "30" at bounding box center [632, 316] width 26 height 15
click at [664, 225] on div "AM" at bounding box center [663, 224] width 26 height 15
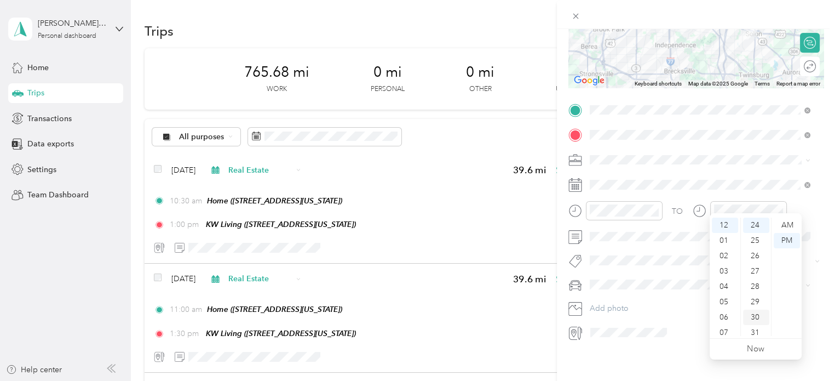
click at [754, 317] on div "30" at bounding box center [756, 316] width 26 height 15
click at [612, 295] on span "VW Passat" at bounding box center [611, 294] width 35 height 9
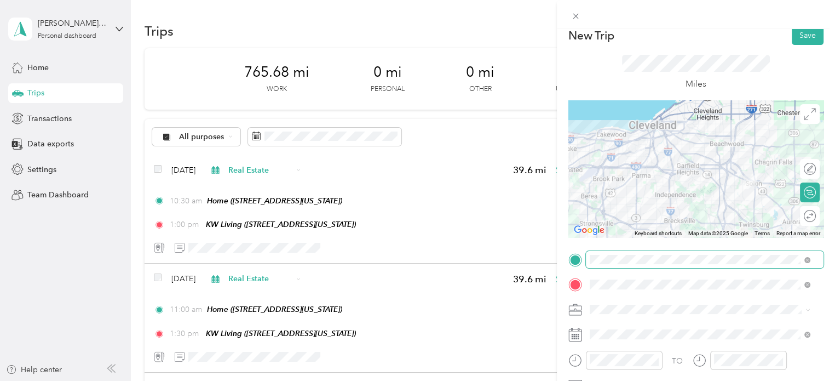
scroll to position [0, 0]
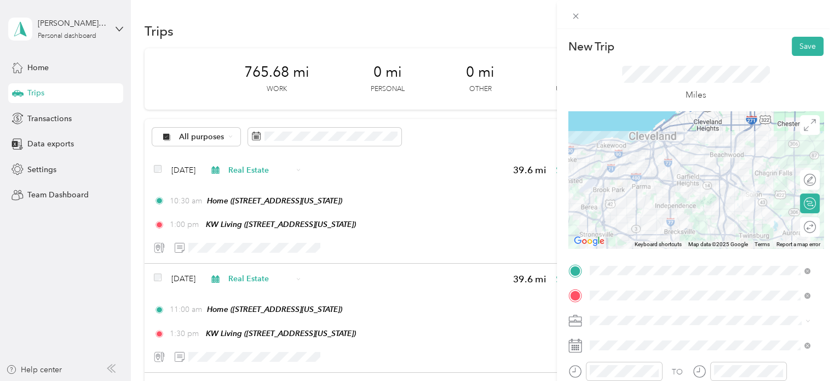
click at [800, 230] on div "Round trip" at bounding box center [810, 227] width 20 height 20
click at [793, 223] on div at bounding box center [804, 226] width 23 height 11
click at [805, 42] on button "Save" at bounding box center [808, 46] width 32 height 19
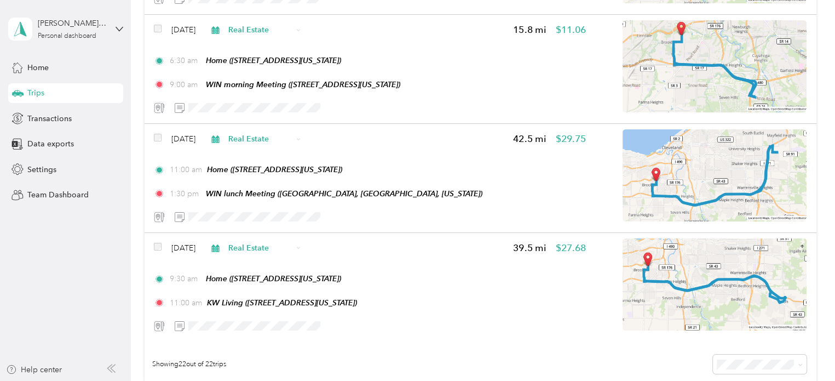
scroll to position [2136, 0]
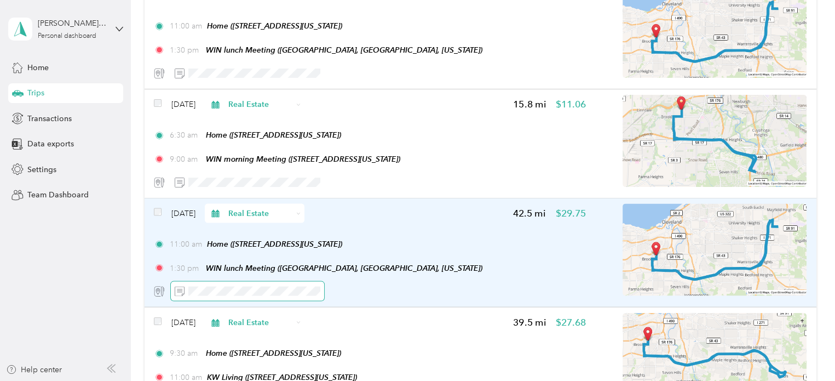
click at [190, 295] on span at bounding box center [247, 290] width 153 height 19
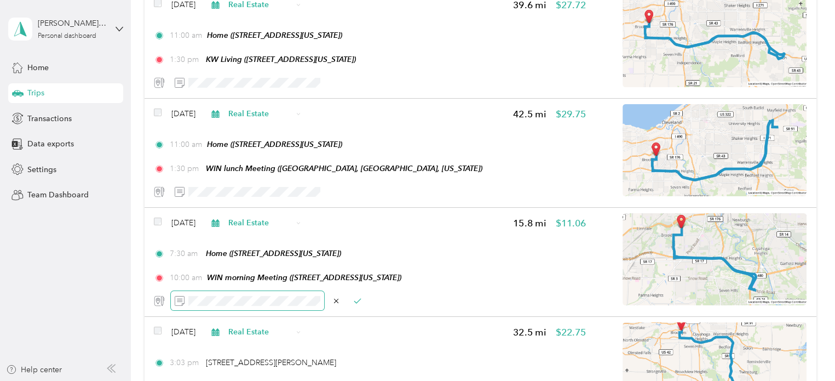
scroll to position [0, 0]
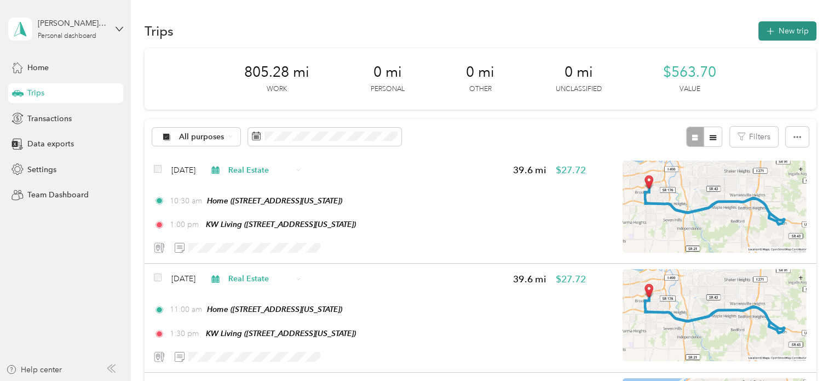
click at [787, 31] on button "New trip" at bounding box center [787, 30] width 58 height 19
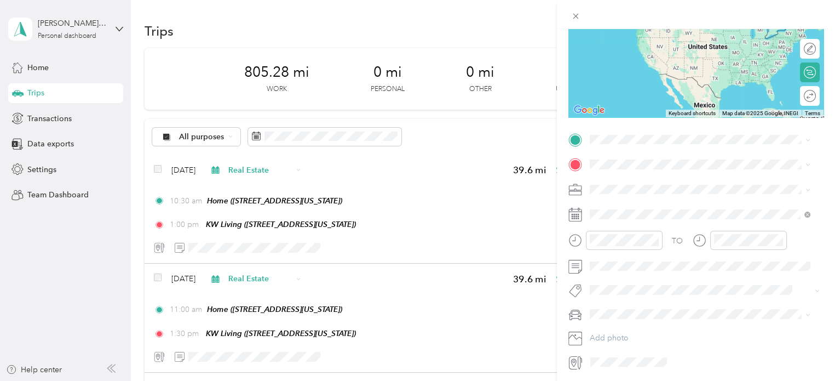
scroll to position [164, 0]
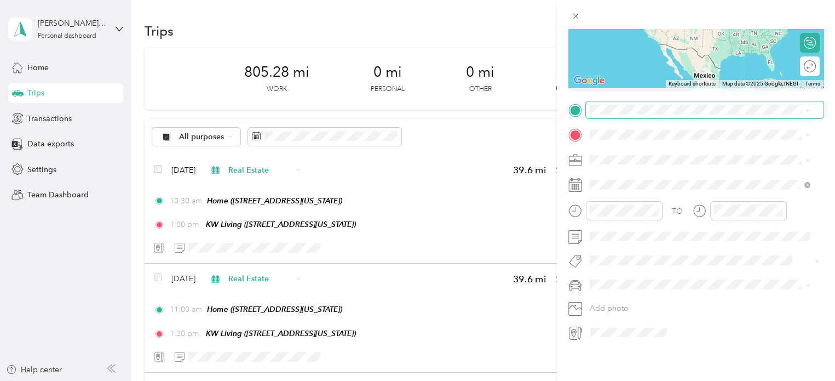
click at [618, 111] on span at bounding box center [705, 110] width 238 height 18
click at [634, 166] on span "4100 West 58th Street, 44144, Cleveland, Ohio, United States" at bounding box center [665, 161] width 110 height 9
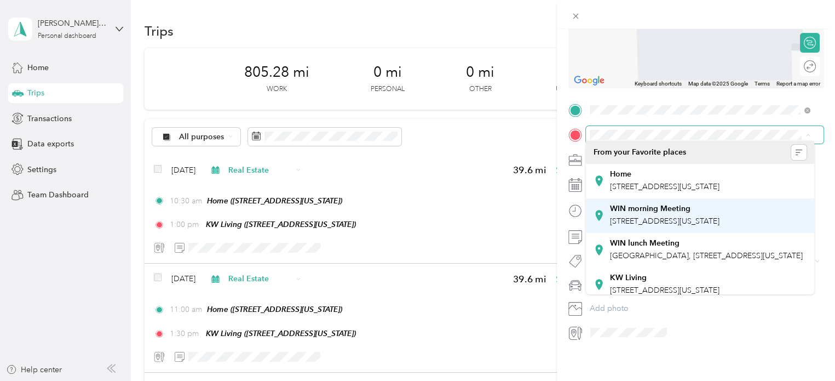
scroll to position [42, 0]
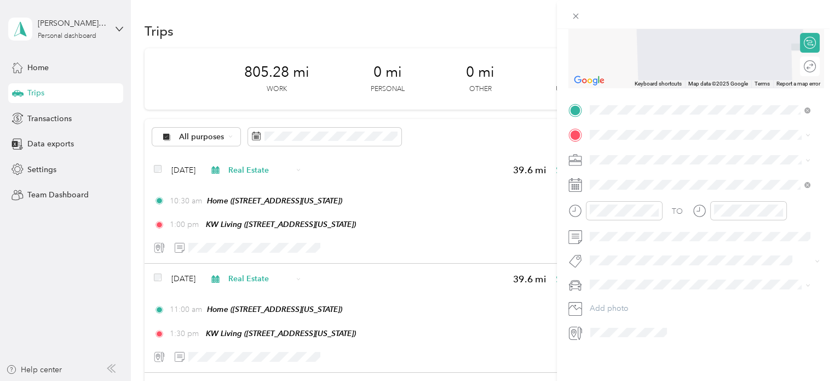
click at [637, 276] on div "KW Living 32875 Solon Road, 44139, Solon, Ohio, United States" at bounding box center [665, 276] width 110 height 23
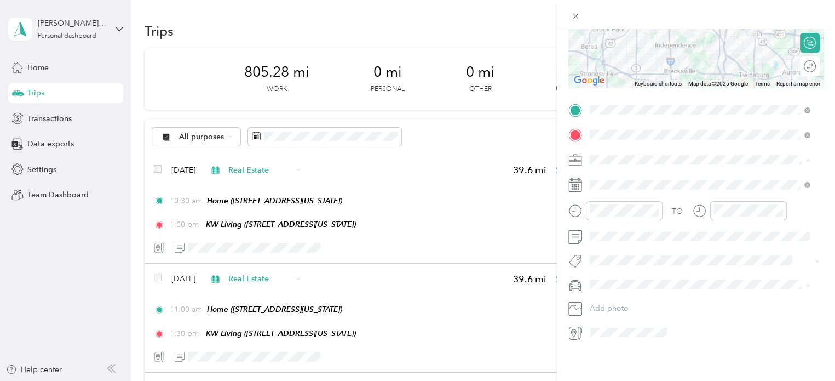
click at [618, 216] on li "Real Estate" at bounding box center [700, 213] width 228 height 19
click at [619, 247] on icon at bounding box center [616, 243] width 5 height 10
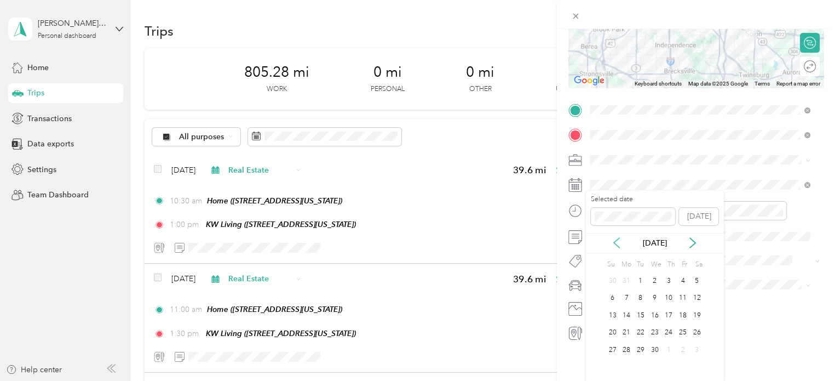
click at [619, 247] on icon at bounding box center [616, 243] width 5 height 10
click at [657, 351] on div "26" at bounding box center [655, 350] width 14 height 14
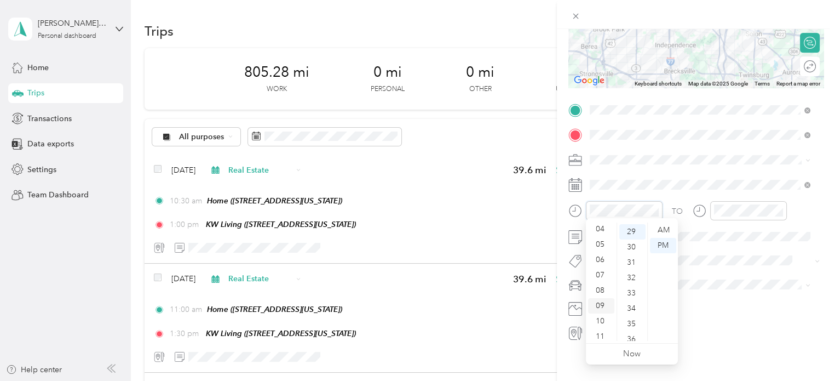
scroll to position [66, 0]
click at [604, 317] on div "10" at bounding box center [601, 317] width 26 height 15
click at [633, 248] on div "30" at bounding box center [632, 246] width 26 height 15
click at [661, 229] on div "AM" at bounding box center [663, 229] width 26 height 15
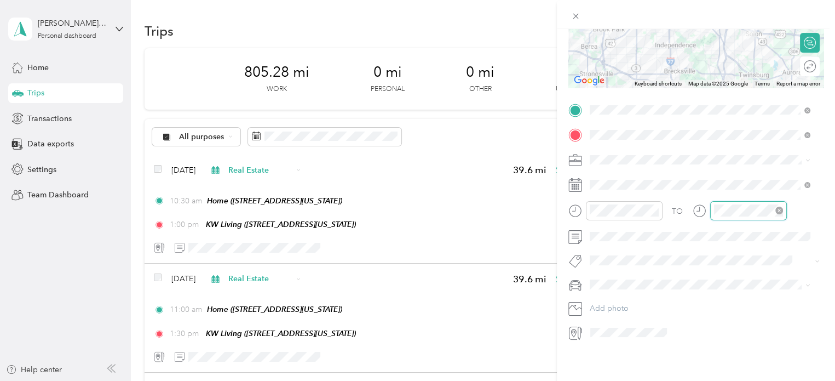
scroll to position [443, 0]
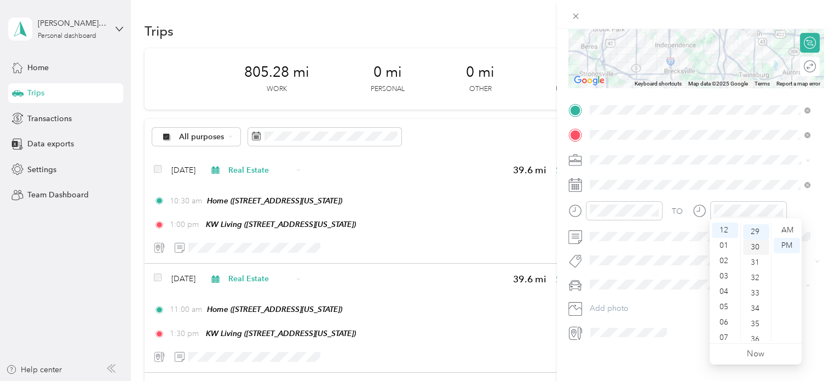
click at [753, 249] on div "30" at bounding box center [756, 246] width 26 height 15
click at [789, 245] on div "PM" at bounding box center [787, 245] width 26 height 15
click at [615, 306] on li "VW Passat" at bounding box center [700, 299] width 228 height 19
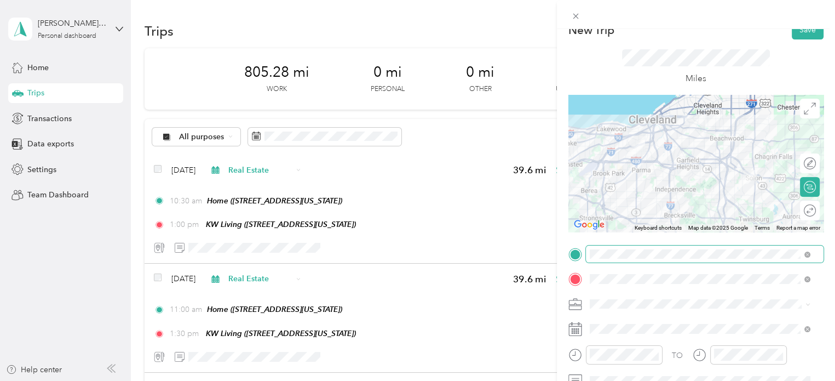
scroll to position [0, 0]
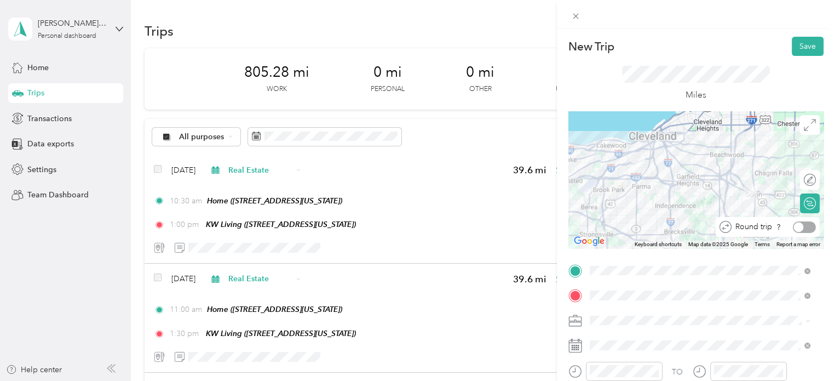
click at [802, 225] on div at bounding box center [804, 226] width 23 height 11
click at [798, 227] on div "Round trip" at bounding box center [786, 227] width 70 height 20
click at [805, 227] on div at bounding box center [810, 227] width 10 height 10
click at [796, 226] on div at bounding box center [804, 226] width 23 height 11
click at [774, 96] on div "Miles" at bounding box center [695, 83] width 255 height 55
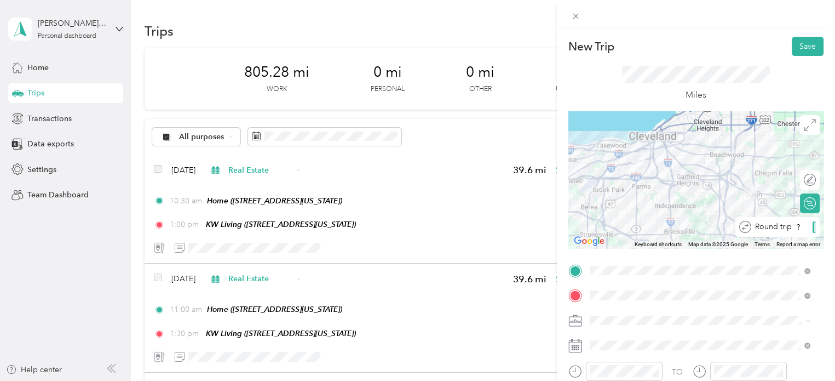
click at [807, 234] on div "Round trip" at bounding box center [777, 227] width 84 height 20
click at [795, 227] on div at bounding box center [804, 226] width 23 height 11
click at [797, 48] on button "Save" at bounding box center [808, 46] width 32 height 19
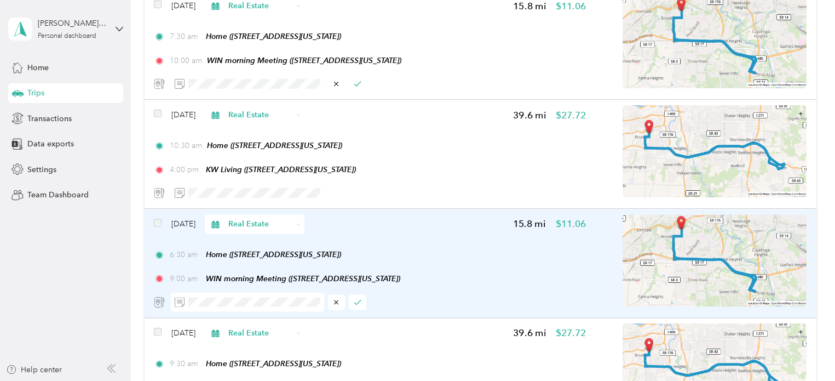
scroll to position [1807, 0]
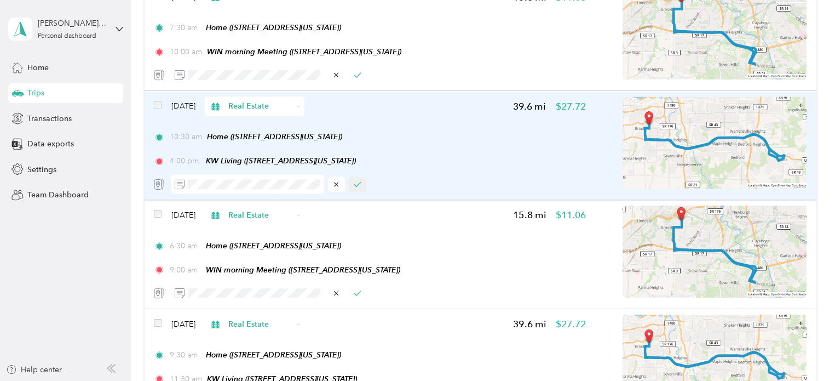
click at [359, 184] on icon "button" at bounding box center [358, 184] width 8 height 8
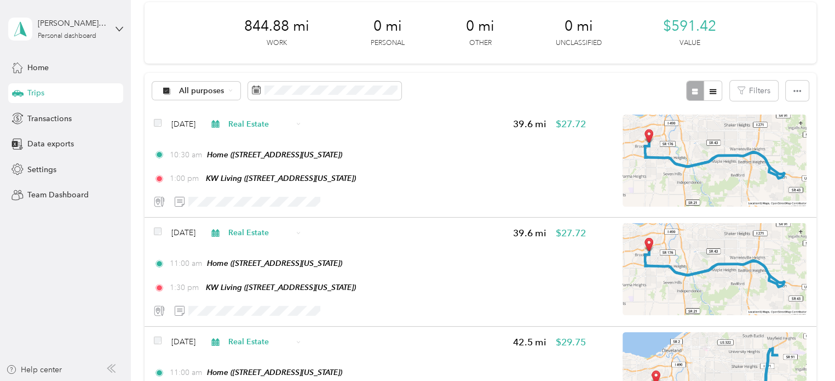
scroll to position [0, 0]
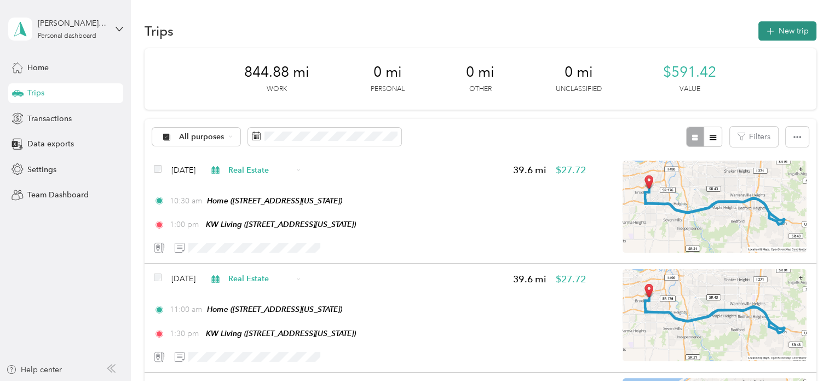
click at [790, 28] on button "New trip" at bounding box center [787, 30] width 58 height 19
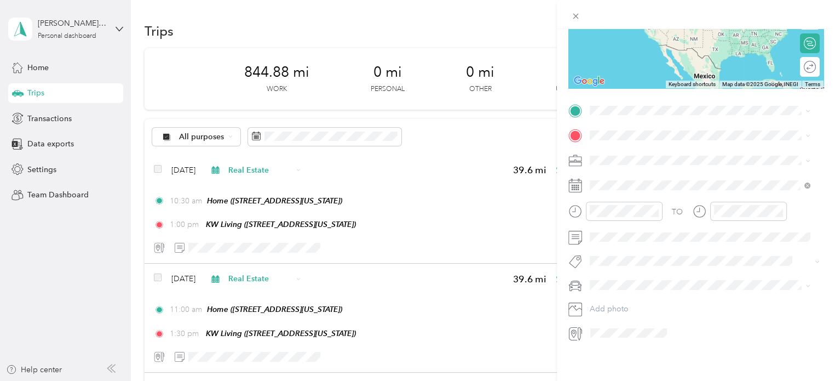
scroll to position [169, 0]
click at [631, 149] on div "Home 4100 West 58th Street, 44144, Cleveland, Ohio, United States" at bounding box center [665, 150] width 110 height 23
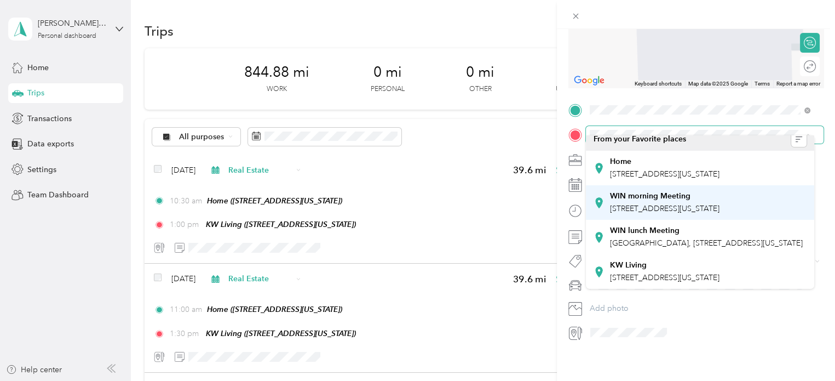
scroll to position [42, 0]
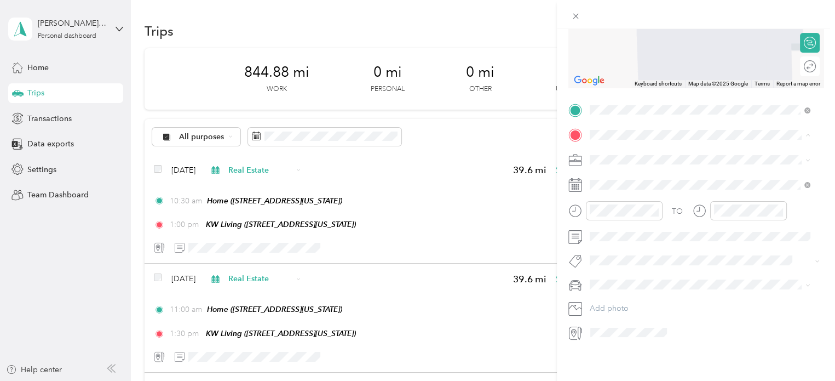
click at [636, 273] on span "32875 Solon Road, 44139, Solon, Ohio, United States" at bounding box center [665, 277] width 110 height 9
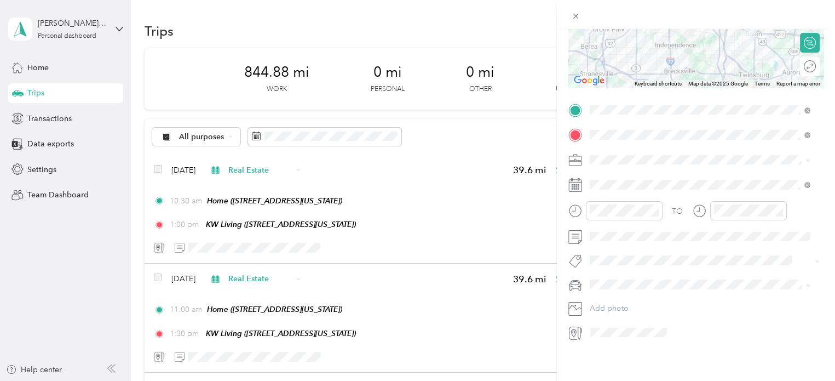
click at [603, 208] on span "Real Estate" at bounding box center [612, 206] width 37 height 9
click at [619, 239] on icon at bounding box center [616, 237] width 11 height 11
click at [619, 238] on icon at bounding box center [616, 237] width 11 height 11
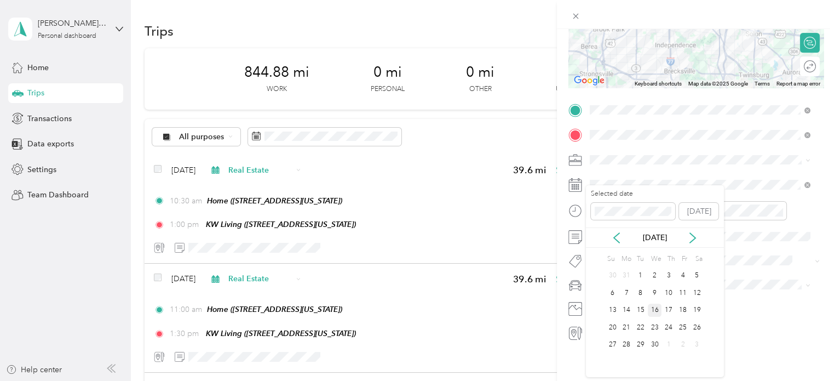
click at [655, 307] on div "16" at bounding box center [655, 310] width 14 height 14
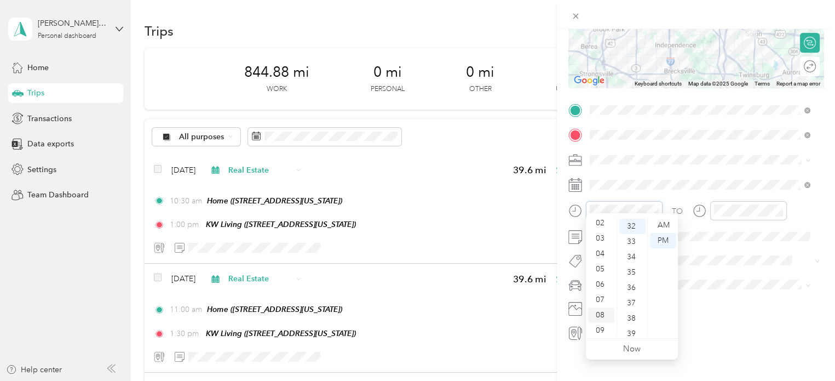
scroll to position [66, 0]
click at [601, 312] on div "10" at bounding box center [601, 312] width 26 height 15
click at [625, 249] on div "30" at bounding box center [632, 250] width 26 height 15
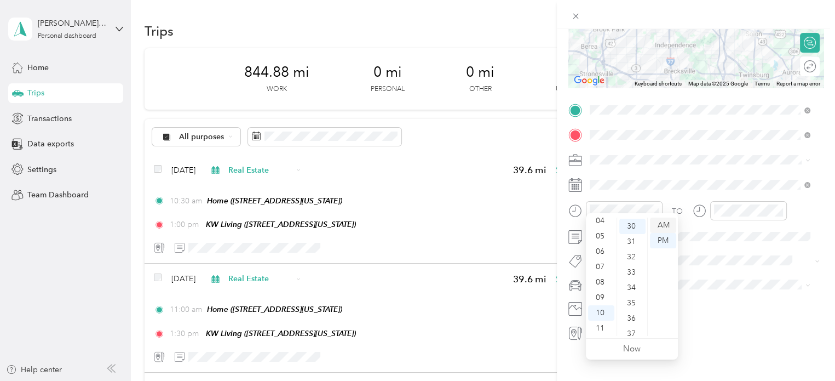
click at [661, 225] on div "AM" at bounding box center [663, 224] width 26 height 15
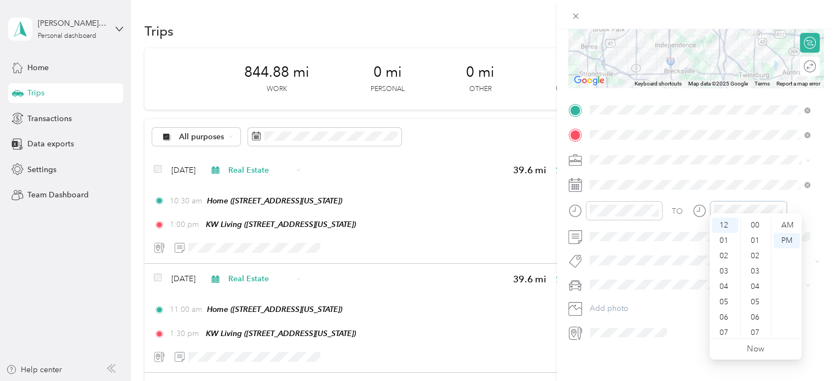
scroll to position [490, 0]
click at [722, 240] on div "01" at bounding box center [725, 240] width 26 height 15
click at [752, 251] on div "30" at bounding box center [756, 250] width 26 height 15
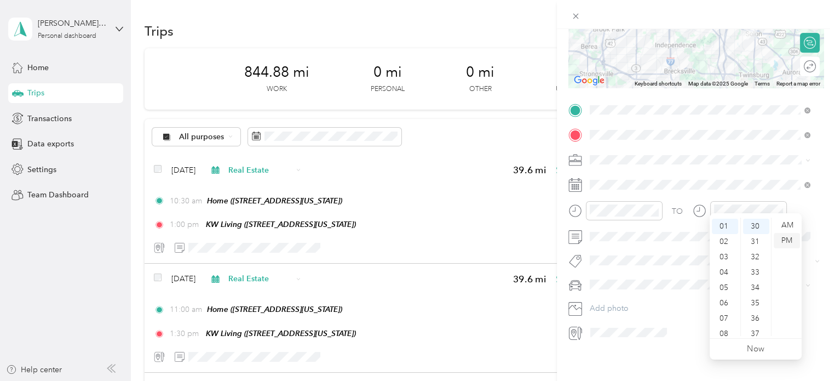
click at [788, 240] on div "PM" at bounding box center [787, 240] width 26 height 15
click at [613, 296] on div "VW Passat" at bounding box center [700, 292] width 213 height 11
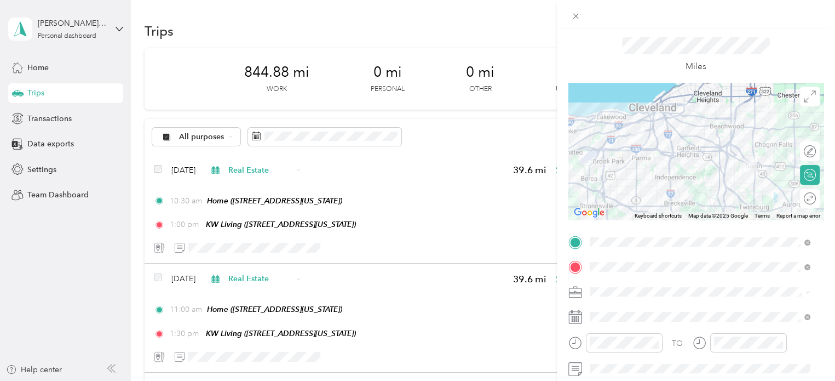
scroll to position [5, 0]
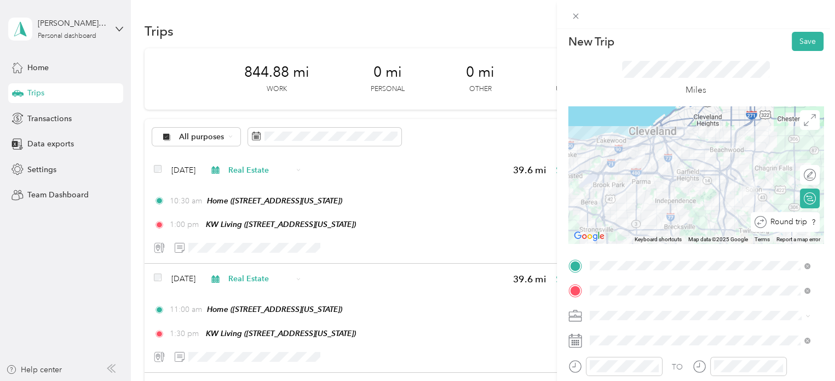
click at [828, 225] on div at bounding box center [828, 221] width 0 height 11
click at [802, 39] on button "Save" at bounding box center [808, 41] width 32 height 19
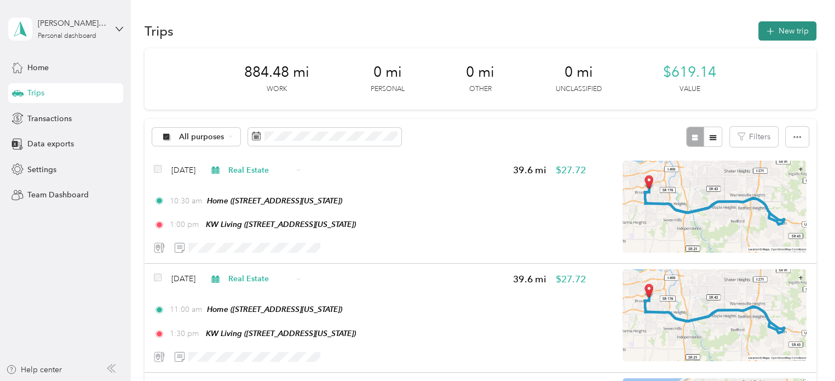
click at [796, 33] on button "New trip" at bounding box center [787, 30] width 58 height 19
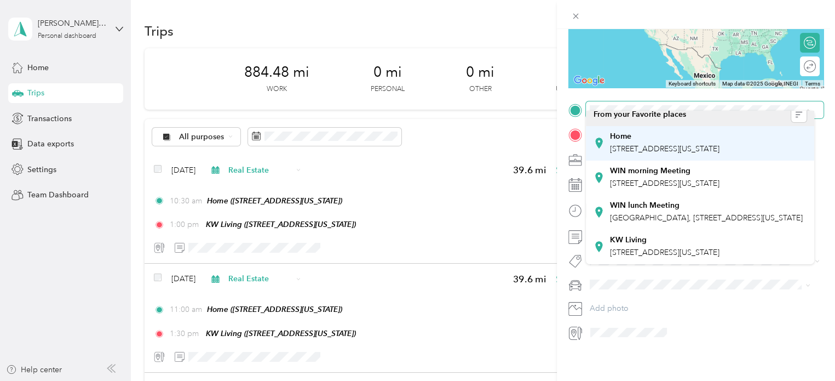
scroll to position [0, 0]
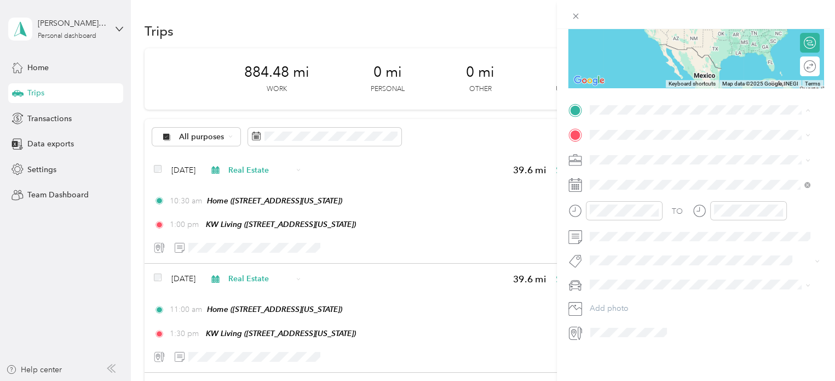
click at [640, 148] on div "Home 4100 West 58th Street, 44144, Cleveland, Ohio, United States" at bounding box center [665, 150] width 110 height 23
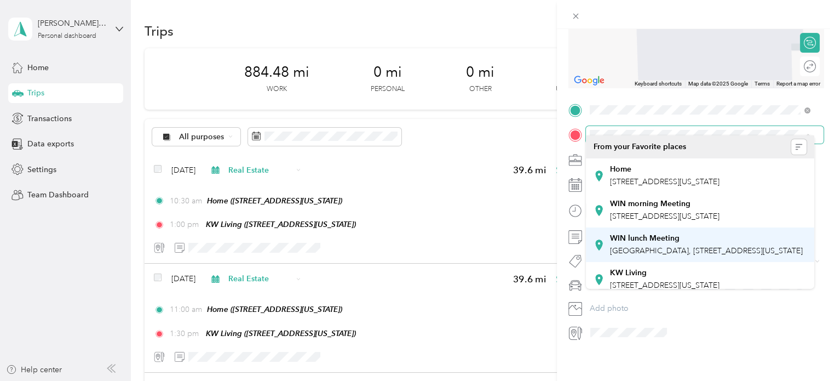
scroll to position [42, 0]
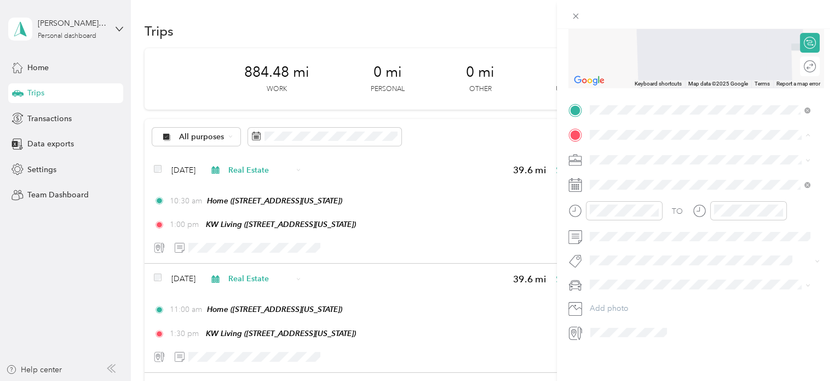
click at [653, 273] on span "32875 Solon Road, 44139, Solon, Ohio, United States" at bounding box center [665, 277] width 110 height 9
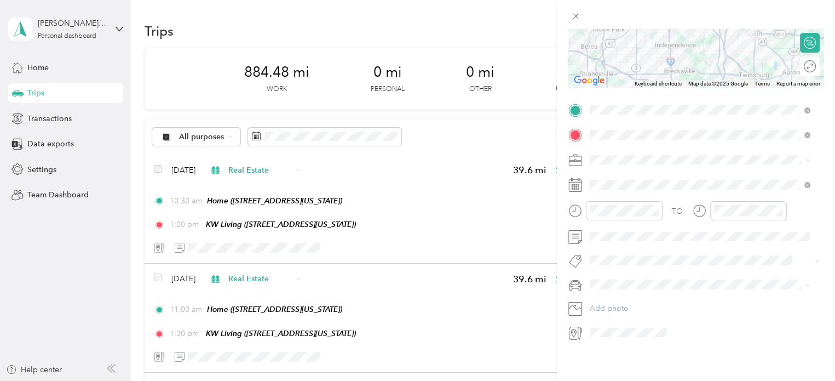
click at [619, 209] on span "Real Estate" at bounding box center [612, 208] width 37 height 9
click at [615, 235] on icon at bounding box center [616, 237] width 11 height 11
click at [615, 235] on icon at bounding box center [616, 238] width 5 height 10
click at [656, 311] on div "18" at bounding box center [655, 310] width 14 height 14
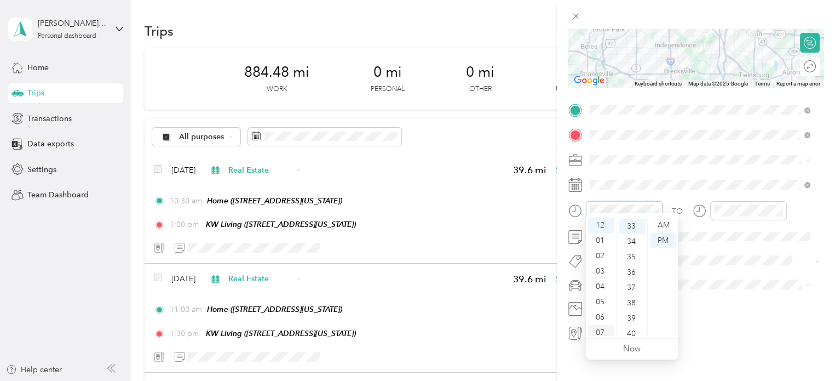
scroll to position [66, 0]
click at [595, 311] on div "10" at bounding box center [601, 312] width 26 height 15
click at [629, 237] on div "30" at bounding box center [632, 234] width 26 height 15
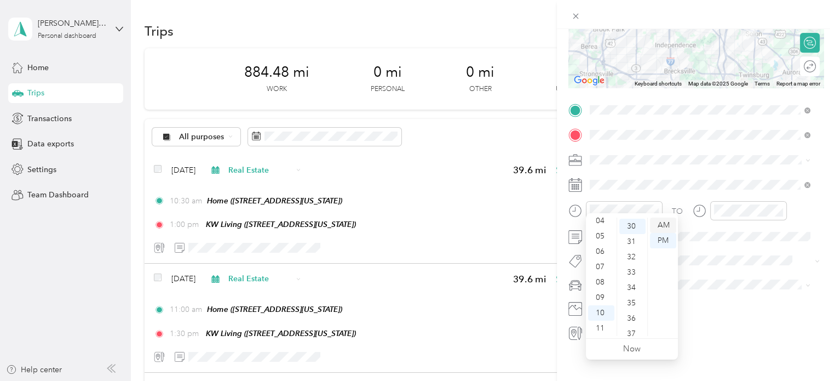
click at [663, 225] on div "AM" at bounding box center [663, 224] width 26 height 15
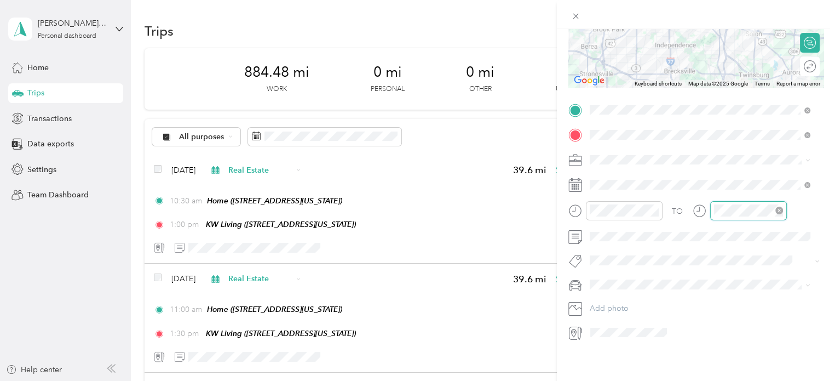
scroll to position [505, 0]
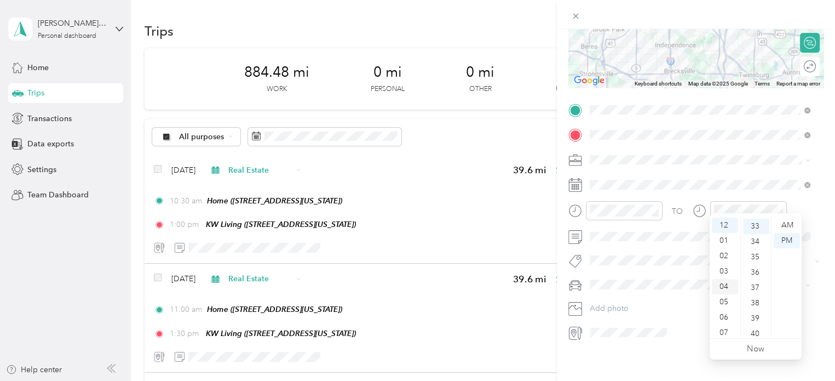
click at [726, 286] on div "04" at bounding box center [725, 286] width 26 height 15
click at [757, 226] on div "00" at bounding box center [756, 224] width 26 height 15
click at [785, 240] on div "PM" at bounding box center [787, 240] width 26 height 15
click at [613, 298] on div "VW Passat" at bounding box center [700, 294] width 213 height 11
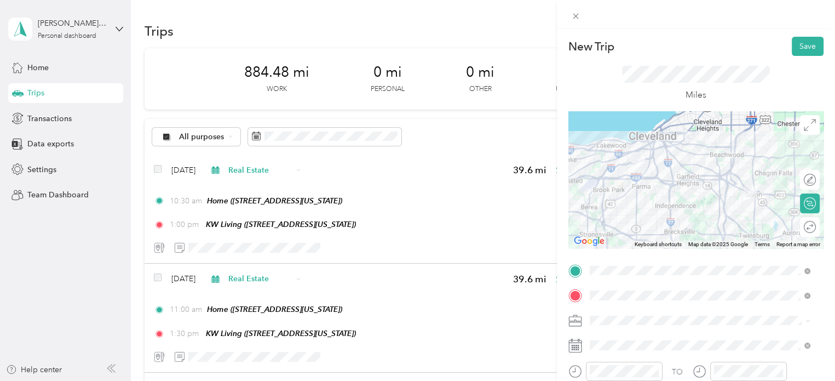
click at [804, 232] on icon at bounding box center [810, 227] width 12 height 12
click at [795, 225] on div at bounding box center [804, 226] width 23 height 11
click at [798, 42] on button "Save" at bounding box center [808, 46] width 32 height 19
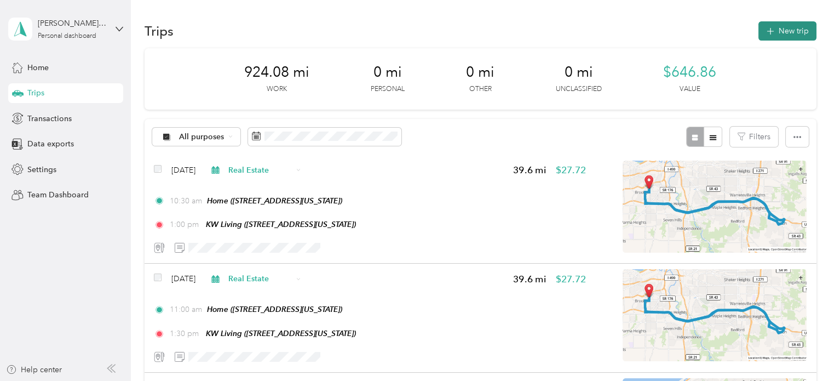
click at [788, 27] on button "New trip" at bounding box center [787, 30] width 58 height 19
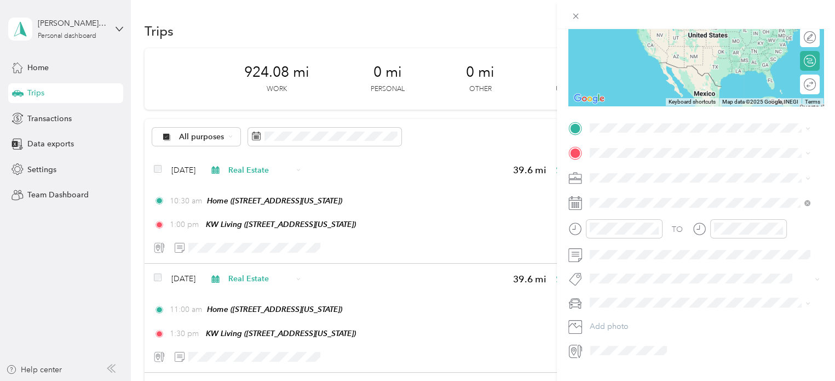
scroll to position [169, 0]
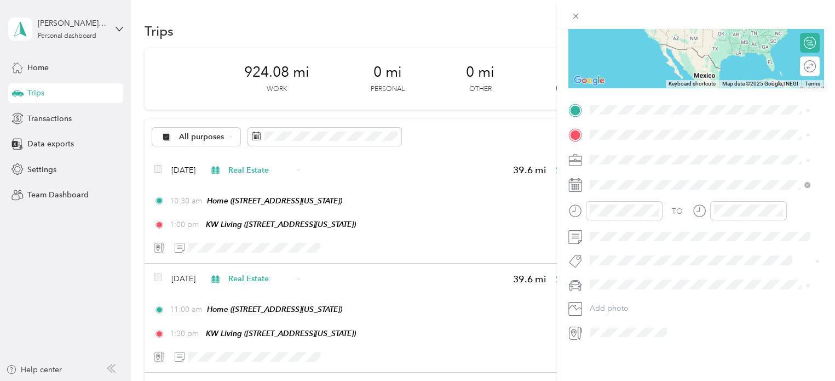
drag, startPoint x: 634, startPoint y: 151, endPoint x: 632, endPoint y: 143, distance: 7.7
click at [634, 152] on span "4100 West 58th Street, 44144, Cleveland, Ohio, United States" at bounding box center [665, 156] width 110 height 9
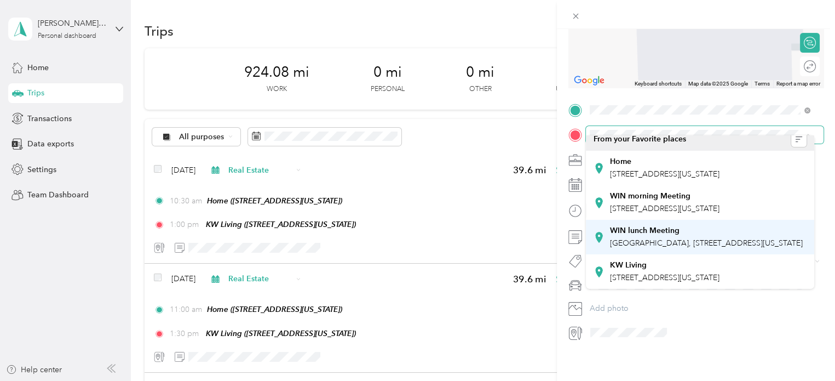
scroll to position [42, 0]
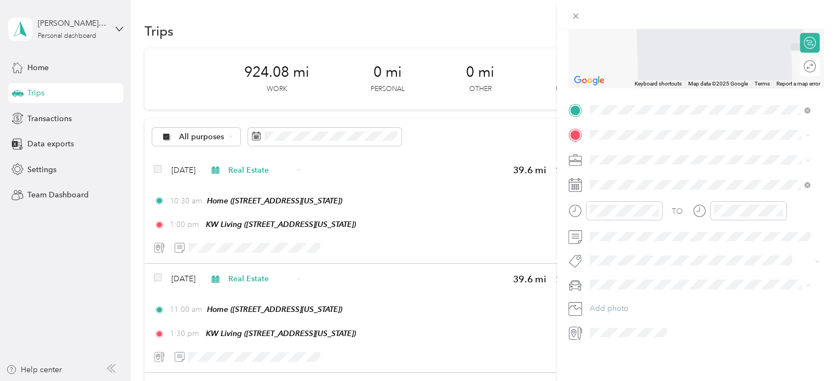
click at [642, 272] on span "32875 Solon Road, 44139, Solon, Ohio, United States" at bounding box center [665, 273] width 110 height 9
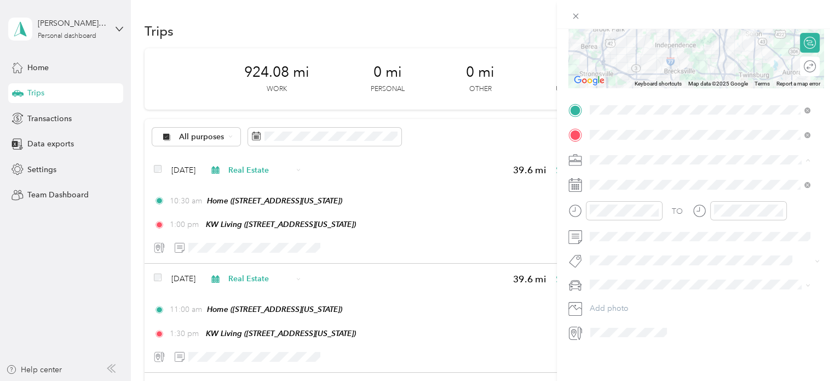
click at [620, 207] on span "Real Estate" at bounding box center [612, 208] width 37 height 9
click at [618, 238] on icon at bounding box center [616, 237] width 11 height 11
click at [654, 309] on div "16" at bounding box center [655, 310] width 14 height 14
click at [598, 313] on div "10" at bounding box center [601, 312] width 26 height 15
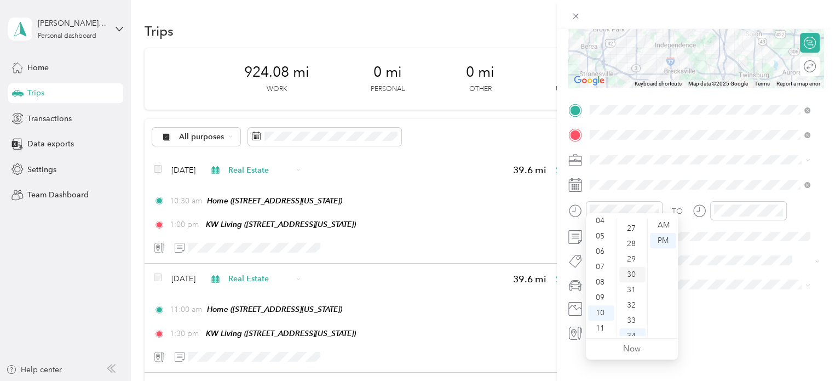
click at [629, 275] on div "30" at bounding box center [632, 274] width 26 height 15
click at [661, 225] on div "AM" at bounding box center [663, 224] width 26 height 15
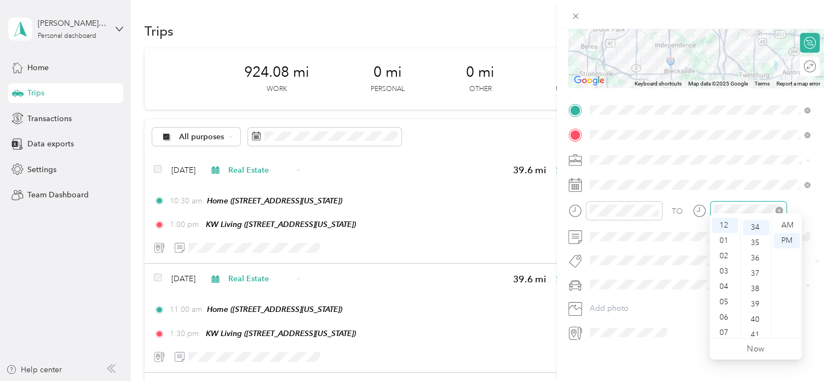
scroll to position [520, 0]
click at [723, 241] on div "01" at bounding box center [725, 240] width 26 height 15
drag, startPoint x: 757, startPoint y: 227, endPoint x: 751, endPoint y: 229, distance: 5.9
click at [756, 227] on div "00" at bounding box center [756, 224] width 26 height 15
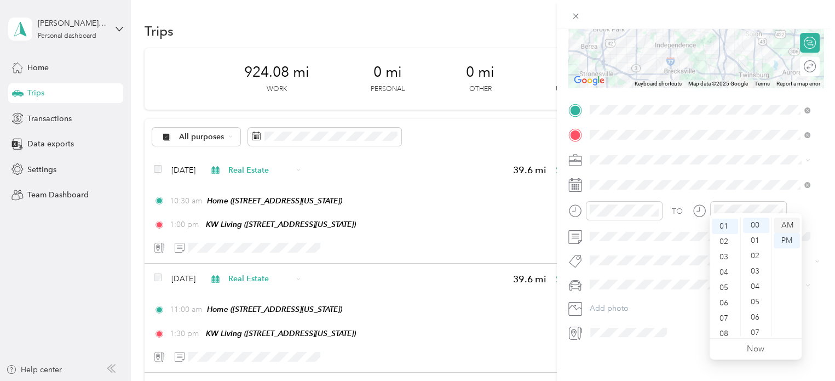
click at [787, 225] on div "AM" at bounding box center [787, 224] width 26 height 15
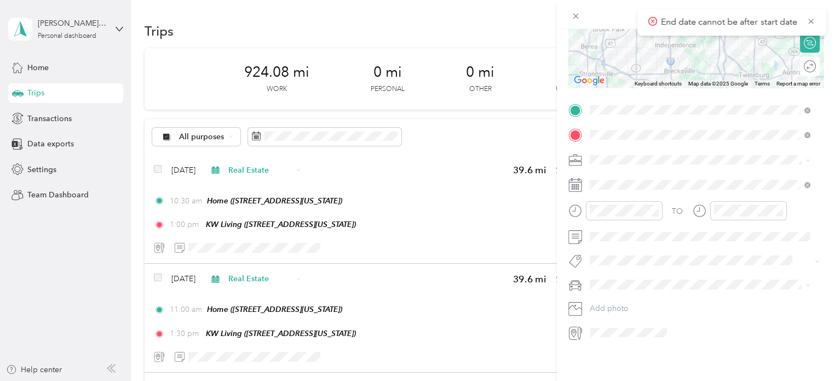
click at [669, 290] on div "TO Add photo" at bounding box center [695, 221] width 255 height 240
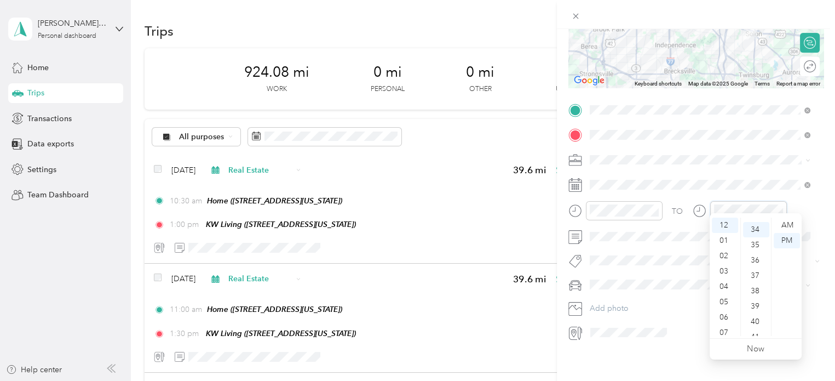
scroll to position [520, 0]
drag, startPoint x: 721, startPoint y: 241, endPoint x: 727, endPoint y: 241, distance: 6.6
click at [721, 241] on div "01" at bounding box center [725, 240] width 26 height 15
click at [756, 221] on div "30" at bounding box center [756, 219] width 26 height 15
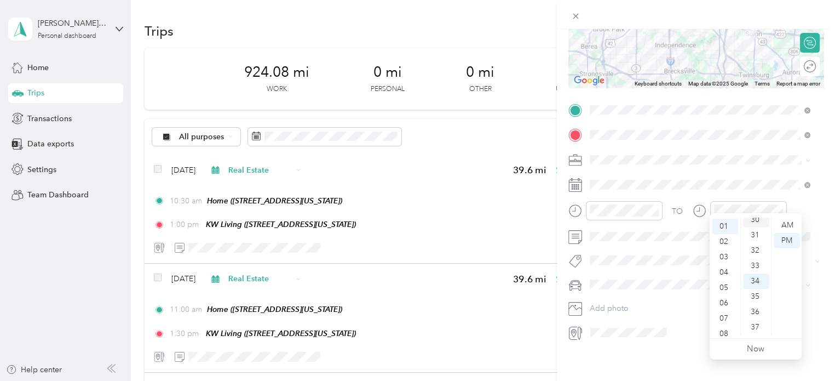
scroll to position [460, 0]
click at [789, 243] on div "PM" at bounding box center [787, 240] width 26 height 15
click at [620, 295] on span "VW Passat" at bounding box center [611, 293] width 35 height 9
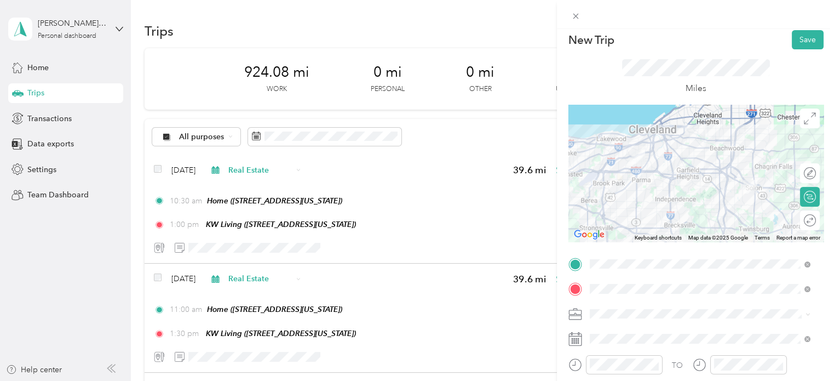
scroll to position [0, 0]
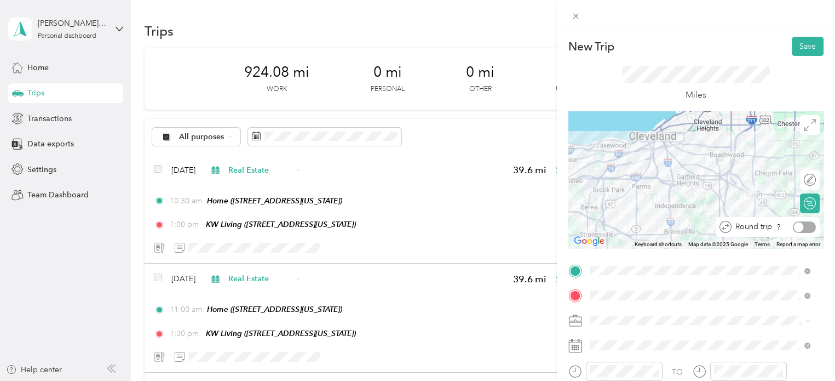
click at [802, 232] on div at bounding box center [804, 226] width 23 height 11
click at [798, 42] on button "Save" at bounding box center [808, 46] width 32 height 19
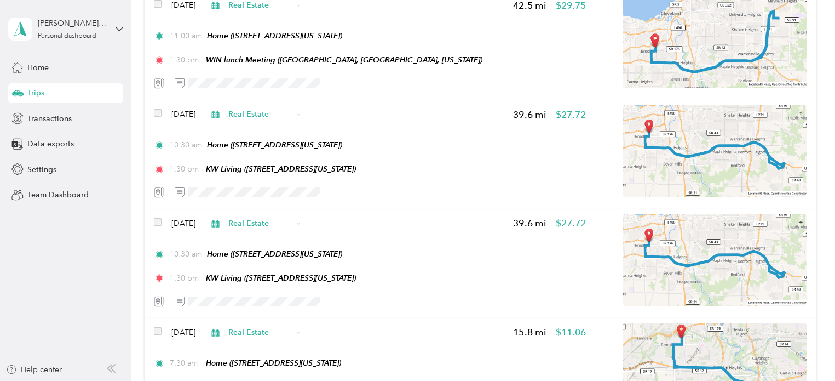
scroll to position [1814, 0]
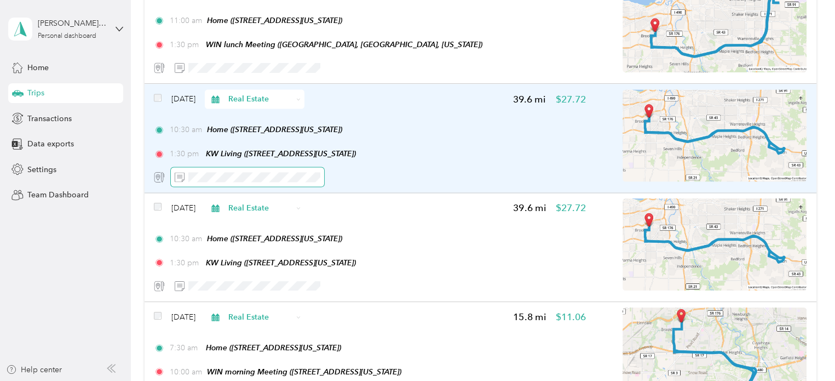
click at [189, 182] on span at bounding box center [247, 176] width 153 height 19
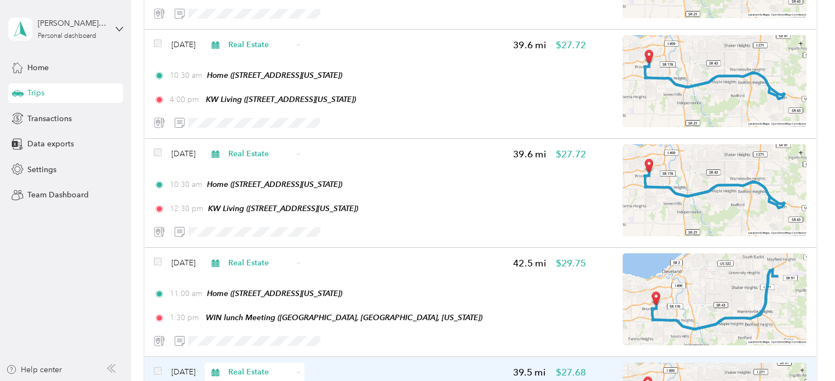
scroll to position [1267, 0]
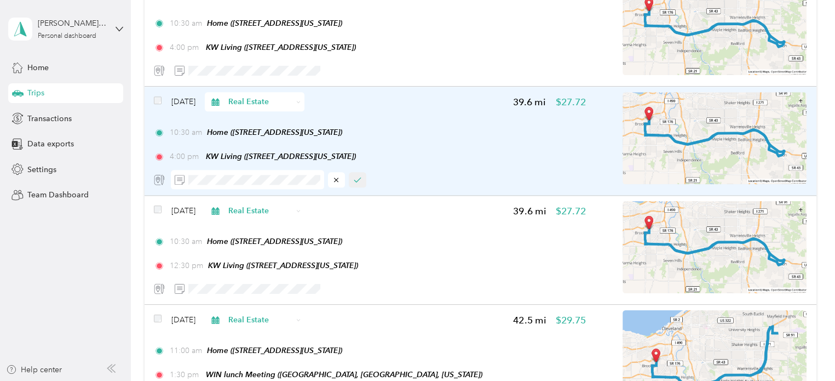
click at [358, 180] on icon "button" at bounding box center [357, 179] width 6 height 4
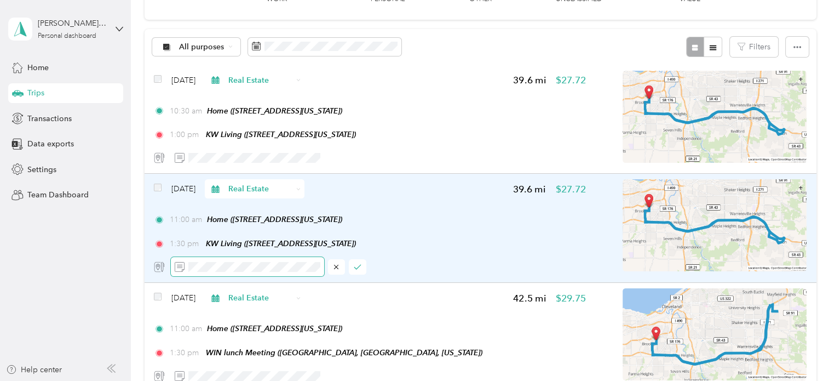
scroll to position [7, 0]
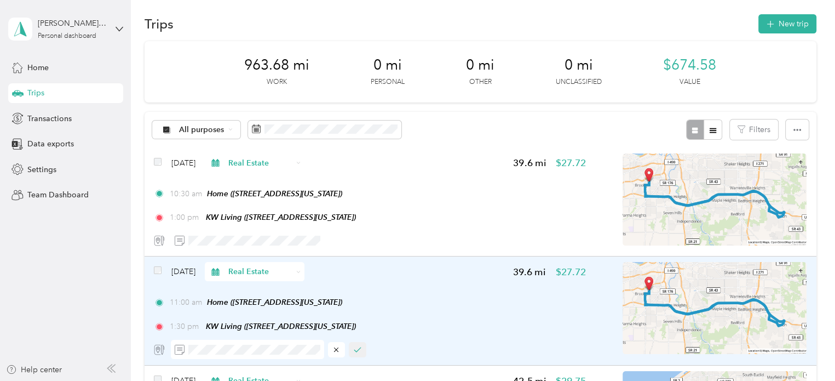
click at [356, 348] on icon "button" at bounding box center [358, 350] width 8 height 8
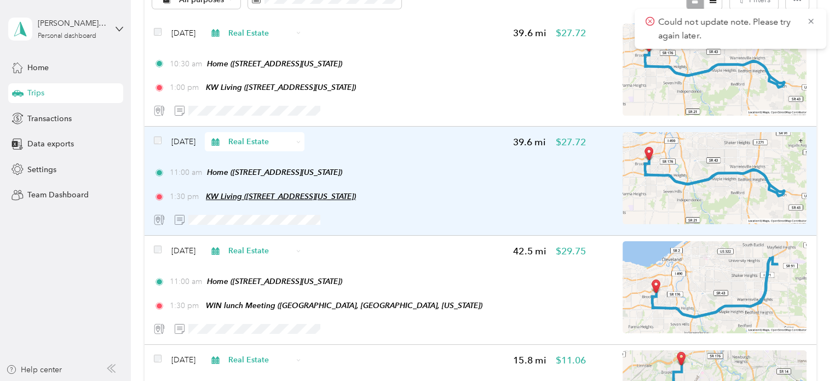
scroll to position [171, 0]
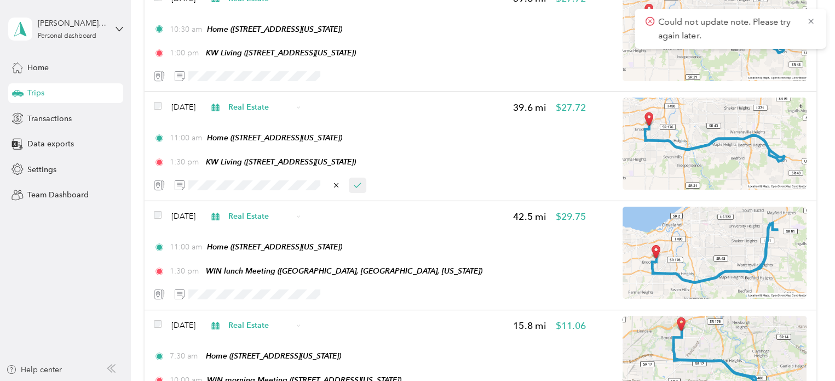
click at [357, 183] on icon "button" at bounding box center [358, 185] width 8 height 8
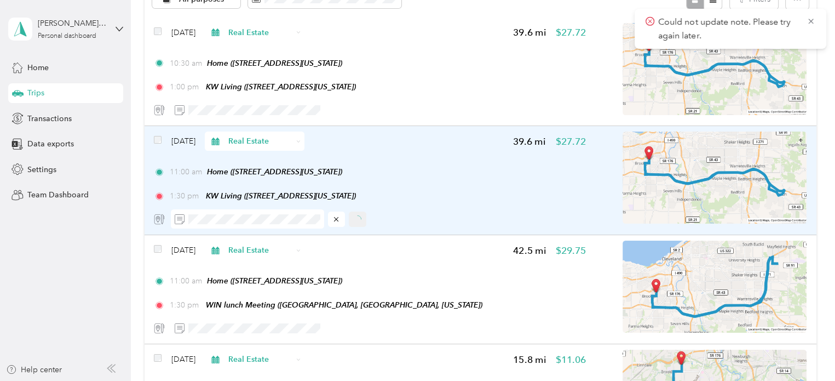
scroll to position [117, 0]
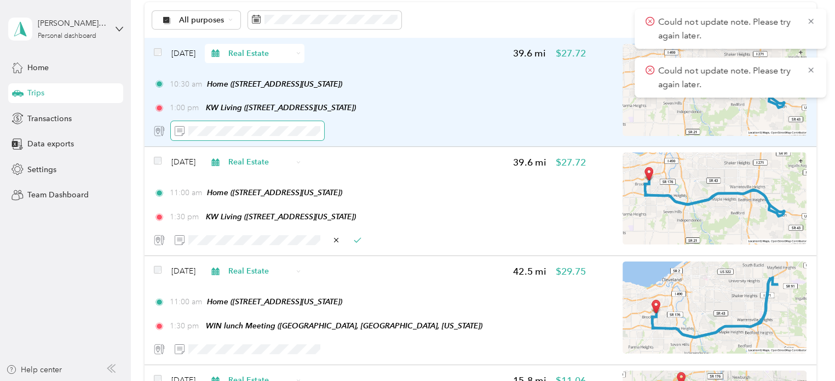
click at [177, 129] on span at bounding box center [247, 130] width 153 height 19
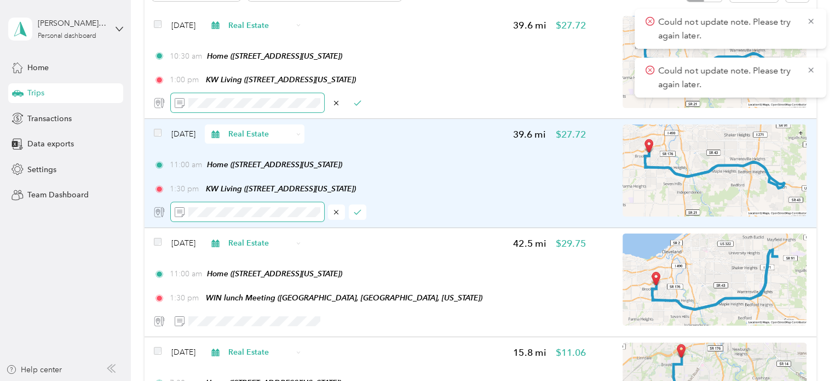
scroll to position [171, 0]
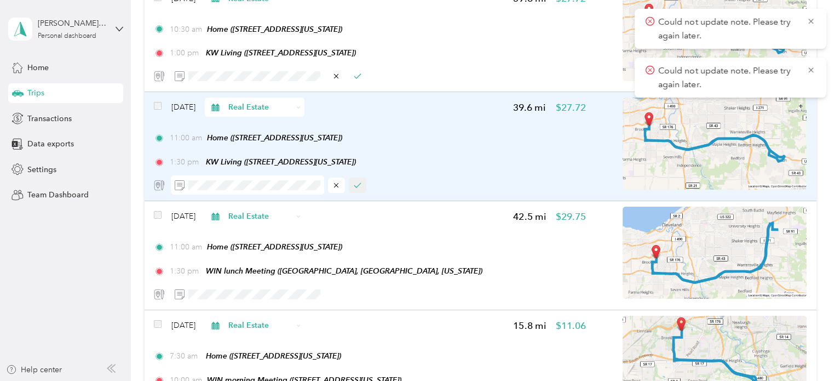
click at [356, 182] on icon "button" at bounding box center [358, 185] width 8 height 8
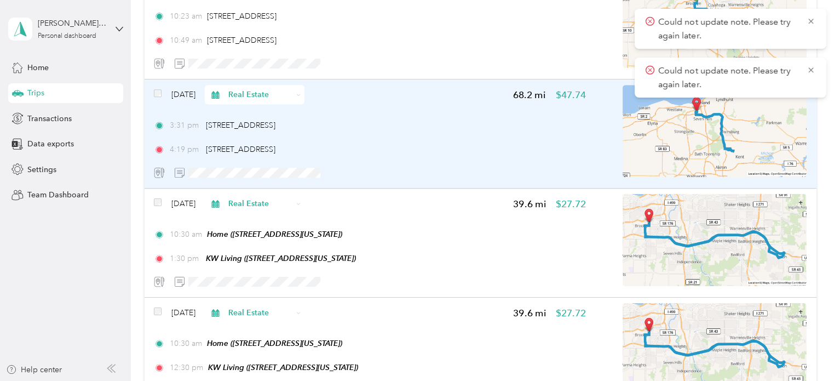
scroll to position [883, 0]
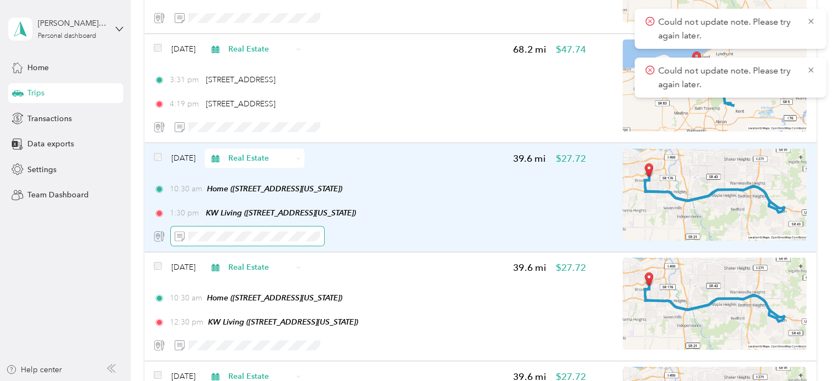
click at [179, 236] on span at bounding box center [247, 235] width 153 height 19
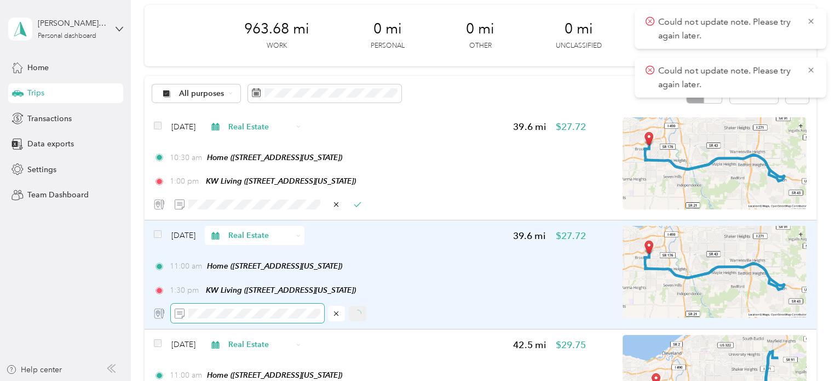
scroll to position [62, 0]
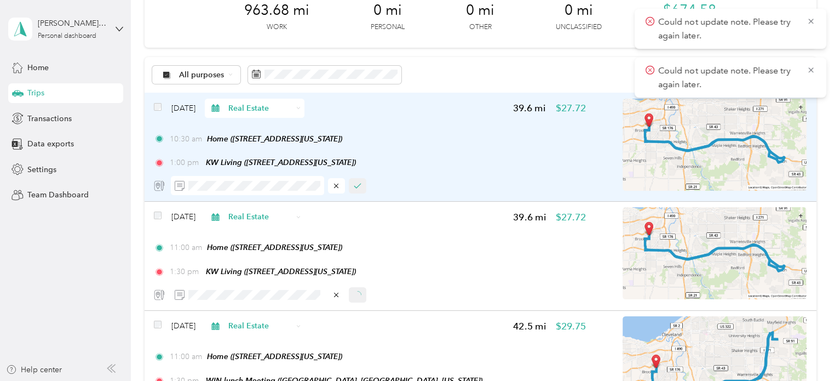
click at [358, 185] on icon "button" at bounding box center [358, 186] width 8 height 8
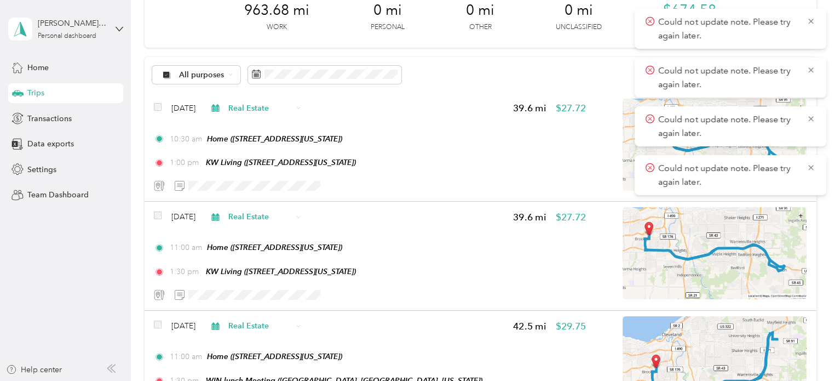
click at [448, 72] on div "All purposes Filters" at bounding box center [481, 75] width 672 height 36
click at [815, 19] on div "Could not update note. Please try again later." at bounding box center [731, 29] width 192 height 40
click at [812, 20] on icon at bounding box center [810, 21] width 5 height 5
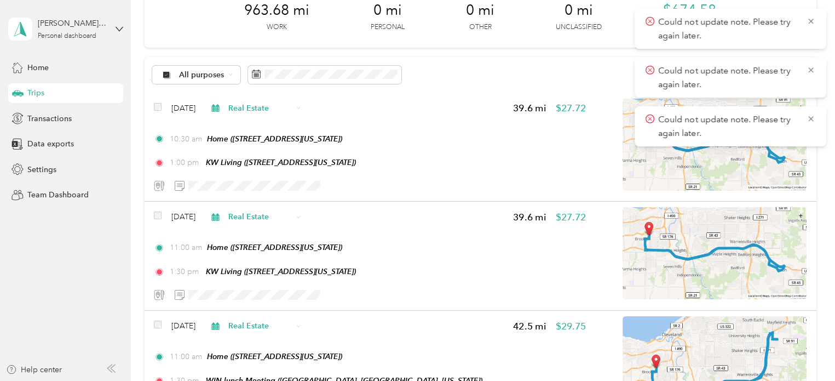
click at [812, 20] on icon at bounding box center [811, 21] width 9 height 10
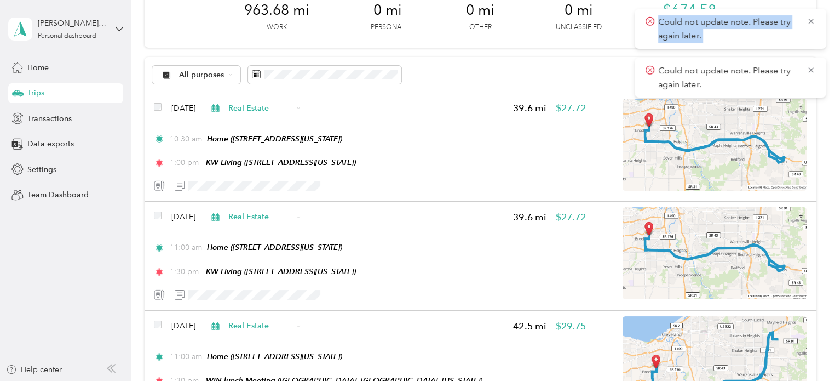
click at [812, 20] on div "Could not update note. Please try again later." at bounding box center [731, 29] width 192 height 40
click at [812, 20] on icon at bounding box center [810, 21] width 5 height 5
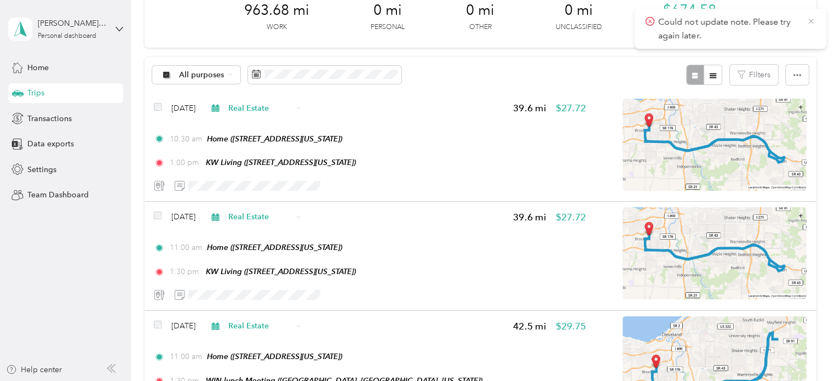
click at [808, 20] on icon at bounding box center [811, 21] width 9 height 10
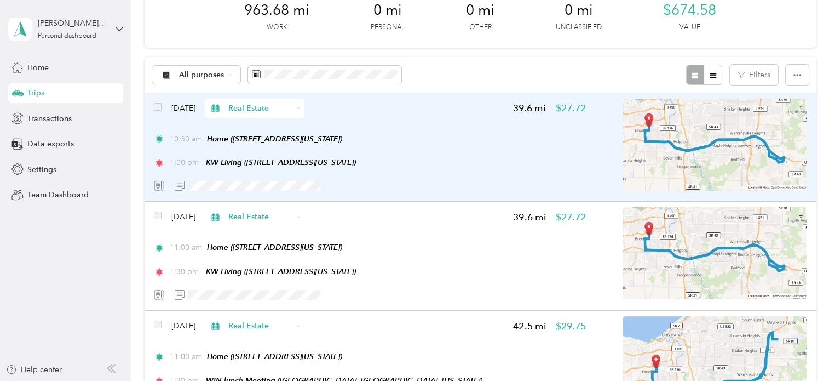
click at [422, 177] on div at bounding box center [370, 185] width 432 height 19
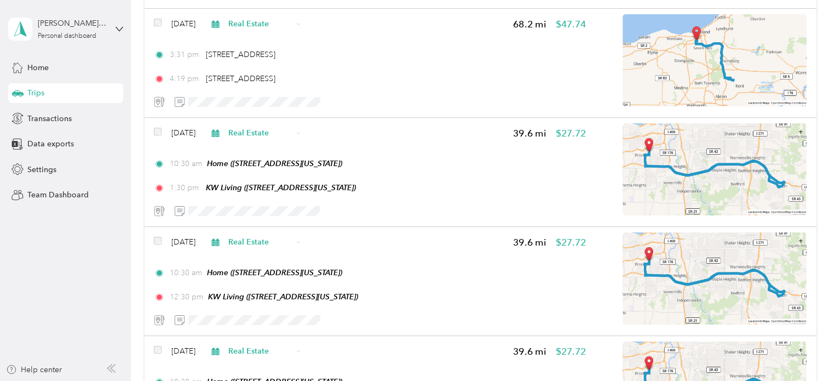
scroll to position [965, 0]
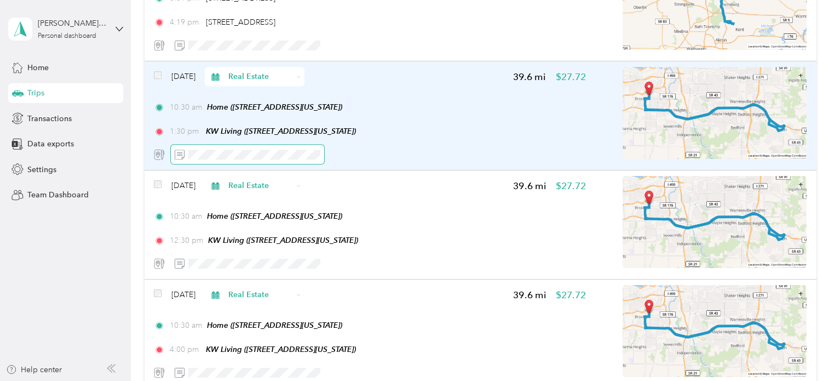
click at [183, 157] on span at bounding box center [247, 154] width 153 height 19
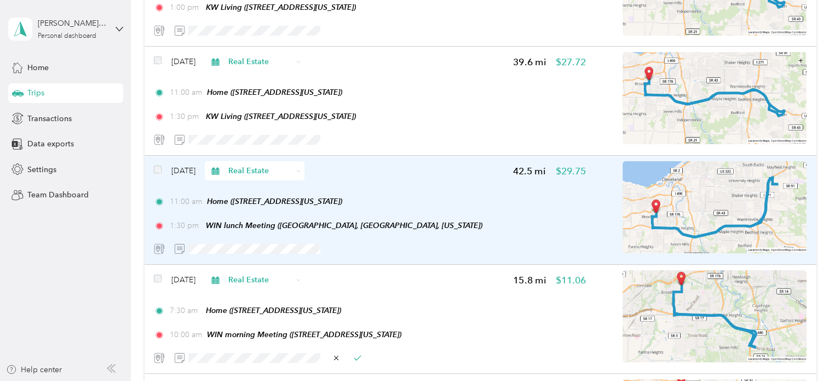
scroll to position [219, 0]
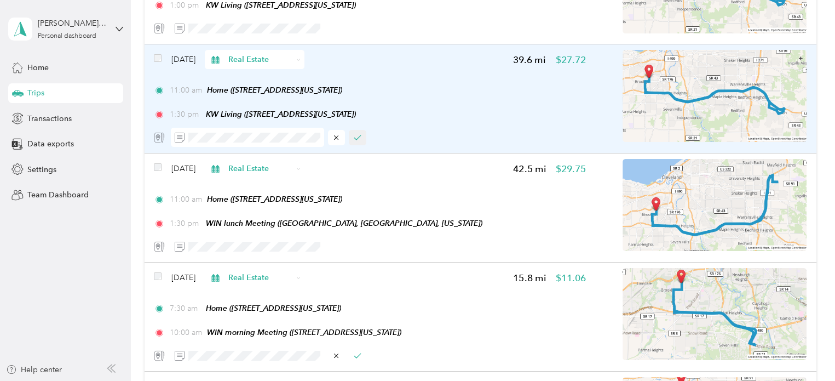
click at [359, 142] on button "button" at bounding box center [358, 137] width 18 height 15
click at [361, 134] on button "button" at bounding box center [358, 137] width 18 height 15
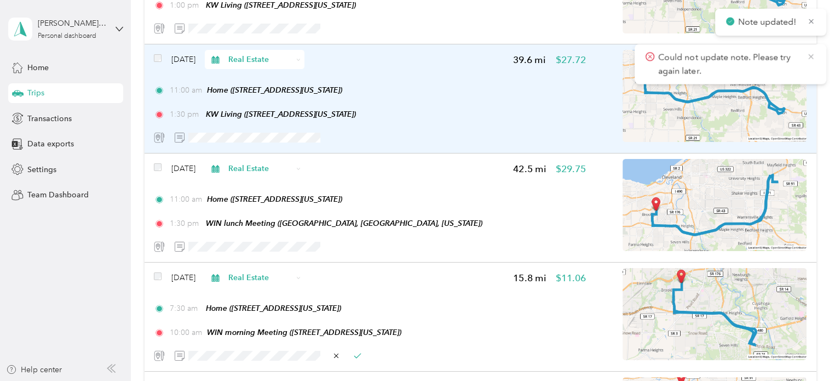
click at [809, 56] on icon at bounding box center [811, 56] width 9 height 10
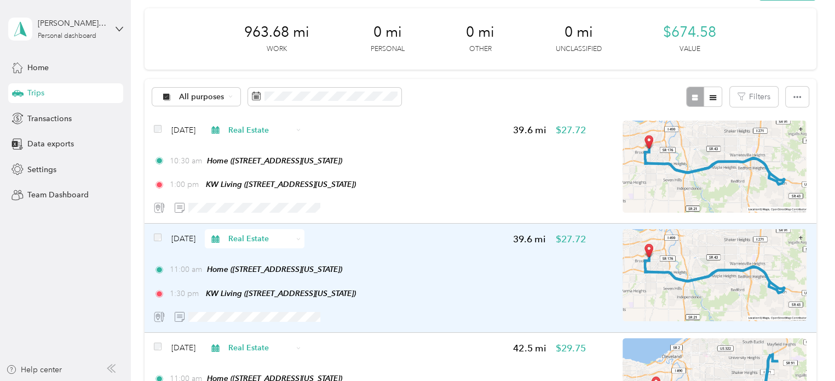
scroll to position [0, 0]
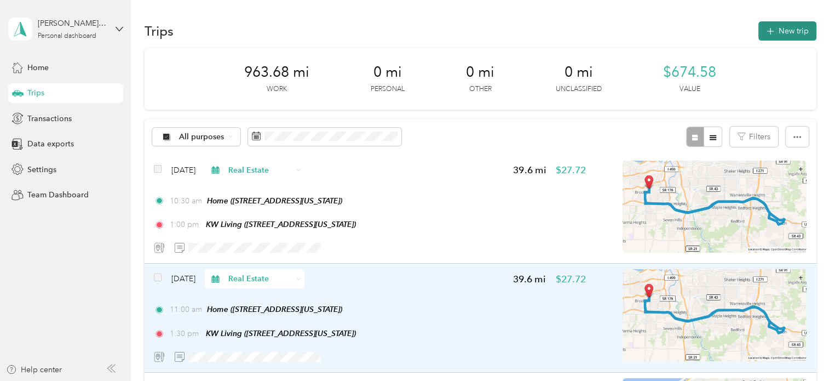
click at [784, 27] on button "New trip" at bounding box center [787, 30] width 58 height 19
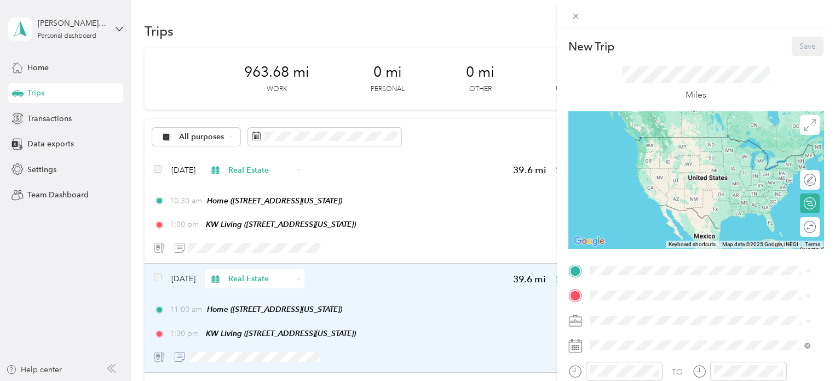
click at [634, 155] on div "Home 4100 West 58th Street, 44144, Cleveland, Ohio, United States" at bounding box center [665, 147] width 110 height 23
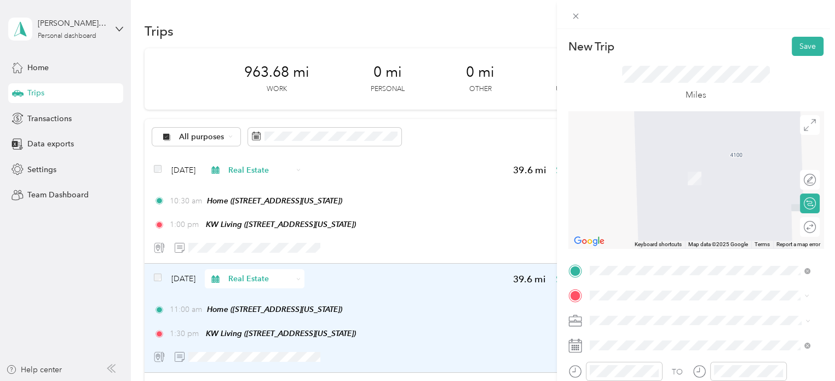
click at [670, 192] on span "7571 Silver Leaf Circle Sagamore Hills, Ohio 44067, United States" at bounding box center [665, 194] width 110 height 10
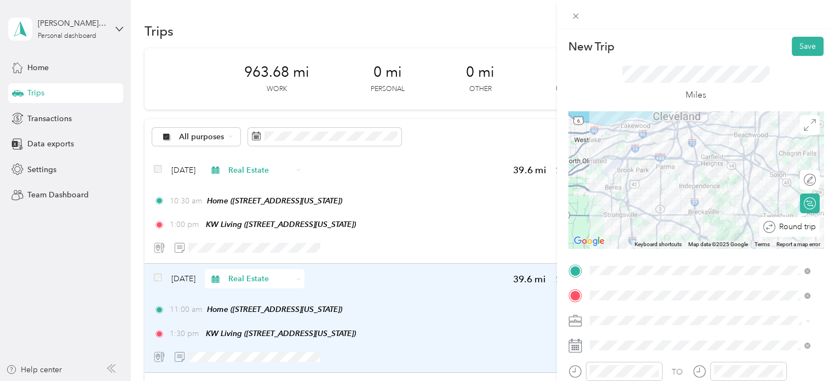
click at [802, 232] on div "Round trip" at bounding box center [795, 226] width 41 height 11
click at [797, 227] on div at bounding box center [804, 226] width 23 height 11
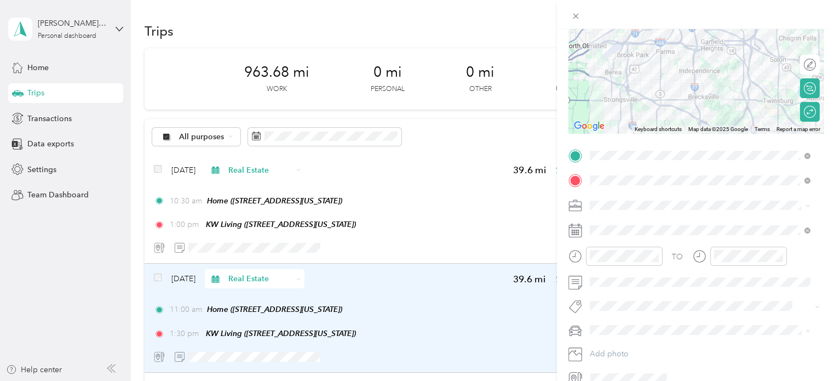
scroll to position [164, 0]
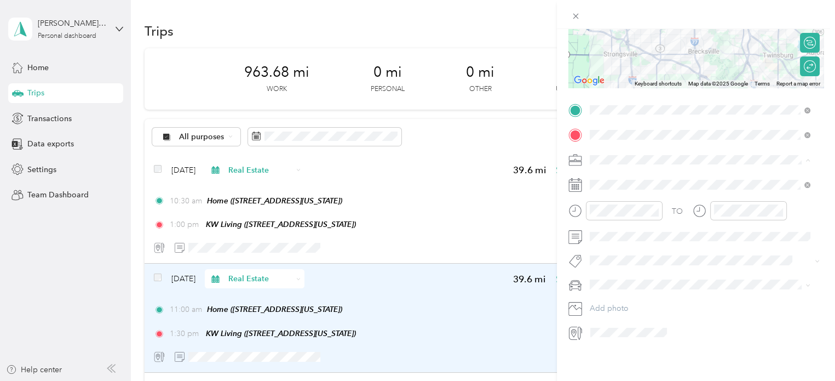
click at [620, 214] on div "Real Estate" at bounding box center [700, 213] width 213 height 11
click at [617, 241] on icon at bounding box center [616, 242] width 11 height 11
click at [699, 243] on div "May 2025" at bounding box center [655, 242] width 138 height 11
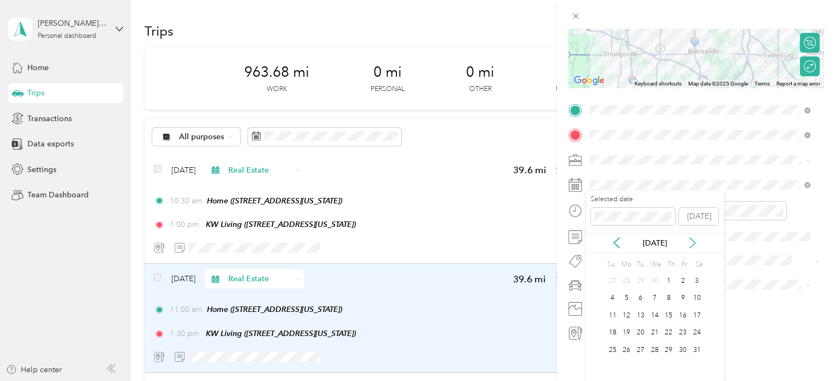
click at [693, 243] on icon at bounding box center [692, 242] width 11 height 11
click at [686, 297] on div "13" at bounding box center [683, 298] width 14 height 14
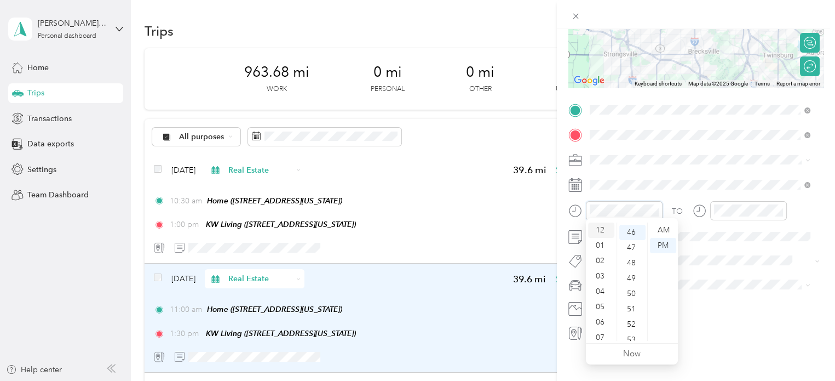
scroll to position [704, 0]
click at [602, 293] on div "04" at bounding box center [601, 291] width 26 height 15
click at [633, 231] on div "00" at bounding box center [632, 229] width 26 height 15
click at [667, 245] on div "PM" at bounding box center [663, 245] width 26 height 15
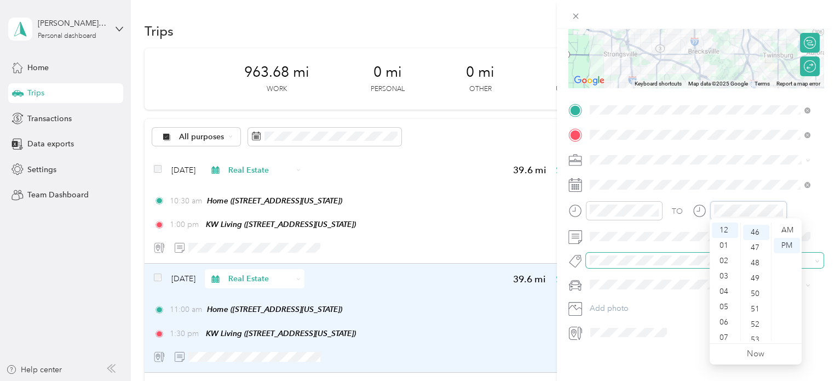
scroll to position [704, 0]
click at [722, 320] on div "06" at bounding box center [725, 321] width 26 height 15
click at [751, 229] on div "00" at bounding box center [756, 229] width 26 height 15
click at [787, 243] on div "PM" at bounding box center [787, 245] width 26 height 15
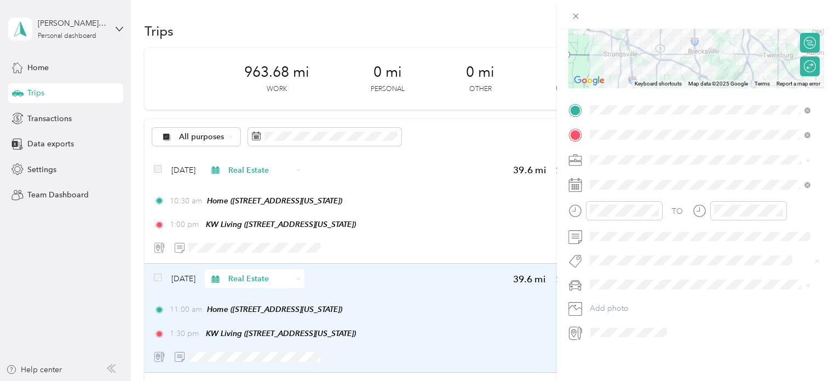
click at [701, 289] on button "Add tag Open House" at bounding box center [699, 289] width 89 height 19
click at [615, 300] on span "VW Passat" at bounding box center [611, 301] width 35 height 9
click at [588, 208] on div at bounding box center [624, 208] width 77 height 19
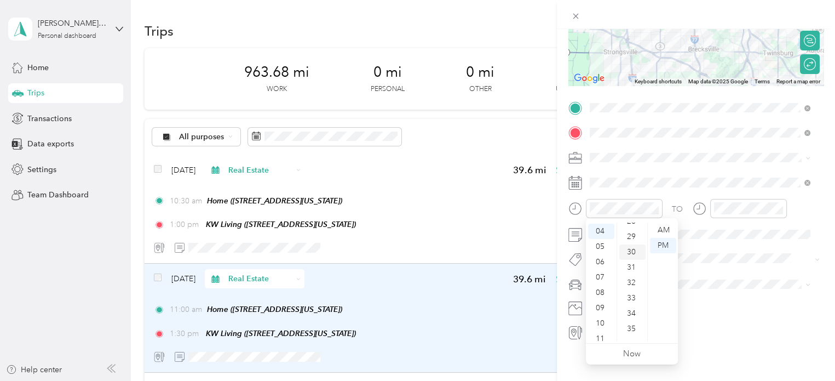
click at [633, 250] on div "30" at bounding box center [632, 251] width 26 height 15
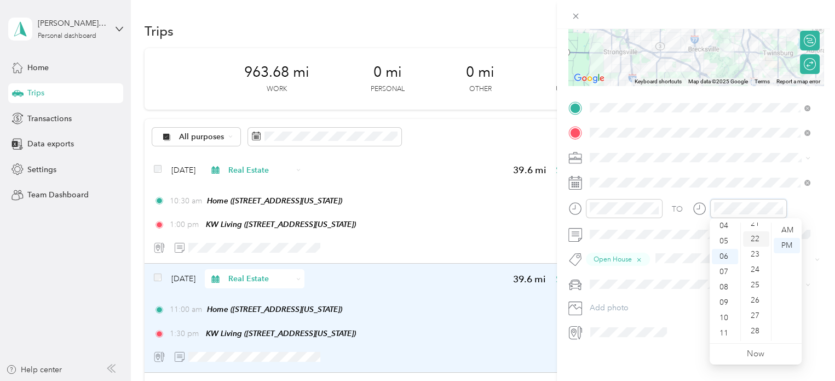
scroll to position [383, 0]
click at [756, 306] on div "30" at bounding box center [756, 306] width 26 height 15
click at [695, 174] on span at bounding box center [705, 183] width 238 height 18
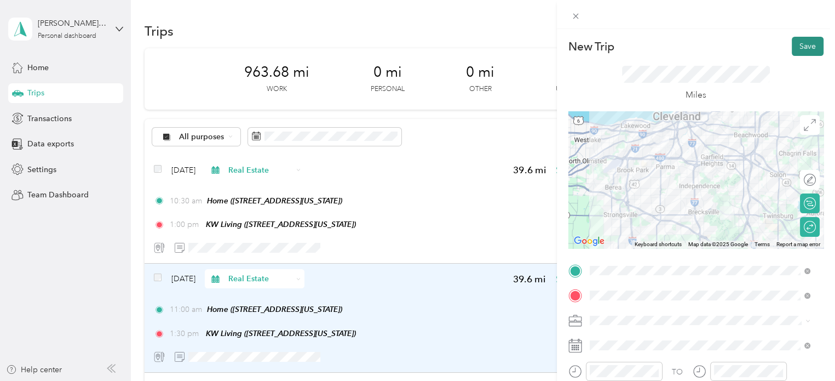
click at [797, 49] on button "Save" at bounding box center [808, 46] width 32 height 19
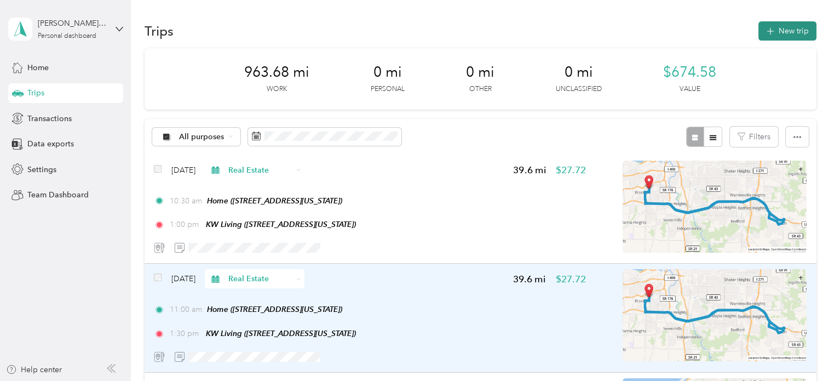
click at [780, 29] on button "New trip" at bounding box center [787, 30] width 58 height 19
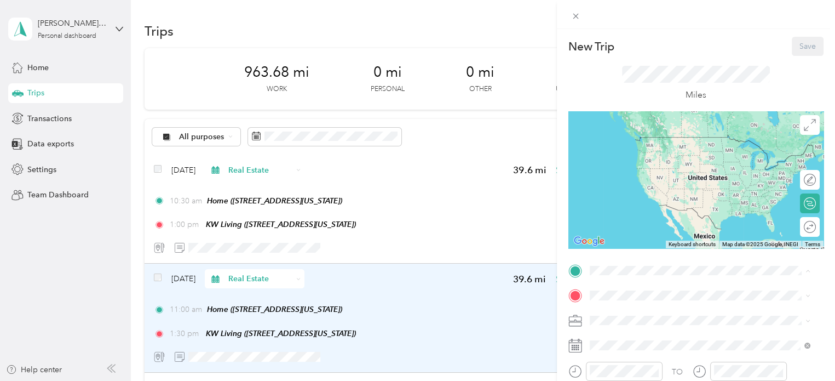
drag, startPoint x: 646, startPoint y: 139, endPoint x: 648, endPoint y: 149, distance: 10.6
click at [646, 139] on div "Home" at bounding box center [665, 141] width 110 height 10
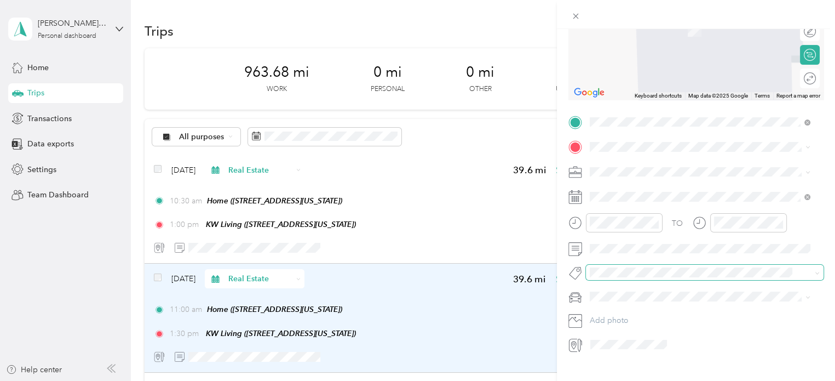
scroll to position [169, 0]
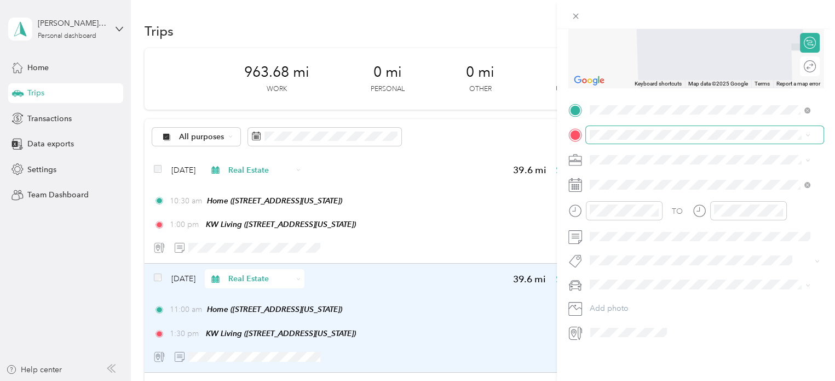
click at [625, 126] on span at bounding box center [705, 135] width 238 height 18
click at [675, 166] on span "7571 Silver Leaf Circle Sagamore Hills, Ohio 44067, United States" at bounding box center [665, 161] width 110 height 10
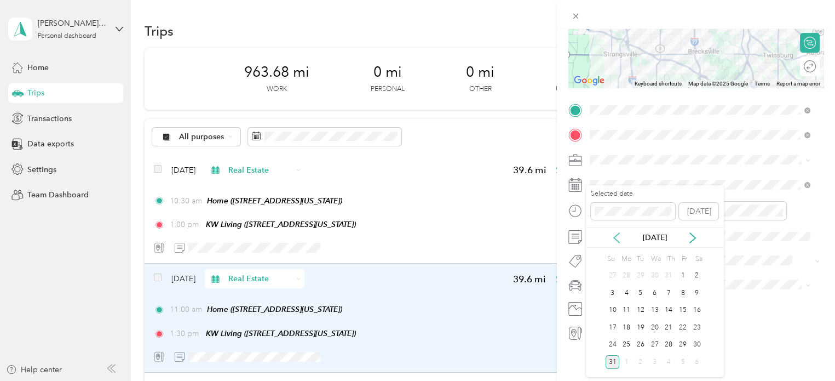
click at [617, 237] on icon at bounding box center [616, 237] width 11 height 11
click at [697, 307] on div "19" at bounding box center [697, 310] width 14 height 14
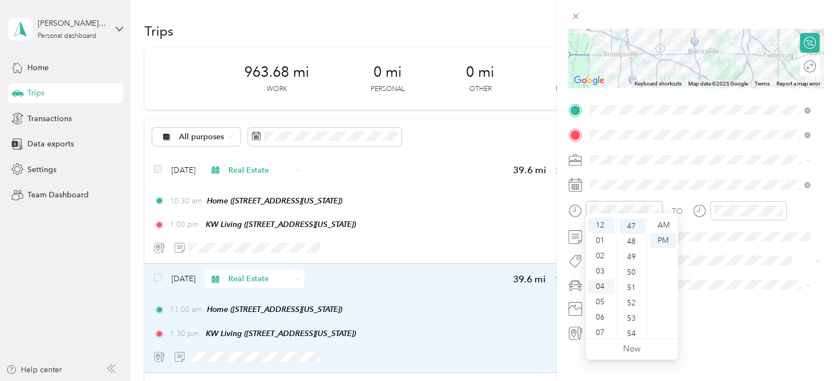
scroll to position [66, 0]
click at [599, 313] on div "10" at bounding box center [601, 312] width 26 height 15
click at [630, 277] on div "29" at bounding box center [632, 278] width 26 height 15
click at [630, 245] on div "30" at bounding box center [632, 241] width 26 height 15
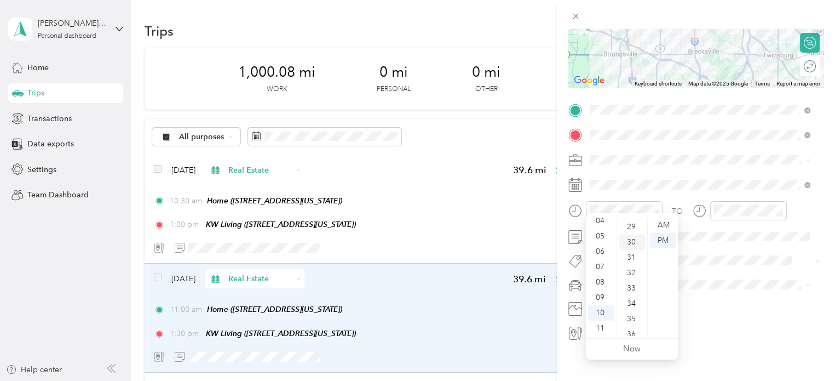
scroll to position [459, 0]
click at [665, 223] on div "AM" at bounding box center [663, 224] width 26 height 15
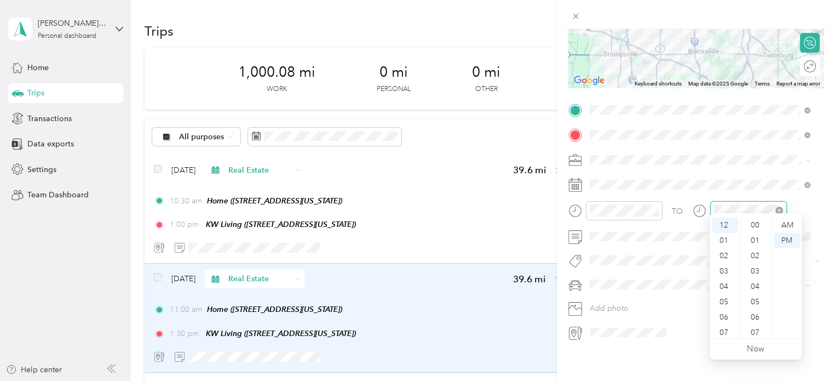
scroll to position [720, 0]
click at [753, 239] on div "30" at bounding box center [756, 239] width 26 height 15
click at [786, 238] on div "PM" at bounding box center [787, 240] width 26 height 15
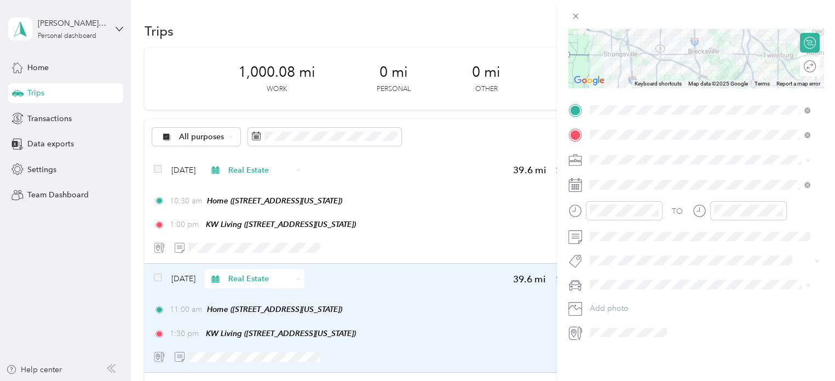
click at [620, 269] on span "Open House" at bounding box center [620, 270] width 38 height 10
click at [609, 297] on div "VW Passat" at bounding box center [700, 294] width 213 height 11
click at [611, 205] on span "Real Estate" at bounding box center [612, 208] width 37 height 9
click at [678, 193] on span "7571 Silverleaf Court Columbus, Ohio 43235, United States" at bounding box center [665, 188] width 110 height 10
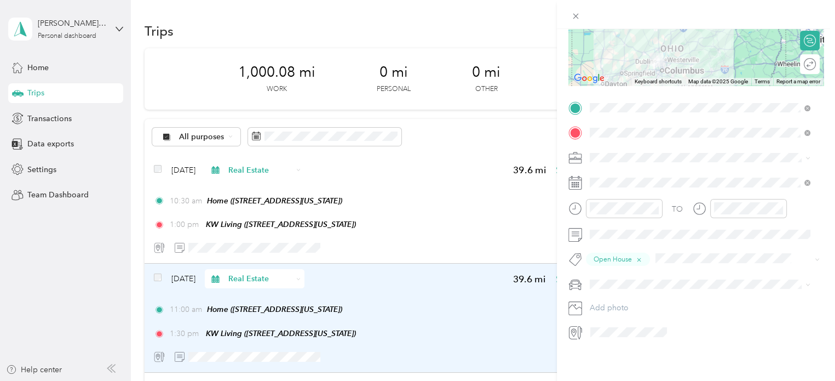
click at [640, 162] on span "7571 Silver Leaf Circle Sagamore Hills, Ohio 44067, United States" at bounding box center [665, 164] width 110 height 10
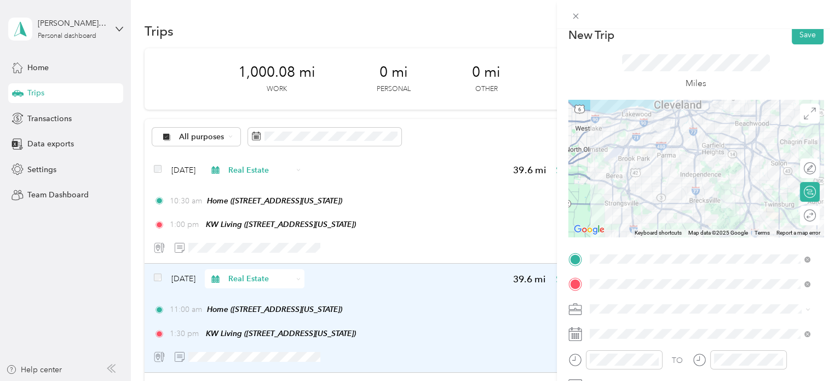
scroll to position [5, 0]
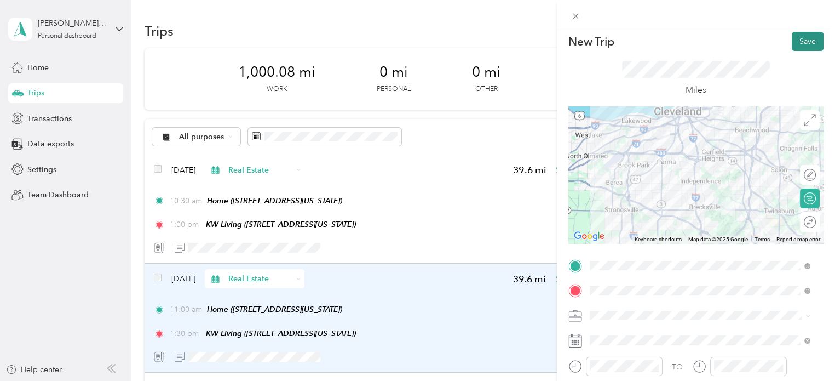
click at [792, 44] on button "Save" at bounding box center [808, 41] width 32 height 19
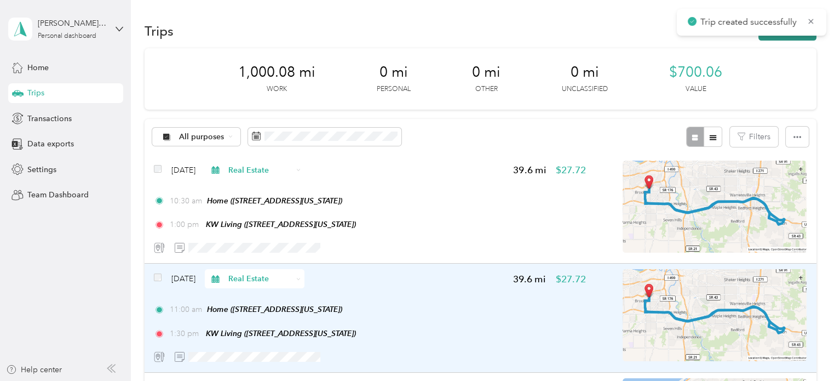
click at [782, 36] on button "New trip" at bounding box center [787, 30] width 58 height 19
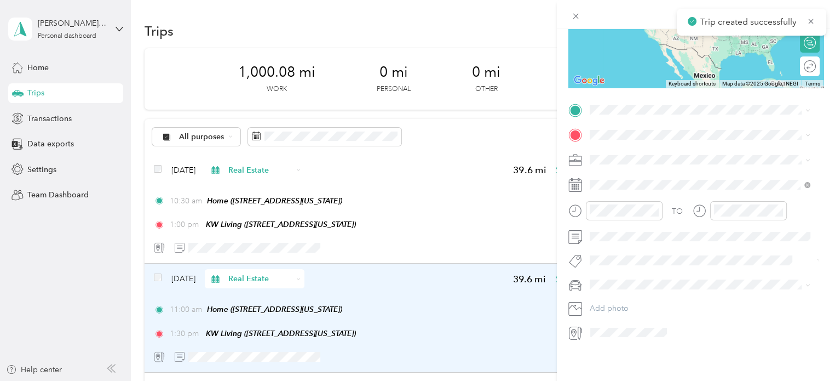
scroll to position [169, 0]
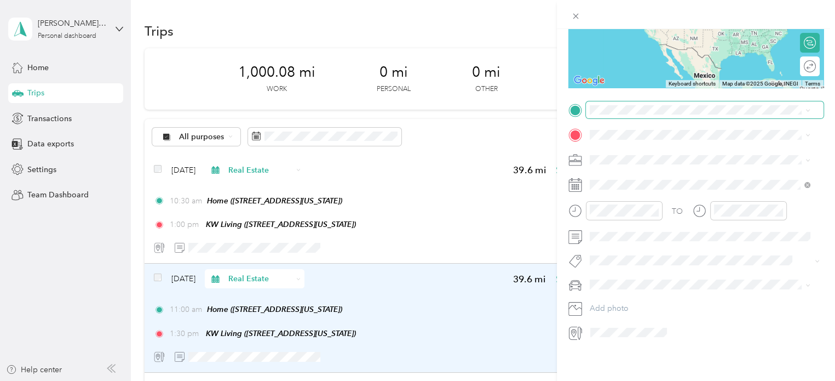
click at [641, 101] on span at bounding box center [705, 110] width 238 height 18
click at [657, 142] on span "7571 Silver Leaf Circle Sagamore Hills, Ohio 44067, United States" at bounding box center [665, 140] width 110 height 10
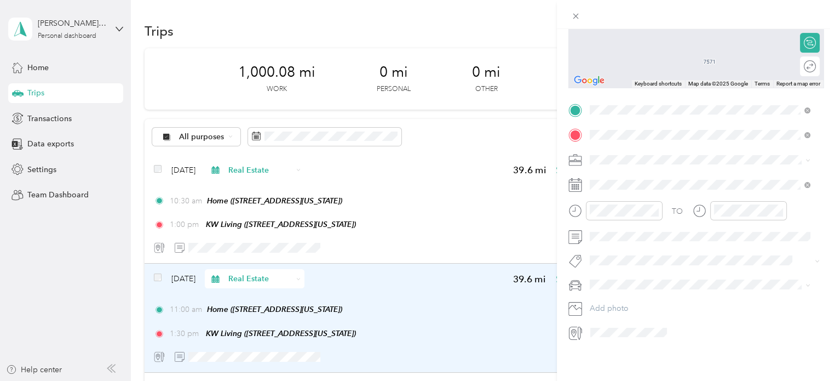
click at [652, 164] on span "1620 Sapphire Drive Hudson, Ohio 44236, United States" at bounding box center [665, 165] width 110 height 10
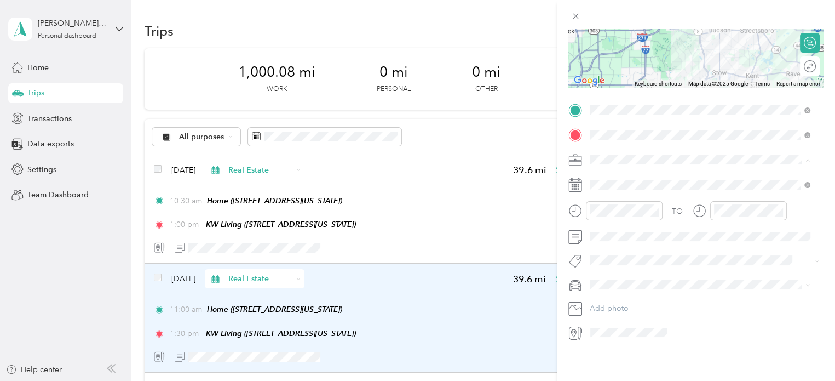
click at [612, 207] on span "Real Estate" at bounding box center [612, 208] width 37 height 9
click at [629, 320] on div "30" at bounding box center [632, 317] width 26 height 15
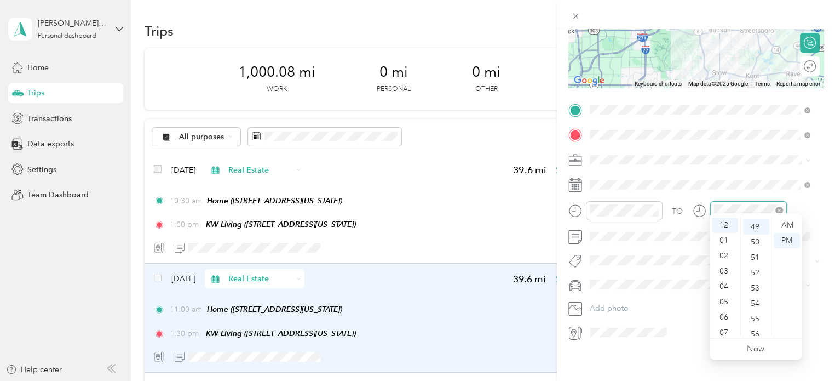
scroll to position [750, 0]
click at [722, 272] on div "03" at bounding box center [725, 270] width 26 height 15
click at [755, 225] on div "00" at bounding box center [756, 224] width 26 height 15
click at [786, 238] on div "PM" at bounding box center [787, 240] width 26 height 15
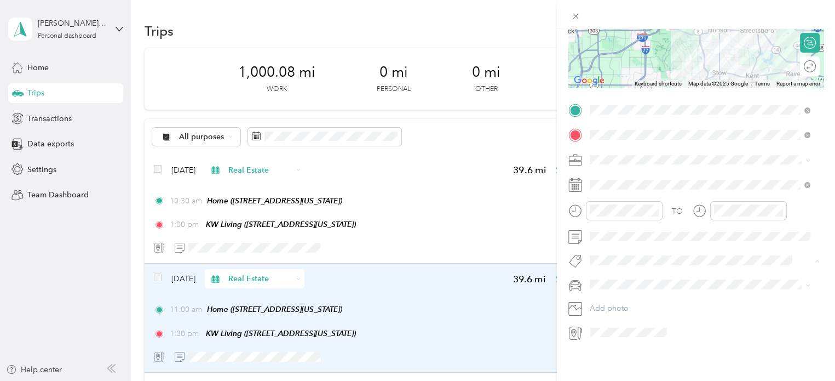
click at [619, 266] on span "Open House" at bounding box center [620, 271] width 38 height 10
click at [618, 296] on div "VW Passat" at bounding box center [700, 294] width 213 height 11
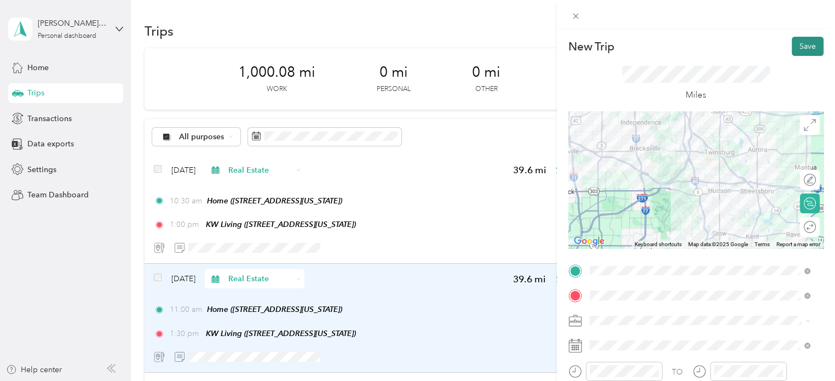
click at [802, 45] on button "Save" at bounding box center [808, 46] width 32 height 19
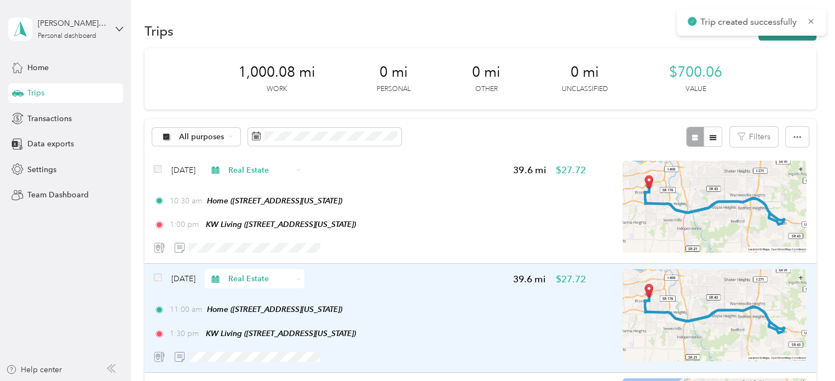
click at [784, 36] on button "New trip" at bounding box center [787, 30] width 58 height 19
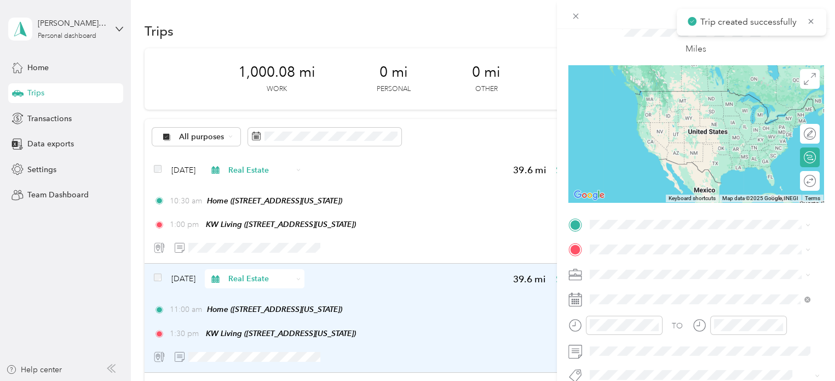
scroll to position [164, 0]
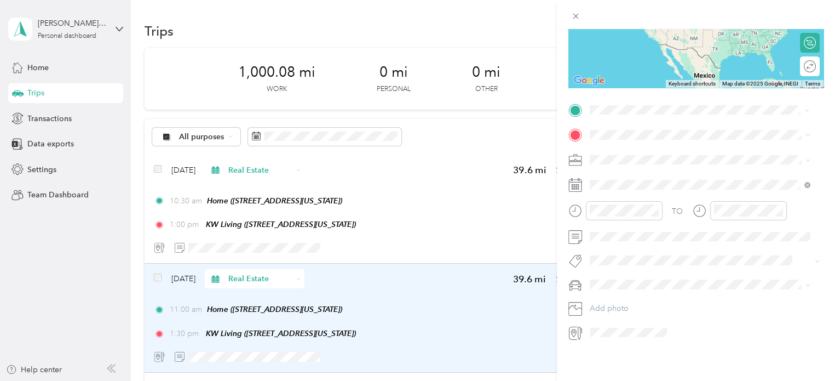
click at [669, 150] on span "1620 Sapphire Drive Hudson, Ohio 44236, United States" at bounding box center [665, 146] width 110 height 10
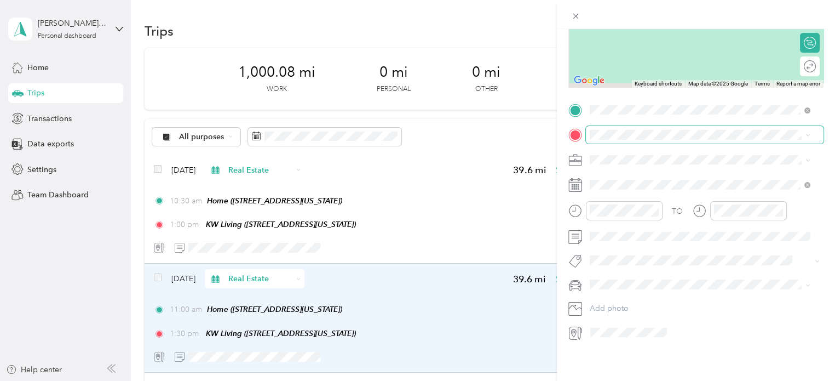
click at [641, 137] on span at bounding box center [705, 135] width 238 height 18
click at [650, 191] on span "4100 West 58th Street, 44144, Cleveland, Ohio, United States" at bounding box center [665, 186] width 110 height 9
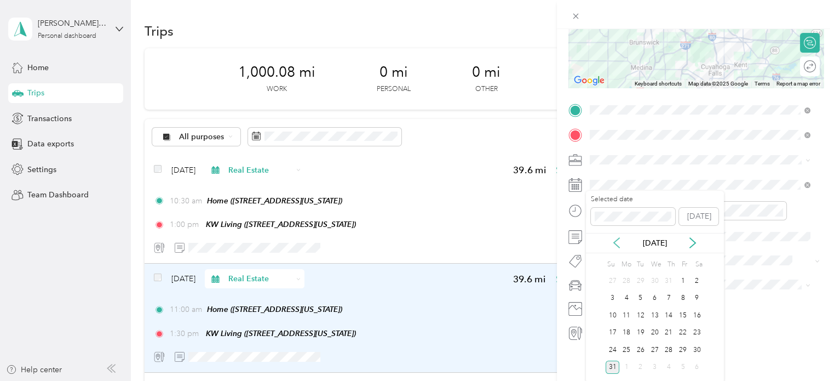
click at [616, 238] on div "Aug 2025" at bounding box center [655, 242] width 138 height 11
click at [615, 243] on icon at bounding box center [616, 242] width 11 height 11
click at [699, 315] on div "19" at bounding box center [697, 315] width 14 height 14
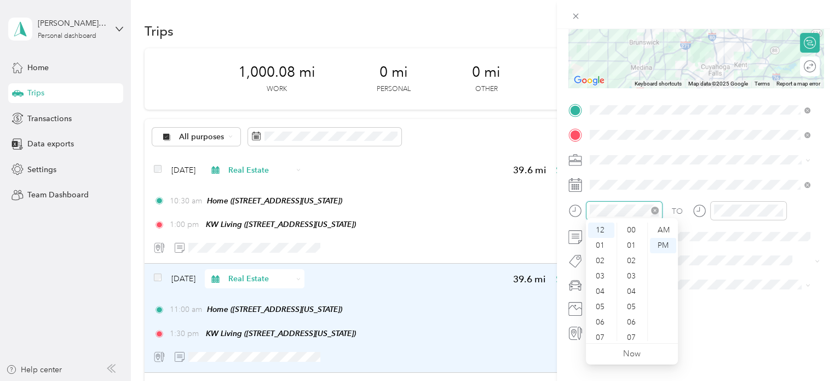
scroll to position [766, 0]
click at [602, 273] on div "03" at bounding box center [601, 275] width 26 height 15
click at [630, 250] on div "30" at bounding box center [632, 252] width 26 height 15
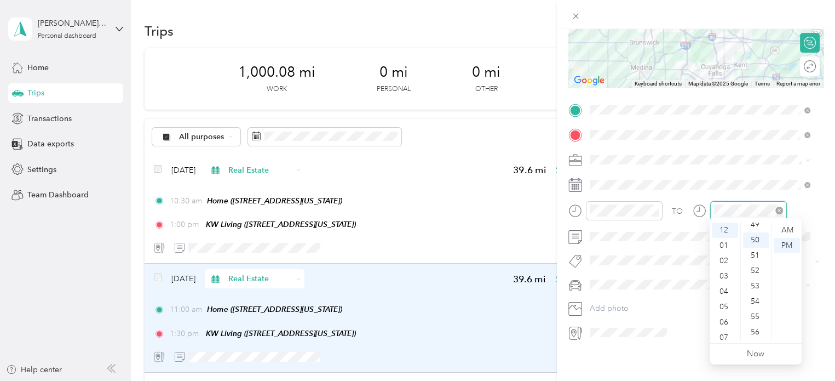
scroll to position [766, 0]
click at [721, 291] on div "04" at bounding box center [725, 291] width 26 height 15
click at [756, 228] on div "00" at bounding box center [756, 229] width 26 height 15
click at [790, 242] on div "PM" at bounding box center [787, 245] width 26 height 15
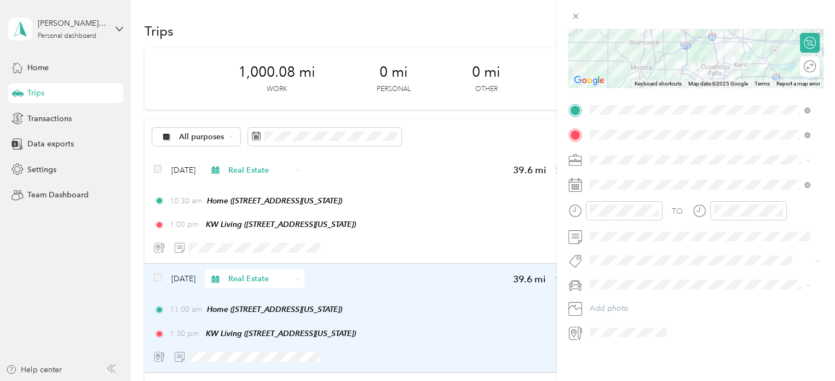
click at [620, 273] on span "Open House" at bounding box center [620, 273] width 38 height 10
click at [609, 300] on span "VW Passat" at bounding box center [611, 301] width 35 height 9
click at [613, 210] on span "Real Estate" at bounding box center [612, 213] width 37 height 9
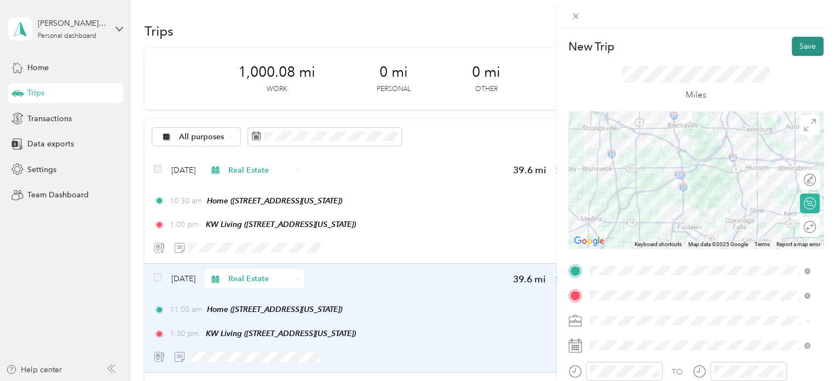
click at [805, 47] on button "Save" at bounding box center [808, 46] width 32 height 19
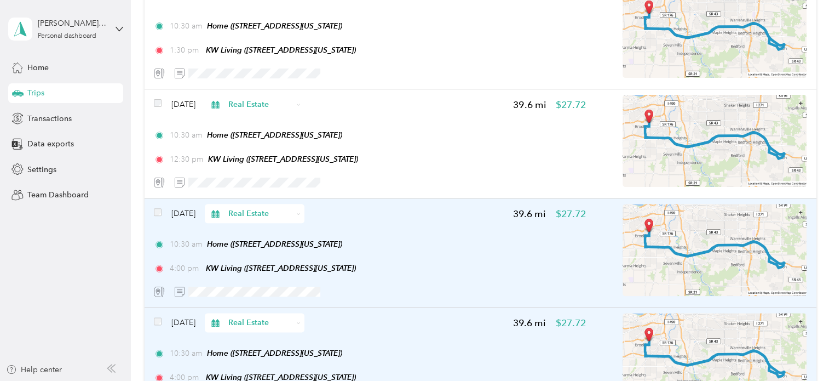
scroll to position [1478, 0]
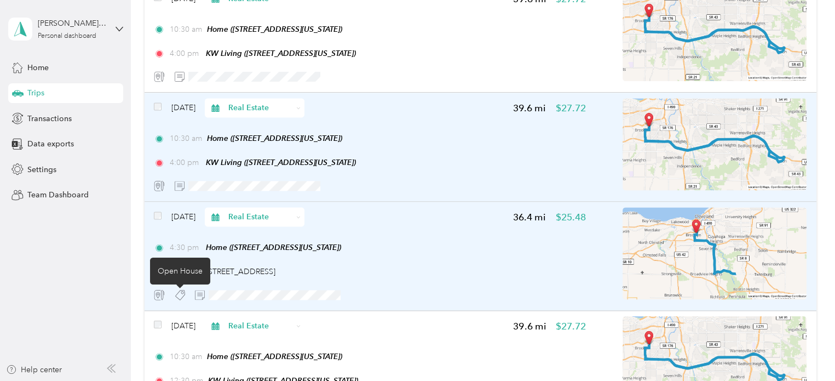
click at [180, 295] on icon at bounding box center [180, 294] width 11 height 11
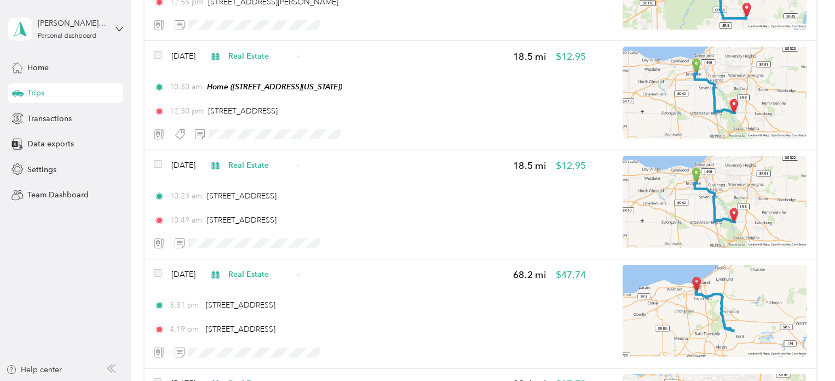
scroll to position [821, 0]
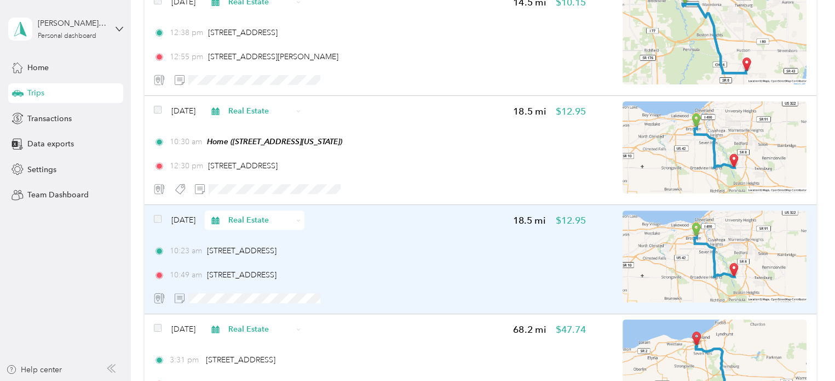
click at [189, 252] on span "10:23 am" at bounding box center [186, 250] width 32 height 11
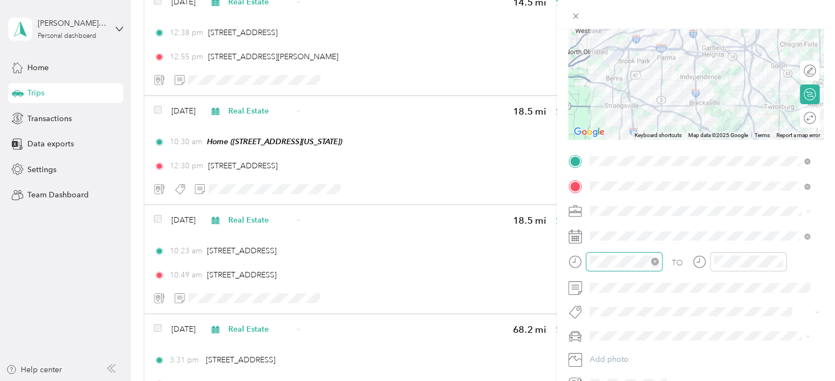
scroll to position [351, 0]
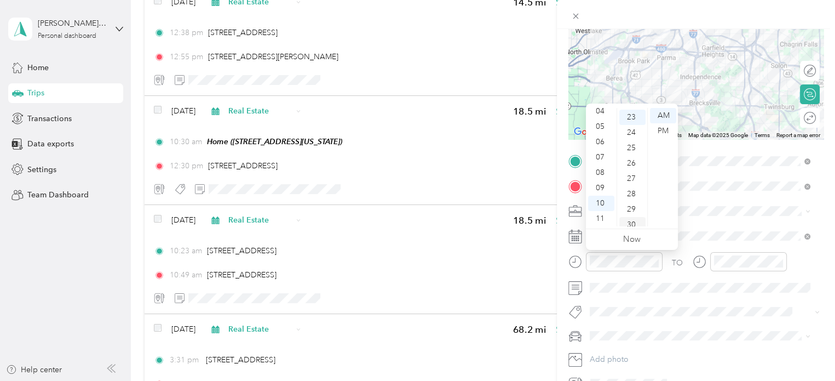
click at [631, 221] on div "30" at bounding box center [632, 224] width 26 height 15
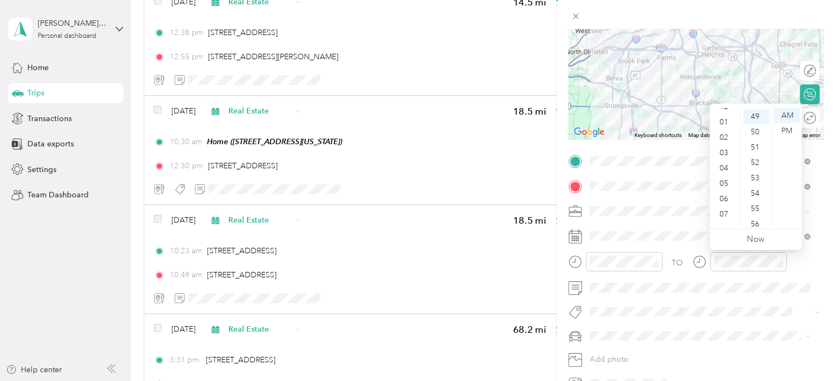
scroll to position [0, 0]
click at [718, 116] on div "12" at bounding box center [725, 115] width 26 height 15
click at [756, 154] on div "30" at bounding box center [756, 153] width 26 height 15
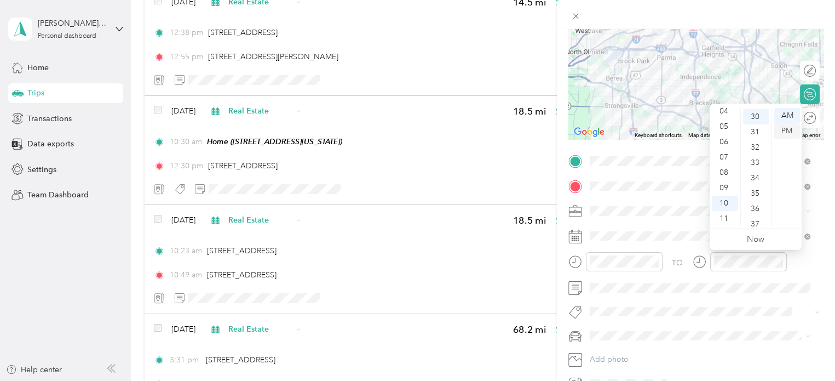
click at [786, 132] on div "PM" at bounding box center [787, 130] width 26 height 15
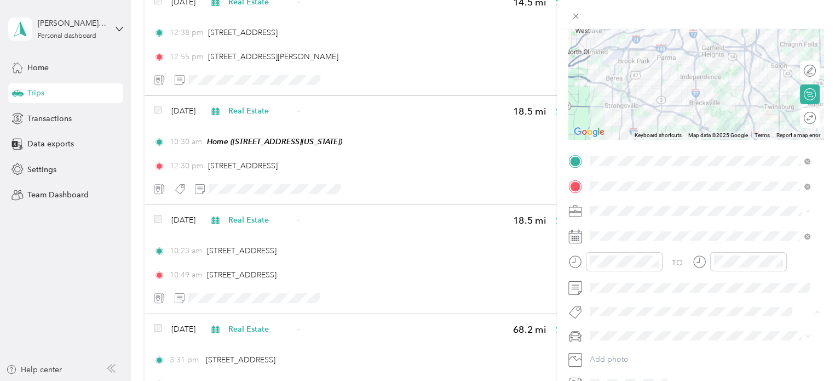
click at [630, 335] on li "Open House" at bounding box center [700, 330] width 228 height 21
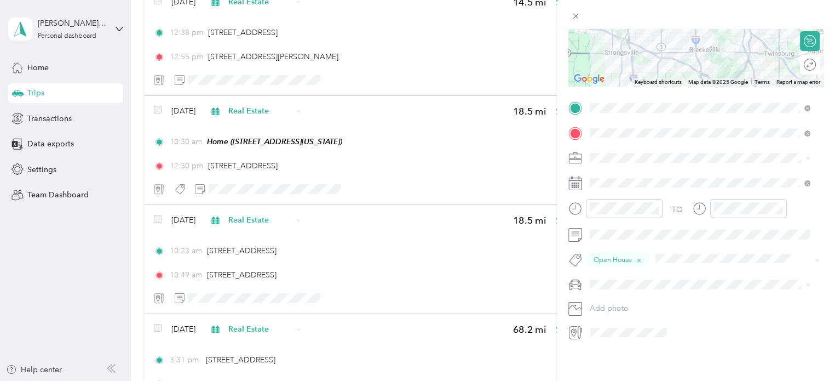
scroll to position [171, 0]
click at [613, 297] on li "VW Passat" at bounding box center [700, 294] width 228 height 19
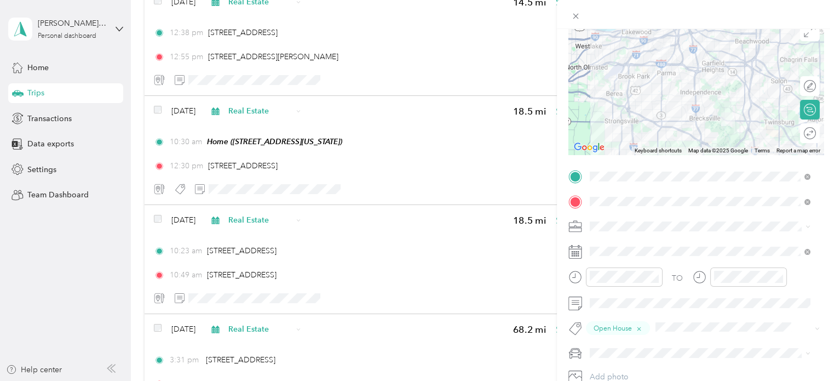
scroll to position [0, 0]
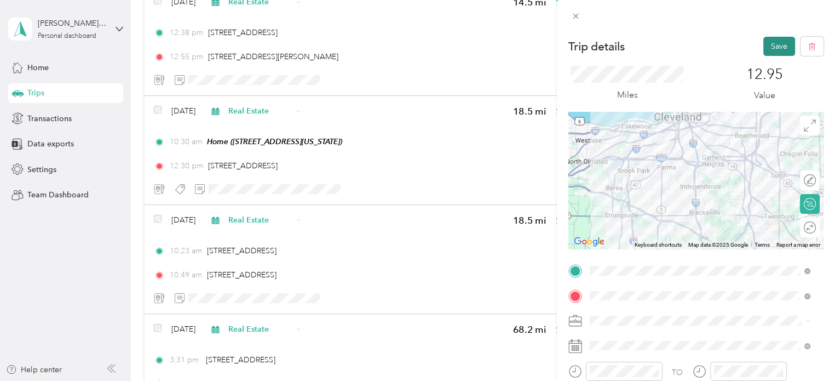
click at [772, 44] on button "Save" at bounding box center [779, 46] width 32 height 19
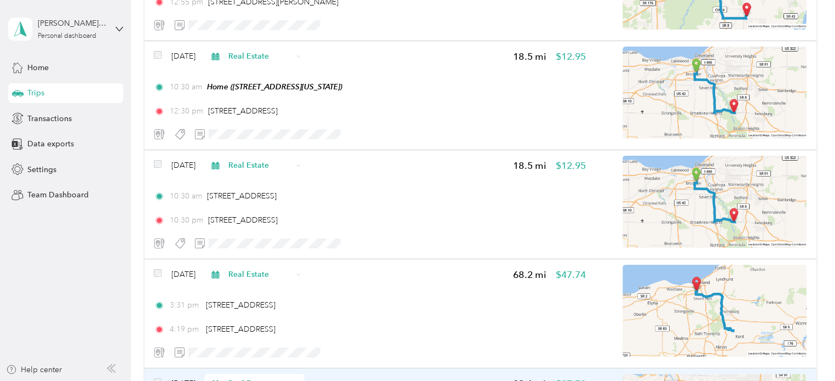
scroll to position [821, 0]
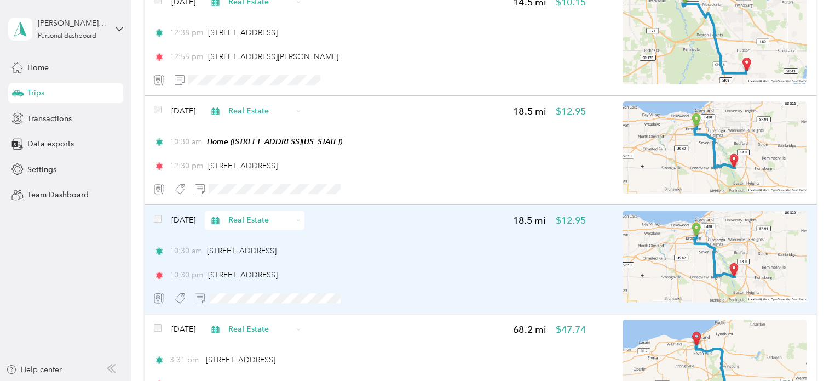
click at [364, 254] on div "10:30 am 4100 West 58th Street, Cleveland" at bounding box center [370, 250] width 432 height 11
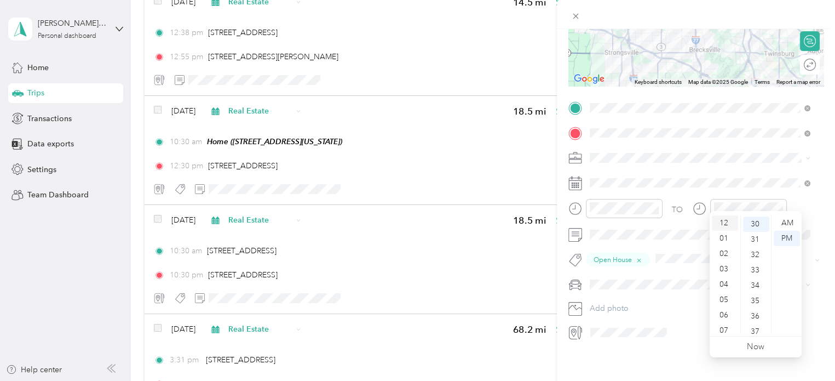
click at [721, 220] on div "12" at bounding box center [725, 222] width 26 height 15
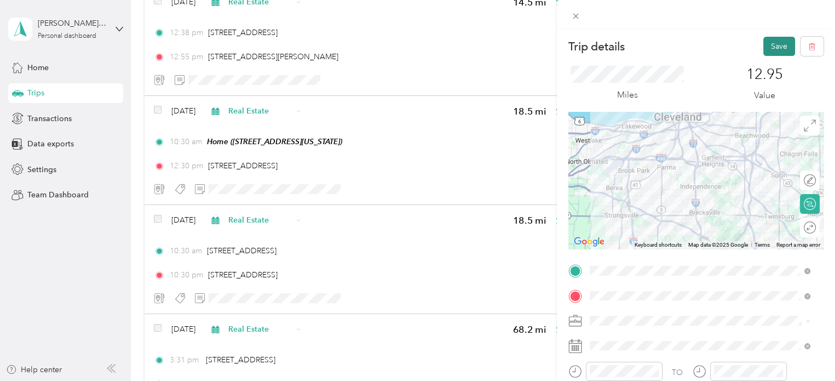
click at [769, 43] on button "Save" at bounding box center [779, 46] width 32 height 19
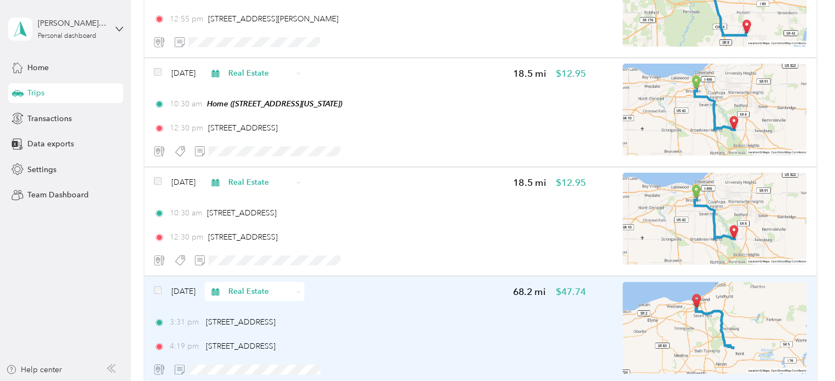
scroll to position [931, 0]
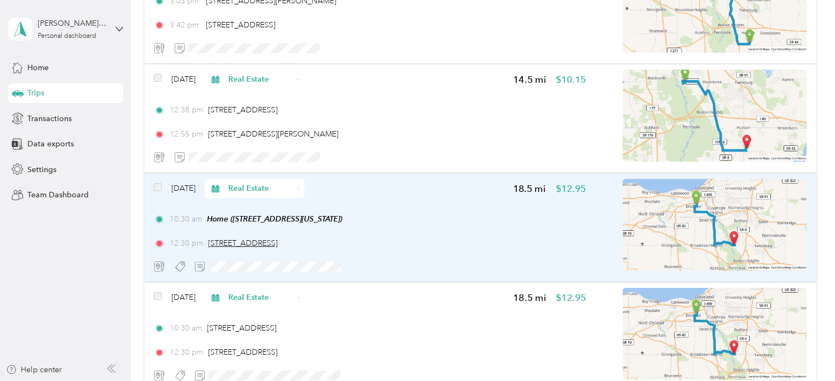
scroll to position [767, 0]
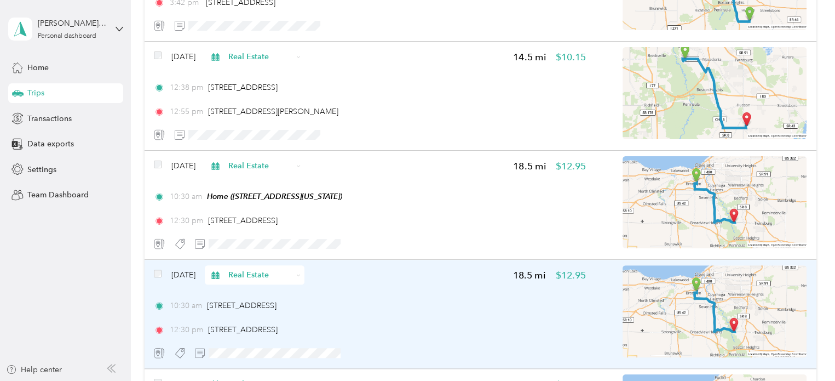
click at [384, 293] on div "[DATE] Real Estate 18.5 mi $12.95 10:30 am [STREET_ADDRESS] 12:30 pm [STREET_AD…" at bounding box center [370, 313] width 432 height 97
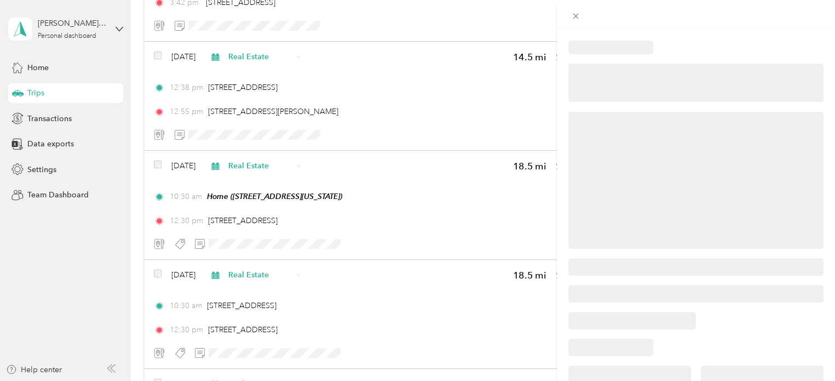
click at [157, 276] on div at bounding box center [417, 190] width 835 height 381
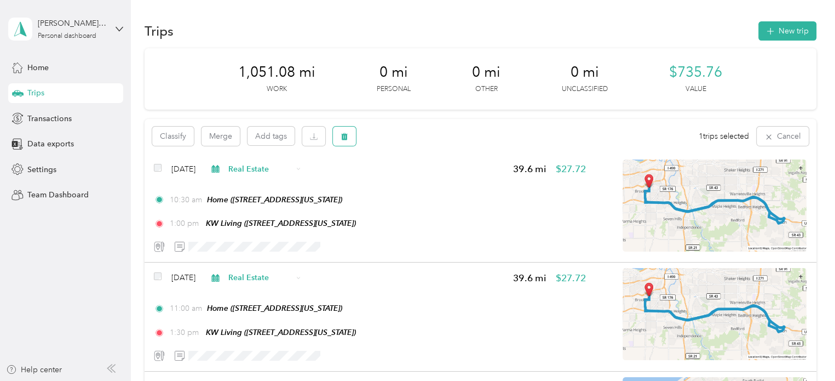
click at [347, 134] on icon "button" at bounding box center [345, 137] width 8 height 8
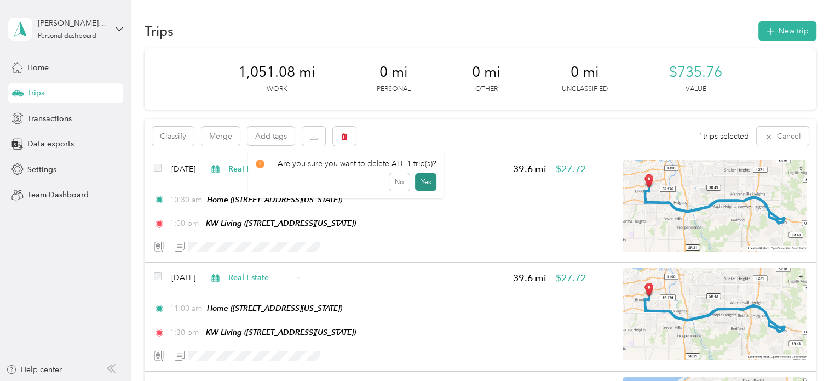
click at [429, 183] on button "Yes" at bounding box center [425, 182] width 21 height 18
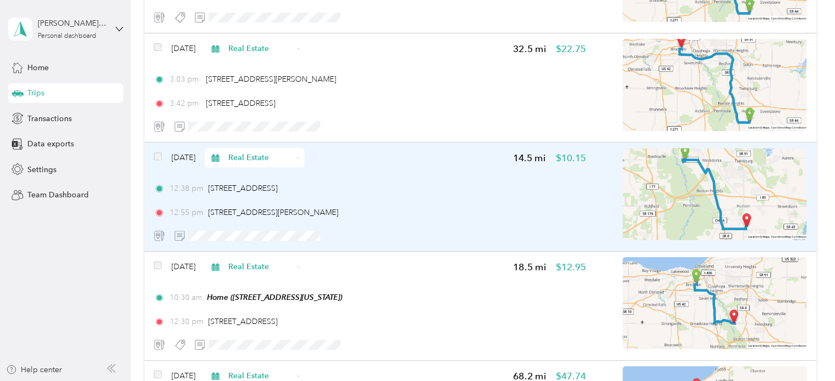
scroll to position [658, 0]
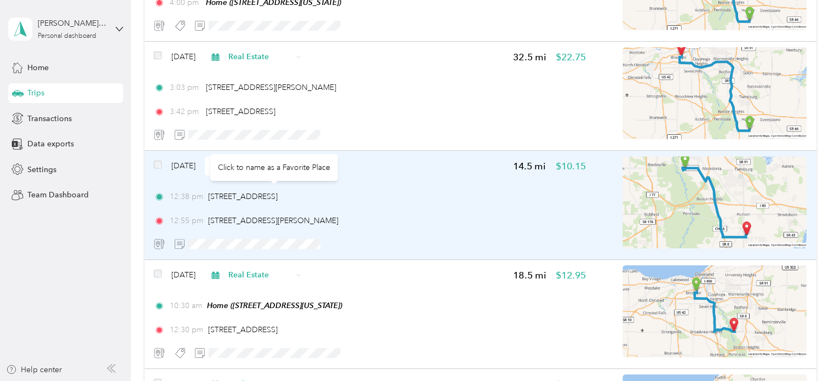
click at [178, 196] on span "12:38 pm" at bounding box center [186, 196] width 33 height 11
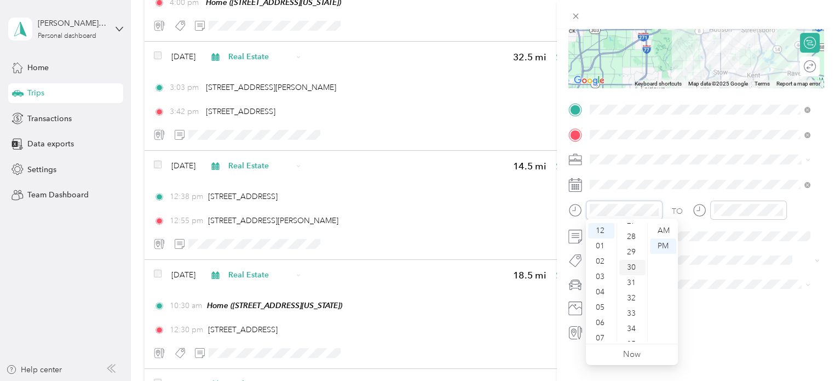
scroll to position [417, 0]
click at [631, 269] on div "30" at bounding box center [632, 273] width 26 height 15
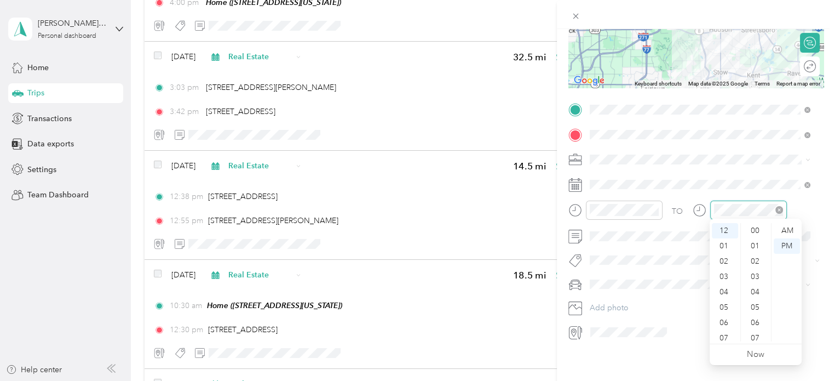
scroll to position [802, 0]
click at [723, 280] on div "03" at bounding box center [725, 276] width 26 height 15
click at [754, 230] on div "00" at bounding box center [756, 230] width 26 height 15
click at [720, 275] on div "03" at bounding box center [725, 276] width 26 height 15
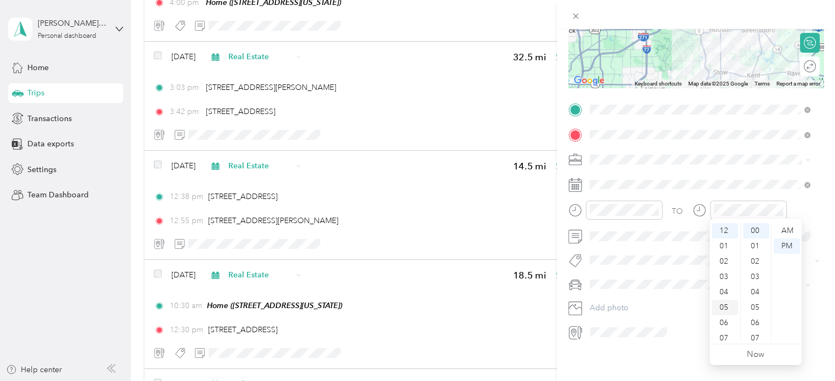
scroll to position [45, 0]
click at [620, 277] on button "Open House" at bounding box center [621, 275] width 54 height 14
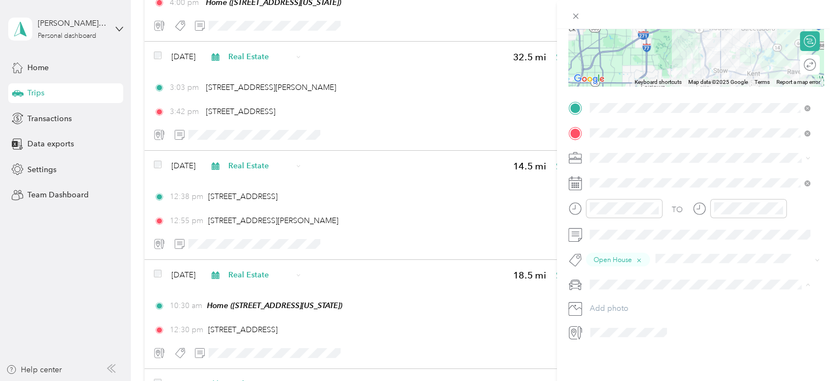
click at [617, 304] on div "VW Passat" at bounding box center [700, 301] width 213 height 11
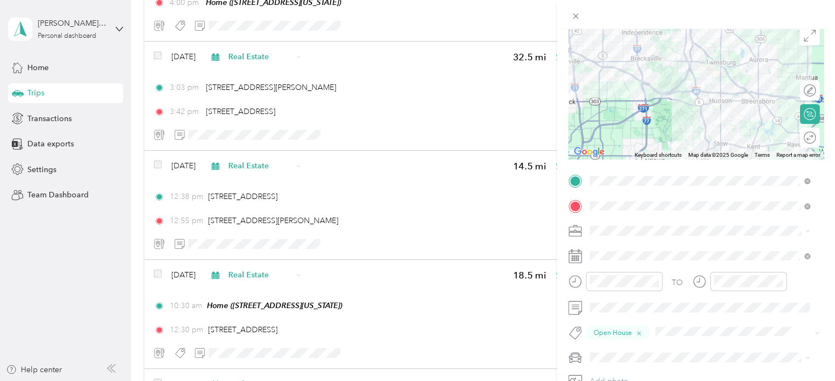
scroll to position [0, 0]
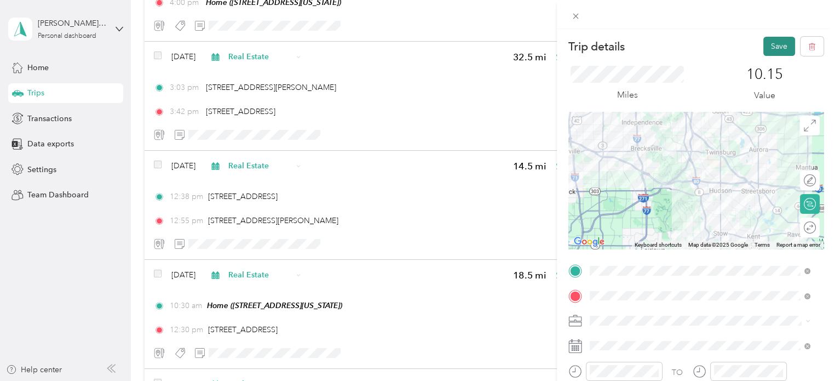
click at [771, 46] on button "Save" at bounding box center [779, 46] width 32 height 19
click at [769, 45] on button "Save" at bounding box center [779, 46] width 32 height 19
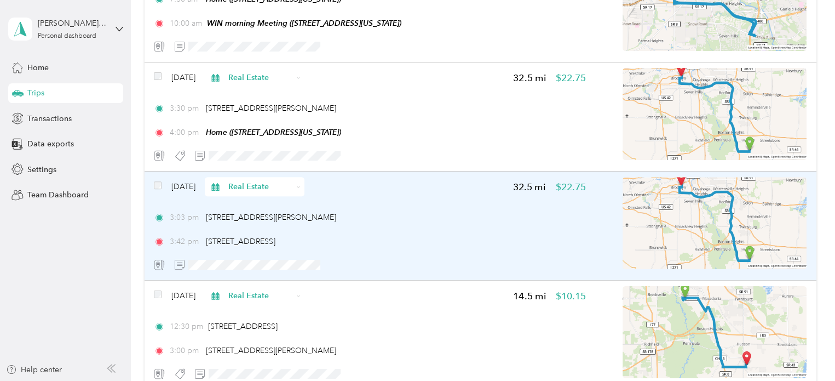
scroll to position [548, 0]
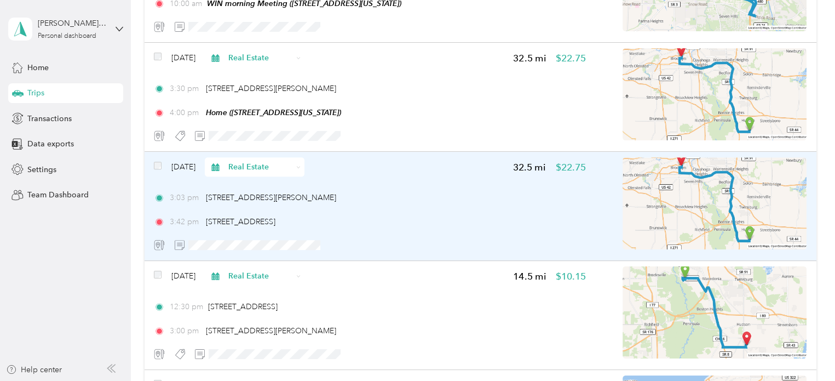
click at [385, 204] on div "3:03 pm [STREET_ADDRESS][PERSON_NAME] 3:42 pm [STREET_ADDRESS]" at bounding box center [370, 210] width 432 height 36
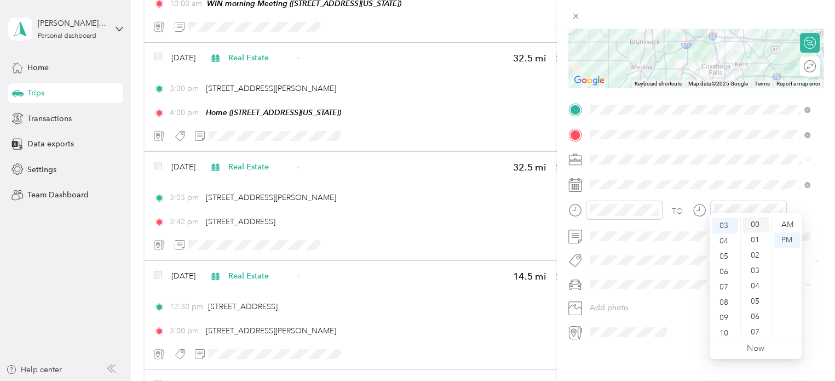
click at [756, 220] on div "00" at bounding box center [756, 224] width 26 height 15
click at [751, 225] on div "00" at bounding box center [756, 224] width 26 height 15
click at [751, 222] on div "00" at bounding box center [756, 224] width 26 height 15
click at [785, 240] on div "PM" at bounding box center [787, 239] width 26 height 15
